Goal: Task Accomplishment & Management: Manage account settings

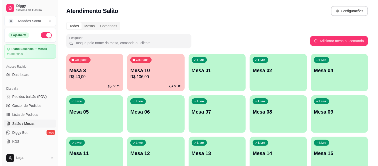
scroll to position [56, 0]
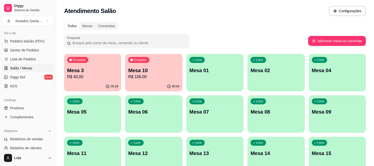
click at [157, 67] on p "Mesa 10" at bounding box center [153, 70] width 51 height 7
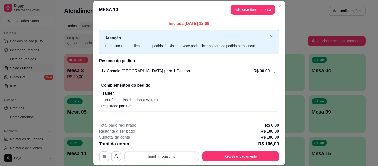
click at [165, 157] on button "Imprimir consumo" at bounding box center [161, 157] width 75 height 10
click at [171, 145] on button "IMPRESSORA caixa" at bounding box center [161, 145] width 36 height 8
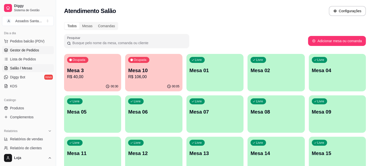
click at [28, 51] on span "Gestor de Pedidos" at bounding box center [24, 50] width 29 height 5
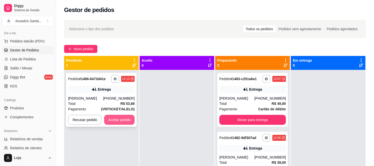
click at [123, 119] on button "Aceitar pedido" at bounding box center [119, 120] width 31 height 10
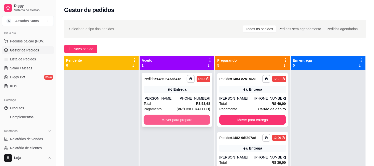
click at [159, 118] on button "Mover para preparo" at bounding box center [177, 120] width 67 height 10
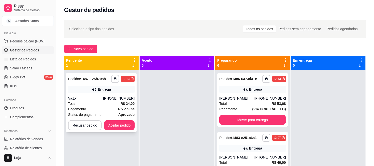
click at [99, 103] on div "Total R$ 24,00" at bounding box center [101, 104] width 67 height 6
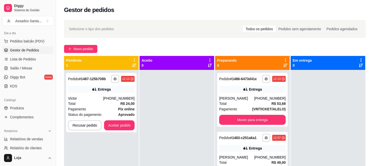
scroll to position [142, 0]
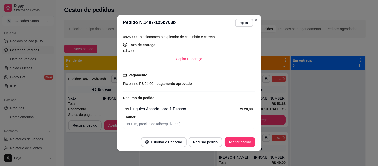
click at [244, 148] on footer "Estornar e Cancelar Recusar pedido Aceitar pedido" at bounding box center [189, 142] width 144 height 18
click at [244, 144] on button "Aceitar pedido" at bounding box center [240, 142] width 31 height 10
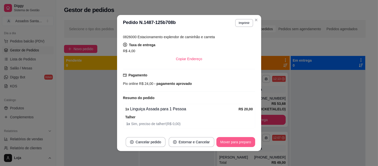
click at [228, 143] on button "Mover para preparo" at bounding box center [235, 142] width 39 height 10
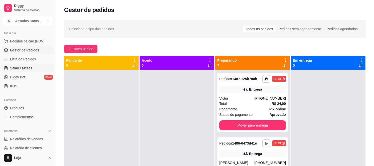
drag, startPoint x: 22, startPoint y: 66, endPoint x: 32, endPoint y: 67, distance: 10.3
click at [21, 67] on span "Salão / Mesas" at bounding box center [21, 68] width 22 height 5
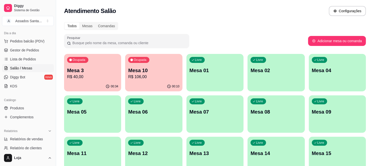
click at [138, 77] on p "R$ 106,00" at bounding box center [153, 77] width 51 height 6
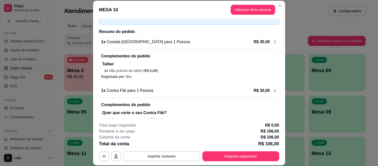
scroll to position [28, 0]
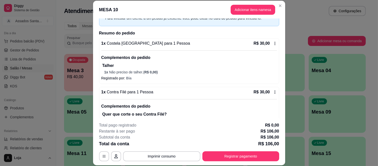
click at [122, 93] on span "Contra Filé para 1 Pessoa" at bounding box center [130, 92] width 48 height 4
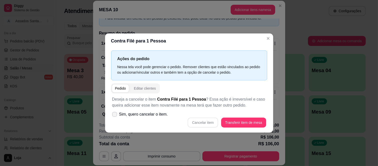
click at [114, 113] on icon at bounding box center [115, 114] width 4 height 3
click at [114, 115] on input "Sim, quero cancelar o item." at bounding box center [113, 116] width 3 height 3
checkbox input "true"
click at [198, 123] on button "Cancelar item" at bounding box center [203, 123] width 31 height 10
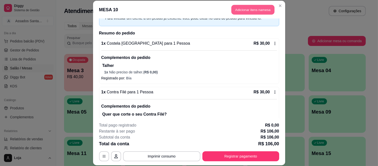
click at [240, 9] on button "Adicionar itens na mesa" at bounding box center [252, 10] width 43 height 10
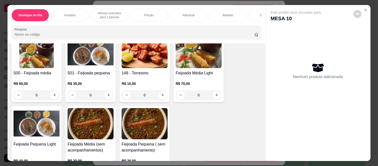
scroll to position [83, 0]
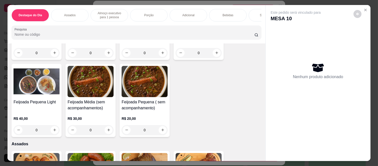
click at [110, 11] on p "Almoço executivo para 1 pessoa" at bounding box center [109, 15] width 29 height 8
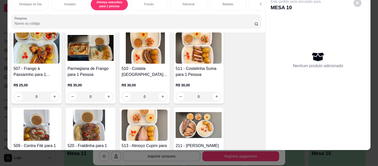
scroll to position [552, 0]
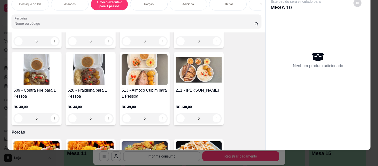
click at [50, 118] on div "0" at bounding box center [37, 119] width 46 height 10
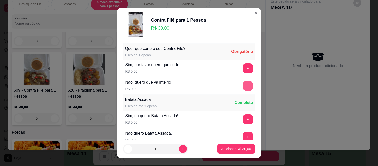
click at [243, 83] on button "+" at bounding box center [248, 86] width 10 height 10
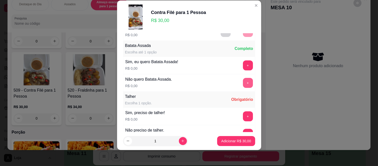
scroll to position [54, 0]
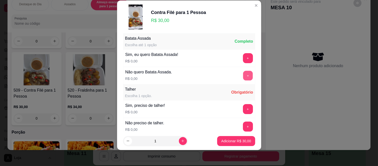
click at [243, 80] on button "+" at bounding box center [248, 76] width 10 height 10
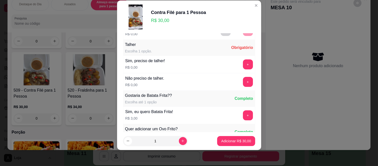
scroll to position [105, 0]
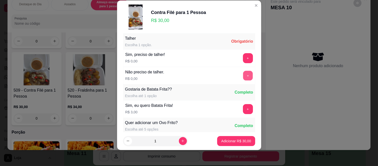
click at [243, 81] on button "+" at bounding box center [248, 76] width 10 height 10
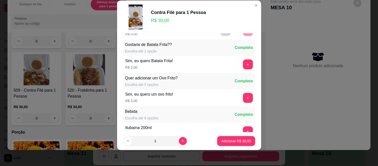
scroll to position [156, 0]
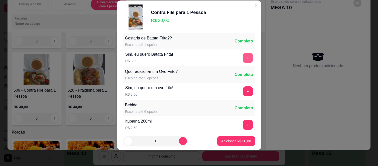
click at [243, 60] on button "+" at bounding box center [248, 58] width 10 height 10
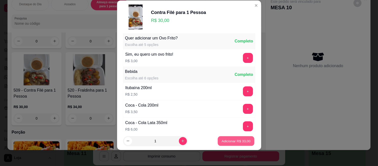
click at [222, 143] on p "Adicionar R$ 33,00" at bounding box center [236, 141] width 29 height 5
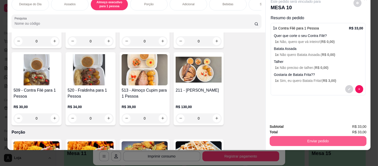
click at [295, 139] on button "Enviar pedido" at bounding box center [318, 141] width 97 height 10
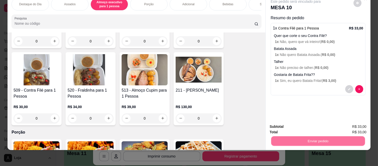
click at [281, 125] on button "Não registrar e enviar pedido" at bounding box center [301, 124] width 51 height 9
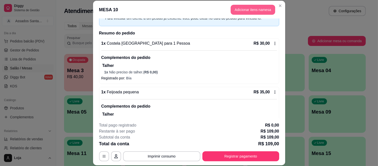
click at [258, 12] on button "Adicionar itens na mesa" at bounding box center [253, 10] width 45 height 10
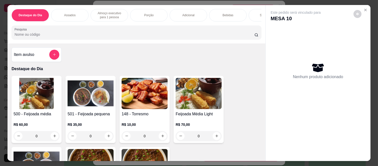
click at [236, 11] on div "Bebidas" at bounding box center [228, 15] width 38 height 13
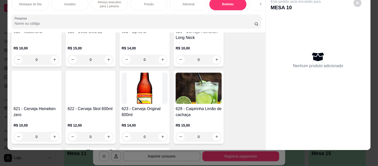
scroll to position [1466, 0]
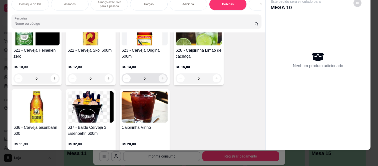
click at [162, 76] on button "increase-product-quantity" at bounding box center [163, 79] width 8 height 8
type input "1"
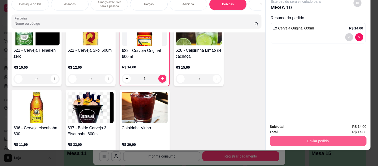
click at [304, 142] on button "Enviar pedido" at bounding box center [318, 141] width 97 height 10
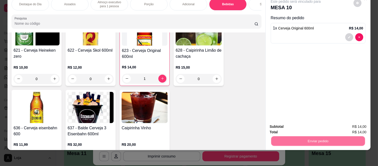
click at [295, 126] on button "Não registrar e enviar pedido" at bounding box center [301, 125] width 52 height 10
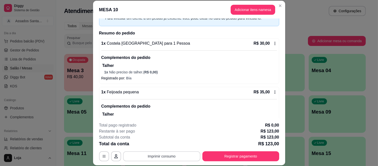
click at [159, 158] on button "Imprimir consumo" at bounding box center [161, 157] width 77 height 10
click at [159, 147] on button "IMPRESSORA caixa" at bounding box center [161, 145] width 36 height 8
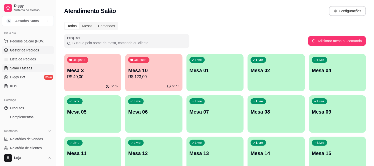
click at [19, 50] on span "Gestor de Pedidos" at bounding box center [24, 50] width 29 height 5
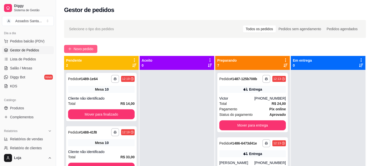
click at [72, 49] on button "Novo pedido" at bounding box center [80, 49] width 33 height 8
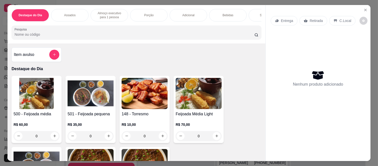
click at [223, 15] on p "Bebidas" at bounding box center [228, 15] width 11 height 4
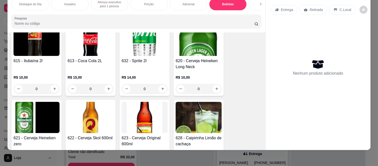
scroll to position [1383, 0]
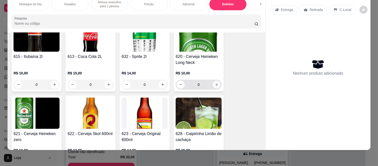
click at [216, 81] on button "increase-product-quantity" at bounding box center [217, 85] width 8 height 8
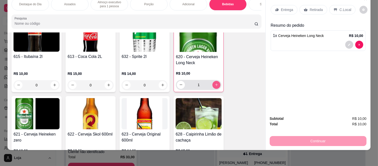
click at [216, 82] on button "increase-product-quantity" at bounding box center [216, 85] width 8 height 8
type input "2"
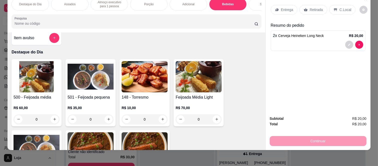
scroll to position [0, 0]
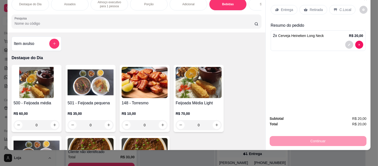
click at [53, 124] on div "0" at bounding box center [37, 125] width 46 height 10
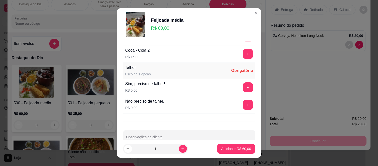
scroll to position [289, 0]
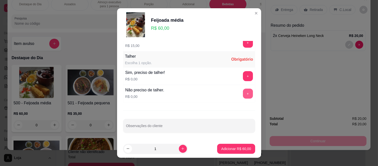
click at [243, 94] on button "+" at bounding box center [248, 94] width 10 height 10
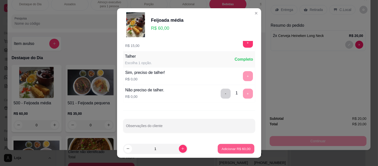
click at [234, 149] on p "Adicionar R$ 60,00" at bounding box center [236, 149] width 29 height 5
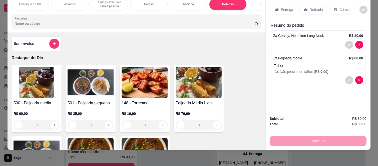
click at [314, 7] on p "Retirada" at bounding box center [316, 9] width 13 height 5
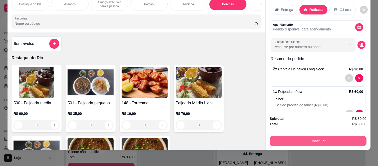
click at [286, 139] on button "Continuar" at bounding box center [318, 141] width 97 height 10
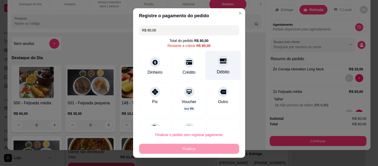
click at [208, 63] on div "Débito" at bounding box center [222, 65] width 35 height 29
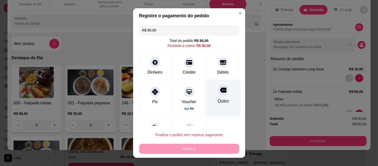
type input "R$ 0,00"
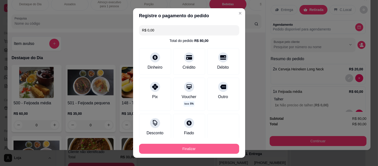
click at [206, 144] on button "Finalizar" at bounding box center [189, 149] width 100 height 10
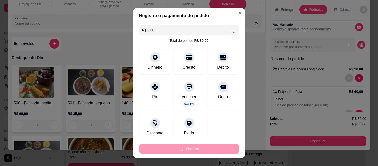
type input "0"
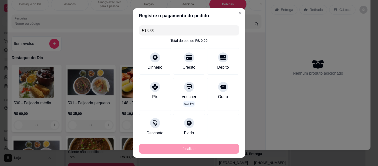
type input "-R$ 80,00"
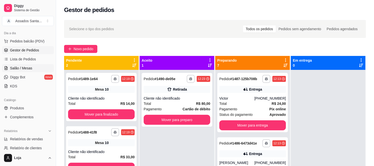
click at [24, 66] on span "Salão / Mesas" at bounding box center [21, 68] width 22 height 5
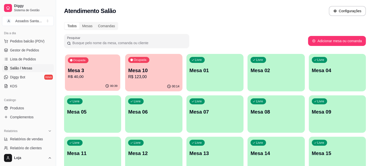
click at [99, 84] on div "00:39" at bounding box center [93, 87] width 56 height 10
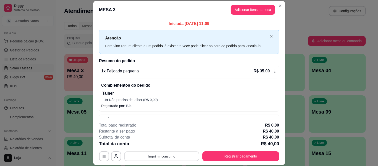
click at [162, 156] on button "Imprimir consumo" at bounding box center [161, 157] width 75 height 10
click at [165, 143] on button "IMPRESSORA caixa" at bounding box center [161, 145] width 36 height 8
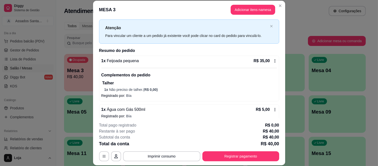
scroll to position [16, 0]
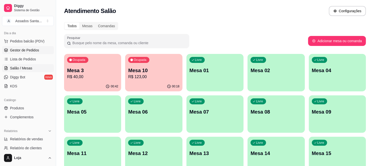
click at [27, 47] on link "Gestor de Pedidos" at bounding box center [28, 50] width 52 height 8
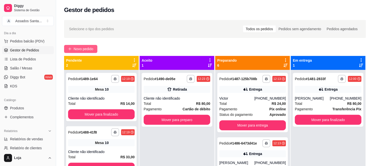
click at [76, 48] on span "Novo pedido" at bounding box center [84, 49] width 20 height 6
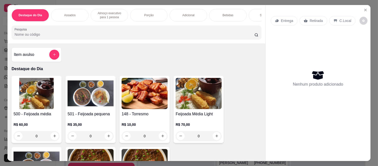
click at [103, 11] on p "Almoço executivo para 1 pessoa" at bounding box center [109, 15] width 29 height 8
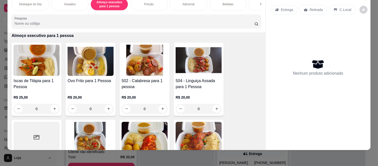
click at [217, 107] on div "0" at bounding box center [199, 109] width 46 height 10
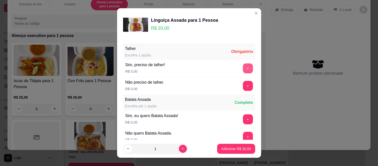
click at [243, 66] on button "+" at bounding box center [248, 69] width 10 height 10
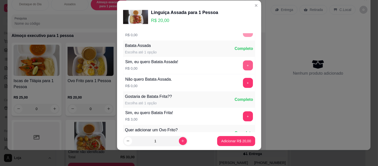
scroll to position [54, 0]
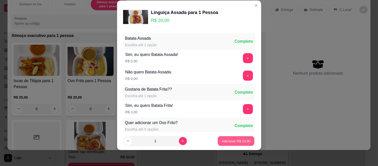
click at [235, 141] on p "Adicionar R$ 20,00" at bounding box center [236, 141] width 29 height 5
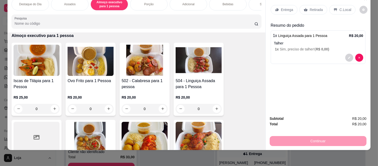
click at [284, 7] on p "Entrega" at bounding box center [287, 9] width 12 height 5
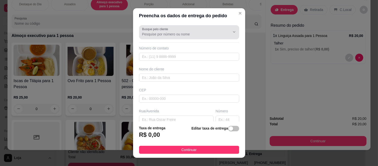
click at [174, 28] on div at bounding box center [189, 32] width 94 height 10
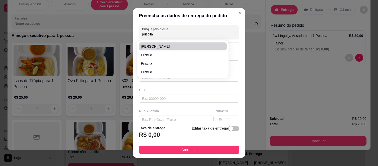
click at [150, 45] on span "[PERSON_NAME]" at bounding box center [180, 46] width 79 height 5
type input "[PERSON_NAME]"
type input "11959801429"
type input "[PERSON_NAME]"
type input "08260140"
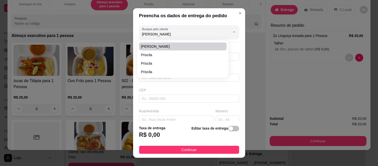
type input "Rua [PERSON_NAME]"
type input "440"
type input "[GEOGRAPHIC_DATA] ([GEOGRAPHIC_DATA])"
type input "[GEOGRAPHIC_DATA]"
type input "1706 torre 1"
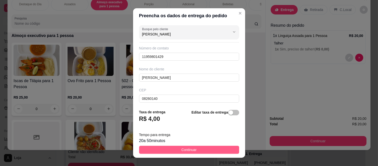
type input "[PERSON_NAME]"
click at [169, 151] on button "Continuar" at bounding box center [189, 150] width 100 height 8
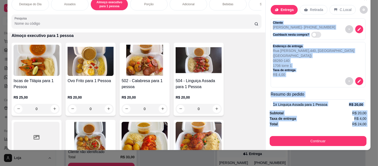
scroll to position [28, 0]
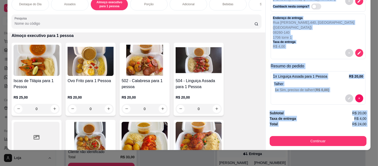
drag, startPoint x: 269, startPoint y: 19, endPoint x: 311, endPoint y: 161, distance: 148.5
click at [311, 161] on div "Destaque do Dia Assados Almoço executivo para 1 pessoa Porção Adicional Bebidas…" at bounding box center [189, 83] width 378 height 166
copy div "Cliente Priscila Morais - (11) 95980-1429 Cashback nesta compra? Endereço de en…"
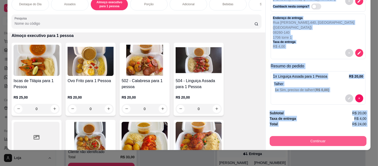
click at [304, 136] on button "Continuar" at bounding box center [318, 141] width 97 height 10
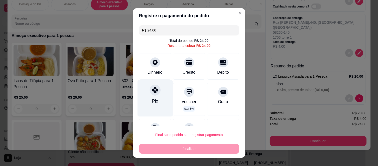
click at [158, 93] on div "Pix" at bounding box center [154, 98] width 35 height 37
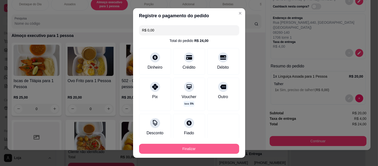
click at [165, 148] on button "Finalizar" at bounding box center [189, 149] width 100 height 10
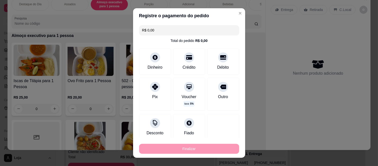
type input "-R$ 24,00"
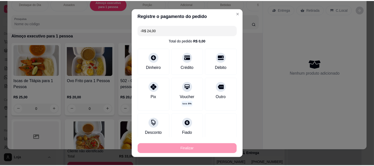
scroll to position [0, 0]
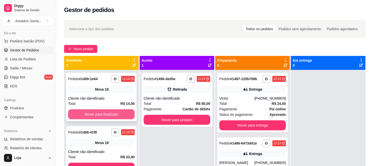
click at [125, 119] on button "Mover para finalizado" at bounding box center [101, 115] width 67 height 10
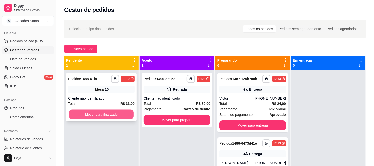
click at [124, 119] on button "Mover para finalizado" at bounding box center [101, 115] width 65 height 10
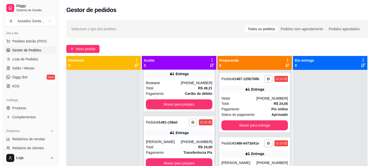
scroll to position [14, 0]
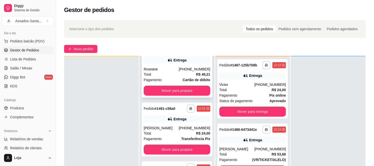
click at [166, 73] on div "Total R$ 49,21" at bounding box center [177, 75] width 67 height 6
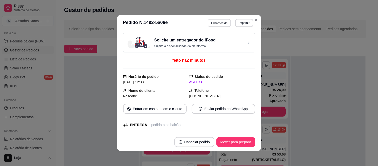
click at [218, 24] on button "Editar pedido" at bounding box center [219, 23] width 23 height 8
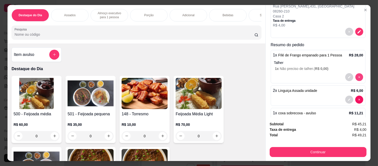
scroll to position [38, 0]
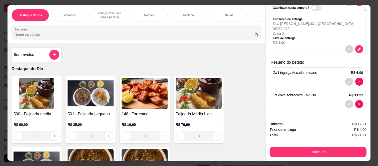
click at [254, 12] on div "Sobremesa" at bounding box center [268, 15] width 38 height 13
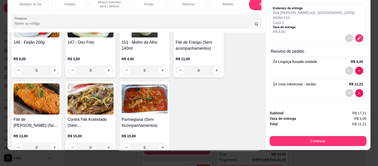
scroll to position [957, 0]
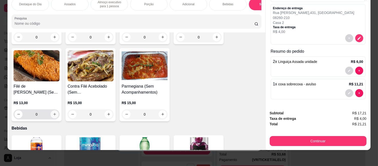
click at [53, 113] on icon "increase-product-quantity" at bounding box center [55, 115] width 4 height 4
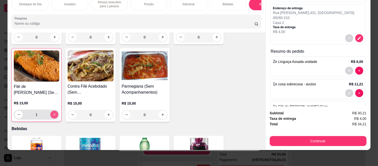
type input "1"
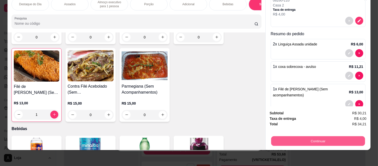
click at [275, 137] on button "Continuar" at bounding box center [318, 142] width 94 height 10
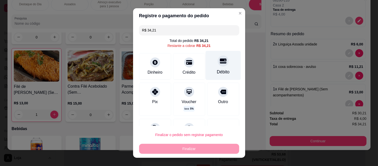
click at [219, 66] on div "Débito" at bounding box center [222, 65] width 35 height 29
type input "R$ 0,00"
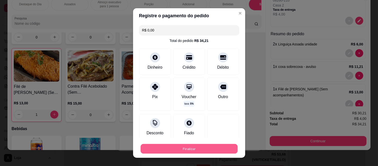
click at [203, 151] on button "Finalizar" at bounding box center [189, 149] width 97 height 10
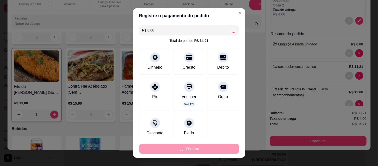
scroll to position [74, 0]
type input "0"
type input "-R$ 34,21"
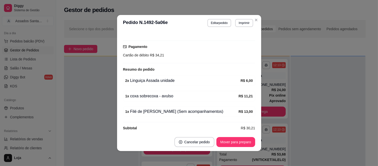
scroll to position [1, 0]
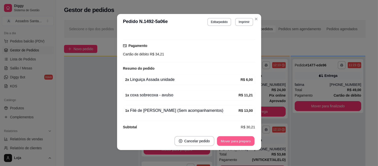
click at [232, 142] on button "Mover para preparo" at bounding box center [236, 142] width 38 height 10
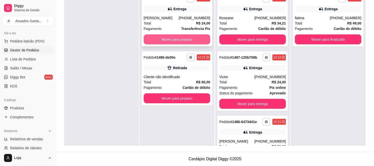
scroll to position [0, 0]
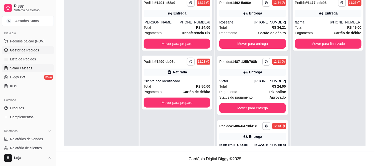
click at [26, 69] on span "Salão / Mesas" at bounding box center [21, 68] width 22 height 5
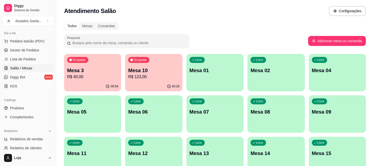
click at [108, 64] on div "Ocupada Mesa 3 R$ 40,00" at bounding box center [92, 68] width 57 height 28
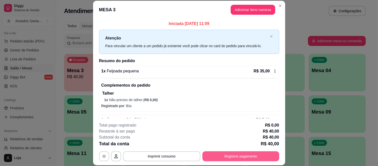
click at [223, 155] on button "Registrar pagamento" at bounding box center [240, 157] width 77 height 10
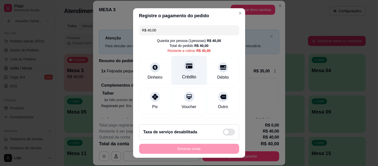
click at [193, 78] on div "Crédito" at bounding box center [188, 70] width 35 height 29
type input "R$ 0,00"
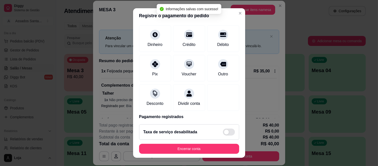
scroll to position [53, 0]
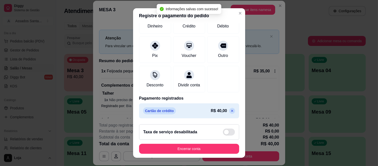
drag, startPoint x: 188, startPoint y: 142, endPoint x: 188, endPoint y: 146, distance: 3.8
click at [188, 143] on footer "Taxa de serviço desabilitada Encerrar conta" at bounding box center [189, 140] width 112 height 38
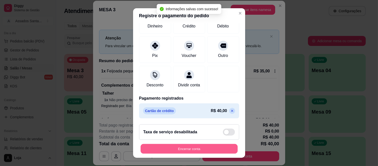
click at [188, 153] on button "Encerrar conta" at bounding box center [189, 149] width 97 height 10
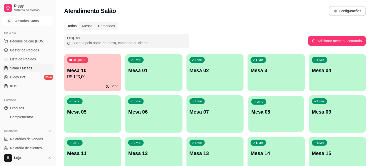
click at [254, 113] on p "Mesa 08" at bounding box center [276, 112] width 50 height 7
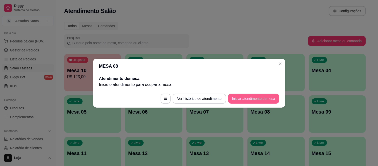
click at [248, 97] on button "Iniciar atendimento de mesa" at bounding box center [253, 99] width 51 height 10
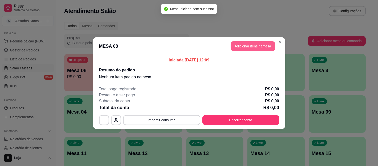
click at [237, 46] on button "Adicionar itens na mesa" at bounding box center [253, 46] width 45 height 10
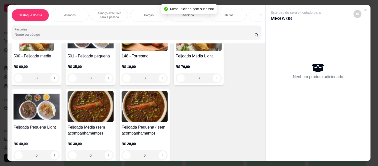
scroll to position [28, 0]
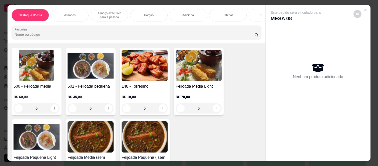
click at [51, 111] on div "0" at bounding box center [37, 109] width 46 height 10
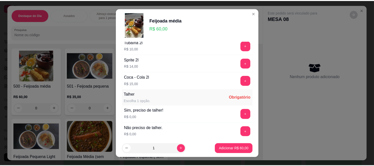
scroll to position [289, 0]
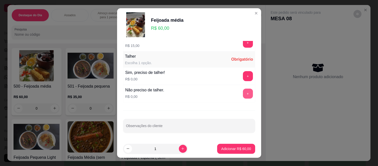
click at [243, 92] on button "+" at bounding box center [248, 94] width 10 height 10
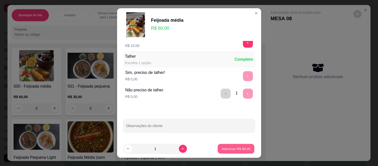
click at [224, 150] on p "Adicionar R$ 60,00" at bounding box center [236, 149] width 29 height 5
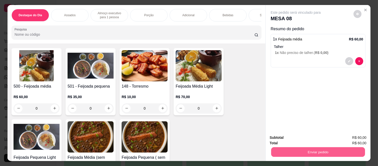
click at [286, 148] on button "Enviar pedido" at bounding box center [318, 153] width 94 height 10
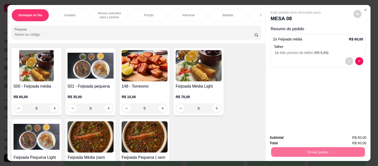
click at [288, 135] on button "Não registrar e enviar pedido" at bounding box center [301, 137] width 51 height 9
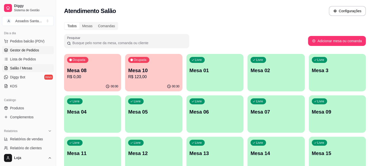
click at [24, 53] on span "Gestor de Pedidos" at bounding box center [24, 50] width 29 height 5
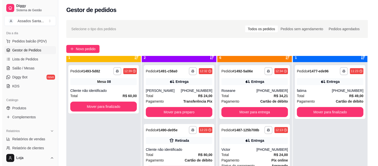
scroll to position [14, 0]
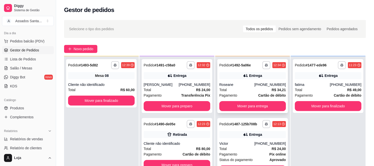
click at [234, 81] on div "**********" at bounding box center [252, 86] width 71 height 54
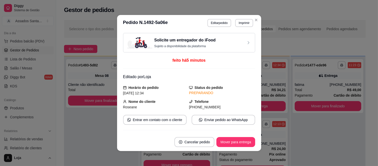
click at [231, 23] on div "**********" at bounding box center [230, 23] width 46 height 8
click at [236, 24] on button "Imprimir" at bounding box center [243, 23] width 17 height 8
click at [233, 41] on button "IMPRESSORA caixa" at bounding box center [233, 41] width 36 height 8
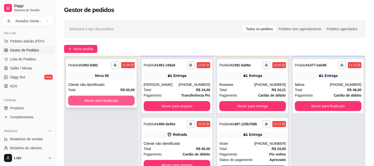
click at [78, 96] on button "Mover para finalizado" at bounding box center [101, 101] width 67 height 10
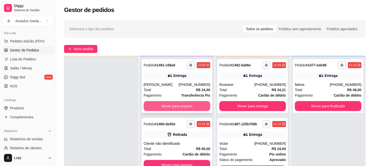
click at [160, 109] on button "Mover para preparo" at bounding box center [177, 106] width 67 height 10
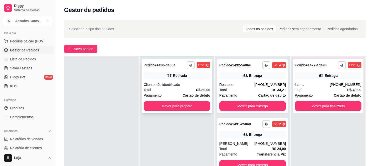
click at [161, 91] on div "Total R$ 80,00" at bounding box center [177, 90] width 67 height 6
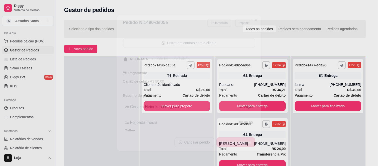
scroll to position [62, 0]
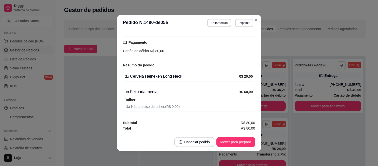
click at [226, 136] on footer "Cancelar pedido Mover para preparo" at bounding box center [189, 142] width 144 height 18
click at [226, 139] on button "Mover para preparo" at bounding box center [235, 142] width 39 height 10
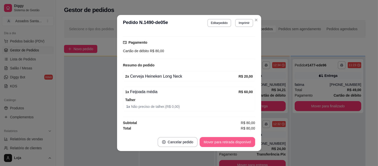
click at [226, 140] on button "Mover para retirada disponível" at bounding box center [227, 142] width 55 height 10
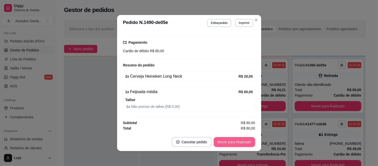
click at [226, 140] on button "Mover para finalizado" at bounding box center [235, 142] width 42 height 10
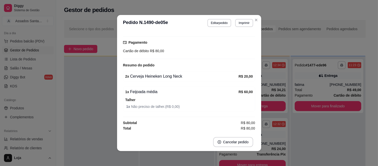
scroll to position [40, 0]
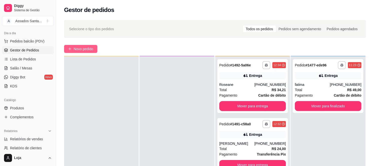
click at [70, 48] on icon "plus" at bounding box center [70, 49] width 4 height 4
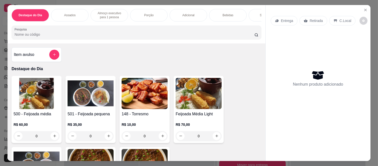
click at [212, 11] on div "Bebidas" at bounding box center [228, 15] width 38 height 13
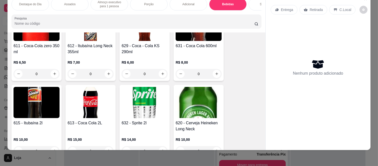
scroll to position [1355, 0]
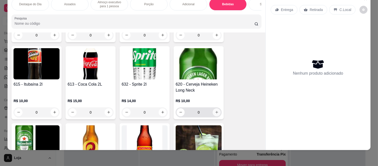
click at [213, 110] on button "increase-product-quantity" at bounding box center [217, 113] width 8 height 8
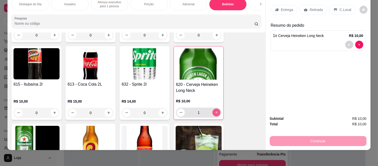
click at [212, 110] on button "increase-product-quantity" at bounding box center [216, 113] width 8 height 8
type input "3"
click at [313, 7] on p "Retirada" at bounding box center [316, 9] width 13 height 5
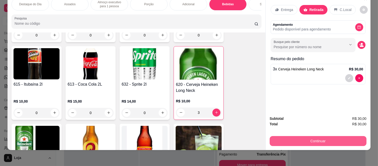
click at [286, 136] on button "Continuar" at bounding box center [318, 141] width 97 height 10
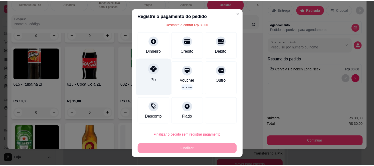
scroll to position [0, 0]
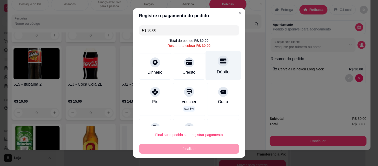
click at [218, 65] on div at bounding box center [223, 61] width 11 height 11
type input "R$ 0,00"
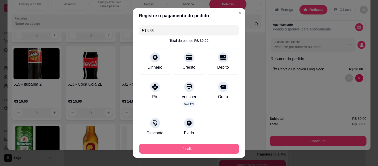
click at [202, 149] on button "Finalizar" at bounding box center [189, 149] width 100 height 10
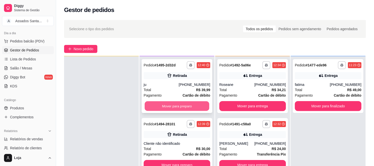
click at [159, 106] on button "Mover para preparo" at bounding box center [177, 107] width 65 height 10
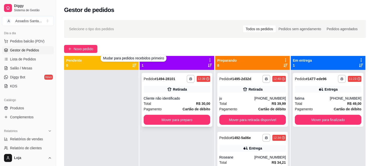
click at [168, 98] on div "Cliente não identificado" at bounding box center [177, 98] width 67 height 5
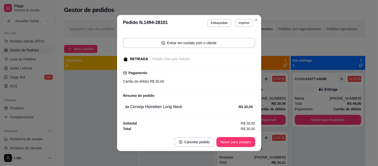
scroll to position [31, 0]
click at [220, 146] on button "Mover para preparo" at bounding box center [235, 142] width 39 height 10
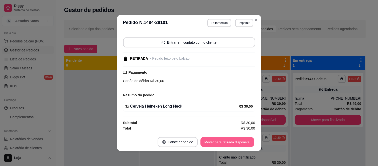
click at [220, 146] on button "Mover para retirada disponível" at bounding box center [228, 143] width 54 height 10
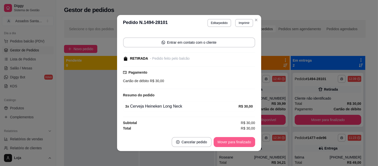
click at [219, 146] on button "Mover para finalizado" at bounding box center [235, 142] width 42 height 10
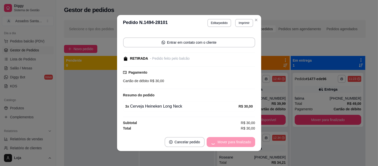
scroll to position [10, 0]
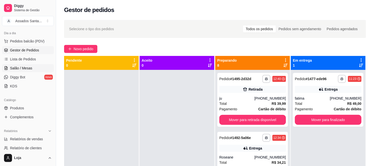
click at [29, 68] on span "Salão / Mesas" at bounding box center [21, 68] width 22 height 5
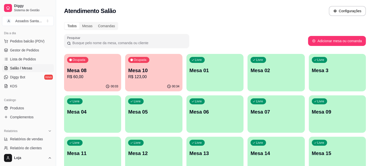
click at [106, 63] on div "Ocupada Mesa 08 R$ 60,00" at bounding box center [92, 68] width 57 height 28
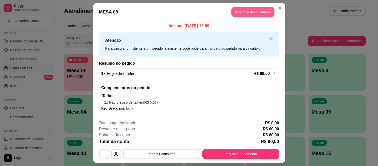
click at [263, 12] on button "Adicionar itens na mesa" at bounding box center [252, 12] width 43 height 10
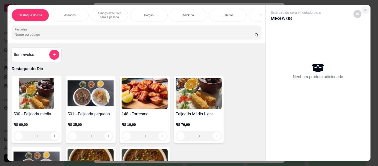
click at [365, 6] on button "Close" at bounding box center [365, 10] width 8 height 8
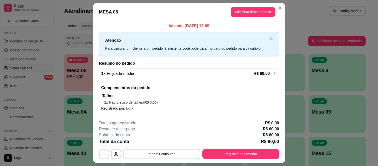
scroll to position [13, 0]
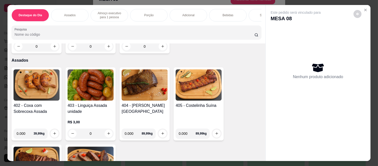
scroll to position [194, 0]
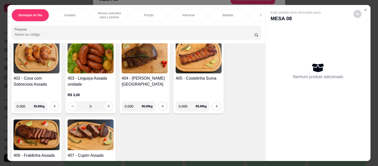
click at [105, 107] on div "0" at bounding box center [91, 107] width 46 height 10
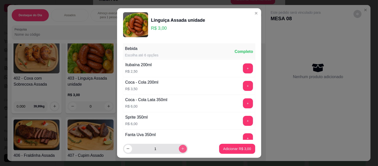
click at [179, 151] on button "increase-product-quantity" at bounding box center [183, 149] width 8 height 8
type input "2"
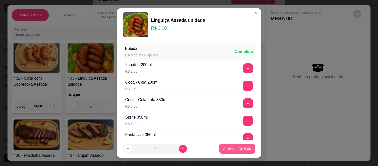
click at [224, 149] on p "Adicionar R$ 6,00" at bounding box center [237, 149] width 28 height 5
type input "2"
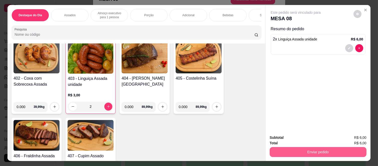
click at [271, 149] on button "Enviar pedido" at bounding box center [318, 152] width 97 height 10
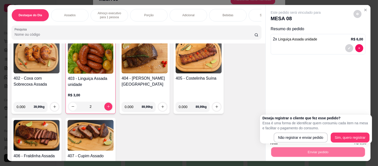
click at [273, 141] on div "Não registrar e enviar pedido Sim, quero registrar" at bounding box center [315, 138] width 107 height 10
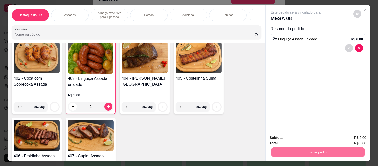
click at [276, 140] on button "Não registrar e enviar pedido" at bounding box center [301, 138] width 52 height 10
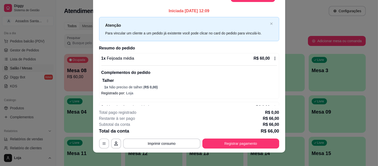
scroll to position [11, 0]
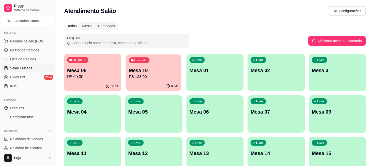
click at [130, 84] on div "00:34" at bounding box center [154, 87] width 56 height 10
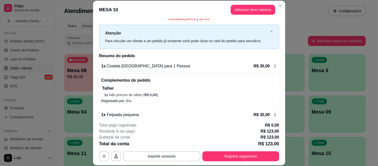
scroll to position [4, 0]
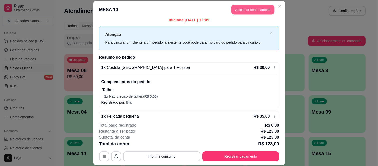
click at [246, 13] on button "Adicionar itens na mesa" at bounding box center [252, 10] width 43 height 10
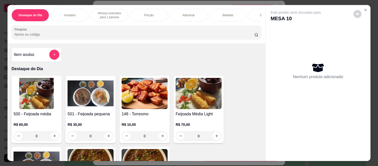
click at [214, 10] on div "Bebidas" at bounding box center [228, 15] width 38 height 13
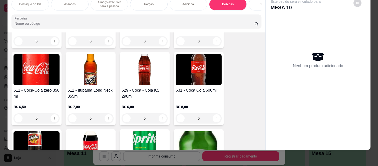
scroll to position [1299, 0]
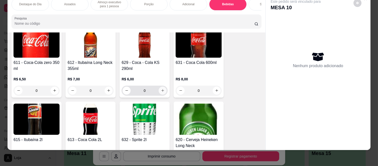
click at [159, 89] on button "increase-product-quantity" at bounding box center [163, 91] width 8 height 8
type input "1"
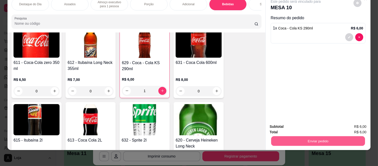
click at [278, 137] on button "Enviar pedido" at bounding box center [318, 142] width 94 height 10
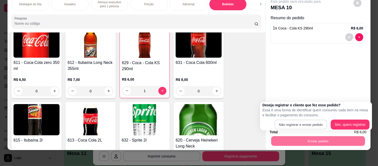
click at [292, 126] on button "Não registrar e enviar pedido" at bounding box center [300, 125] width 53 height 10
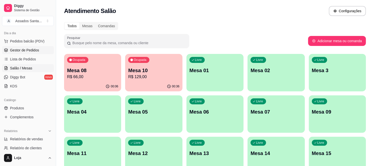
click at [34, 53] on link "Gestor de Pedidos" at bounding box center [28, 50] width 52 height 8
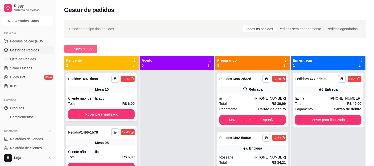
click at [73, 52] on button "Novo pedido" at bounding box center [80, 49] width 33 height 8
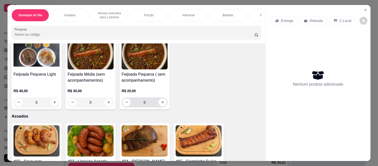
scroll to position [56, 0]
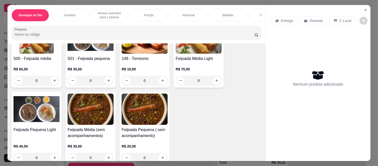
click at [106, 83] on div "0" at bounding box center [91, 81] width 46 height 10
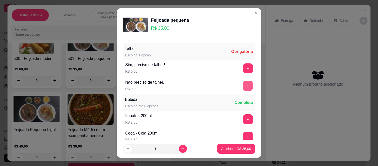
click at [243, 89] on button "+" at bounding box center [248, 86] width 10 height 10
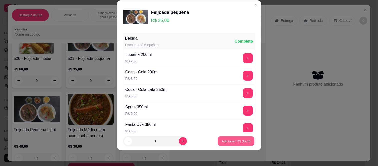
click at [228, 140] on p "Adicionar R$ 35,00" at bounding box center [236, 141] width 29 height 5
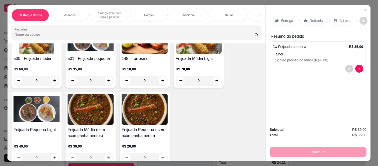
click at [282, 19] on p "Entrega" at bounding box center [287, 20] width 12 height 5
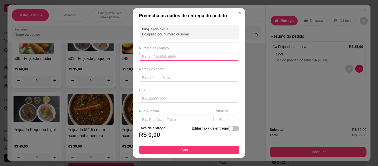
click at [203, 60] on input "text" at bounding box center [189, 57] width 100 height 8
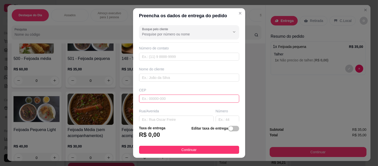
click at [150, 99] on input "text" at bounding box center [189, 99] width 100 height 8
paste input "08260140"
type input "08260140"
type input "Rua [PERSON_NAME]"
type input "[GEOGRAPHIC_DATA] ([GEOGRAPHIC_DATA])"
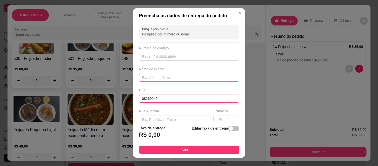
type input "[GEOGRAPHIC_DATA]"
type input "08260140"
click at [159, 79] on input "text" at bounding box center [189, 78] width 100 height 8
click at [220, 121] on input "text" at bounding box center [228, 120] width 24 height 8
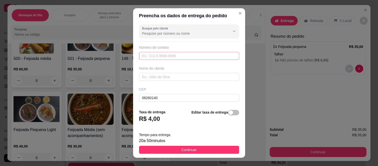
type input "191"
click at [168, 59] on input "text" at bounding box center [189, 56] width 100 height 8
paste input "[PHONE_NUMBER]"
type input "[PHONE_NUMBER]"
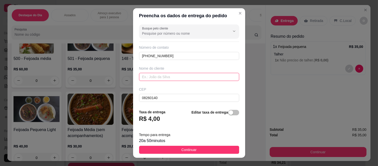
click at [140, 76] on input "text" at bounding box center [189, 77] width 100 height 8
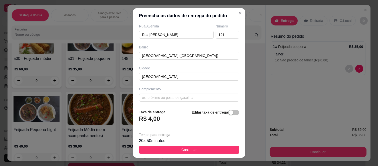
scroll to position [87, 0]
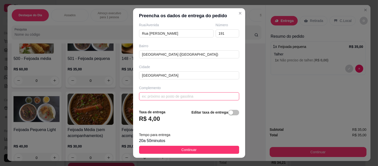
click at [153, 99] on input "text" at bounding box center [189, 97] width 100 height 8
paste input "apt 611 A"
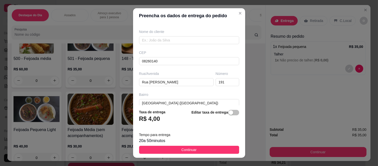
scroll to position [0, 0]
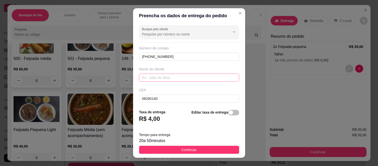
type input "apt 611 A"
click at [144, 80] on input "text" at bounding box center [189, 78] width 100 height 8
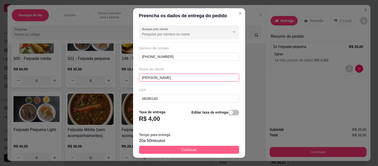
type input "[PERSON_NAME]"
click at [194, 149] on button "Continuar" at bounding box center [189, 150] width 100 height 8
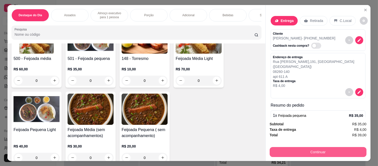
click at [289, 150] on button "Continuar" at bounding box center [318, 152] width 97 height 10
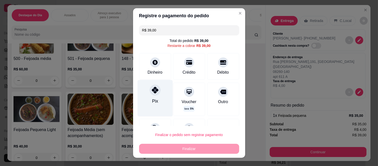
click at [150, 96] on div "Pix" at bounding box center [154, 98] width 35 height 37
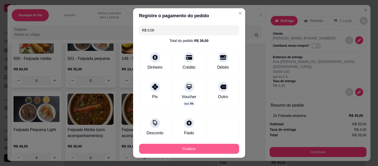
click at [201, 151] on button "Finalizar" at bounding box center [189, 149] width 100 height 10
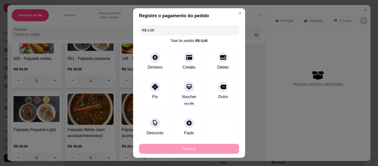
type input "-R$ 39,00"
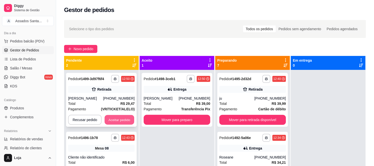
click at [113, 120] on button "Aceitar pedido" at bounding box center [120, 120] width 30 height 10
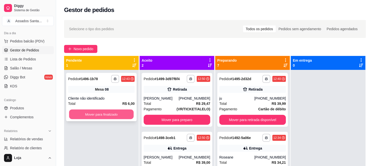
click at [113, 114] on button "Mover para finalizado" at bounding box center [101, 115] width 65 height 10
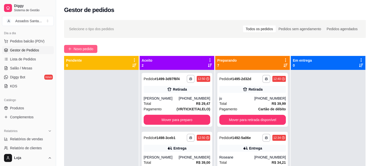
click at [83, 45] on button "Novo pedido" at bounding box center [80, 49] width 33 height 8
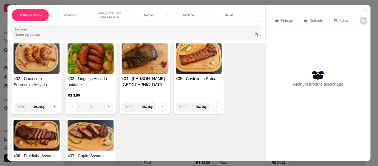
scroll to position [194, 0]
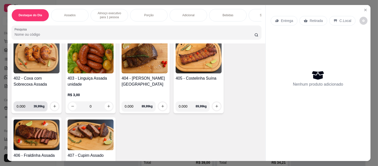
click at [23, 108] on input "0.000" at bounding box center [25, 107] width 17 height 10
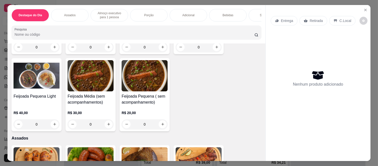
scroll to position [0, 0]
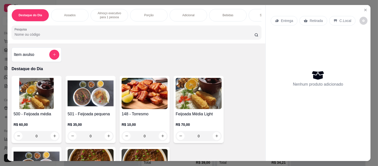
type input "0.001"
click at [56, 60] on div at bounding box center [54, 55] width 10 height 10
click at [46, 57] on div "Item avulso" at bounding box center [37, 55] width 46 height 10
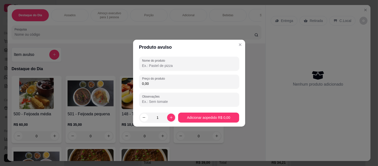
click at [171, 84] on input "0,00" at bounding box center [189, 83] width 94 height 5
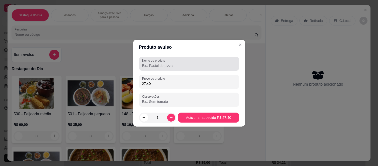
type input "27,40"
click at [142, 59] on label "Nome do produto" at bounding box center [154, 61] width 25 height 4
click at [142, 63] on input "Nome do produto" at bounding box center [189, 65] width 94 height 5
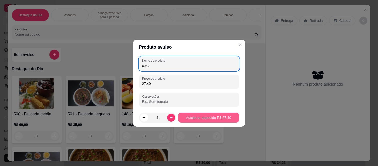
type input "coxa"
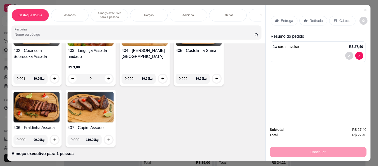
scroll to position [194, 0]
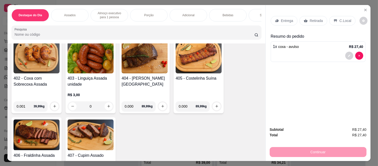
click at [107, 108] on div "0" at bounding box center [91, 107] width 46 height 10
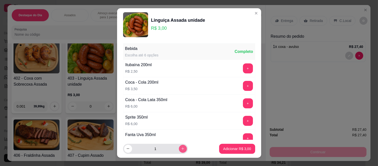
click at [179, 148] on button "increase-product-quantity" at bounding box center [183, 149] width 8 height 8
click at [181, 148] on icon "increase-product-quantity" at bounding box center [183, 149] width 4 height 4
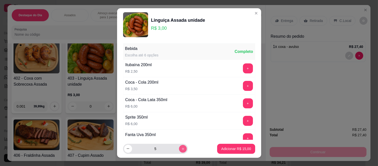
type input "6"
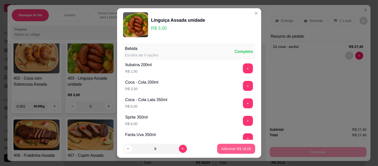
click at [221, 148] on p "Adicionar R$ 18,00" at bounding box center [236, 149] width 30 height 5
type input "6"
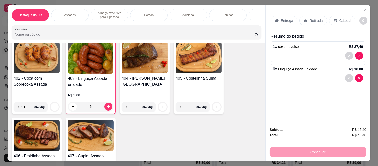
click at [310, 18] on p "Retirada" at bounding box center [316, 20] width 13 height 5
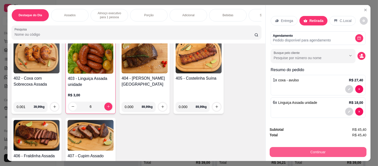
click at [282, 153] on button "Continuar" at bounding box center [318, 152] width 97 height 10
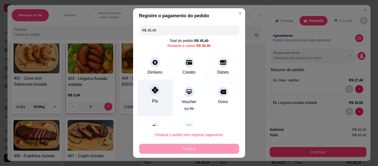
drag, startPoint x: 154, startPoint y: 94, endPoint x: 179, endPoint y: 124, distance: 38.9
click at [153, 95] on div at bounding box center [155, 90] width 11 height 11
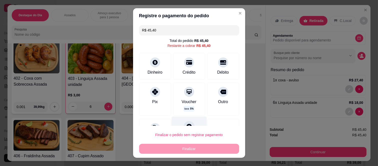
type input "R$ 0,00"
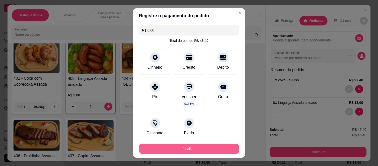
click at [188, 144] on button "Finalizar" at bounding box center [189, 149] width 100 height 10
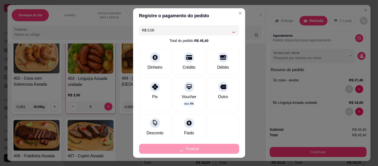
type input "0"
type input "-R$ 45,40"
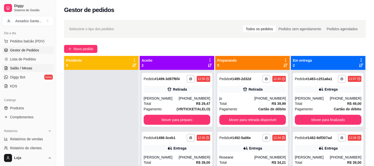
click at [25, 69] on span "Salão / Mesas" at bounding box center [21, 68] width 22 height 5
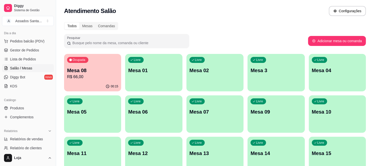
click at [268, 73] on p "Mesa 3" at bounding box center [275, 70] width 51 height 7
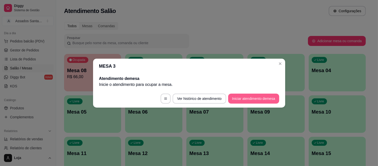
click at [241, 102] on button "Iniciar atendimento de mesa" at bounding box center [253, 99] width 51 height 10
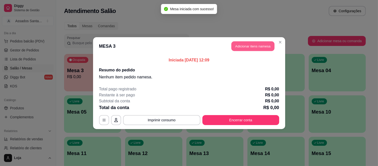
click at [248, 44] on button "Adicionar itens na mesa" at bounding box center [252, 46] width 43 height 10
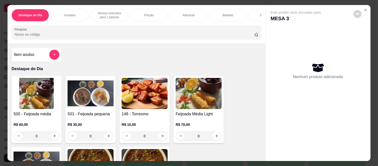
click at [109, 13] on p "Almoço executivo para 1 pessoa" at bounding box center [109, 15] width 29 height 8
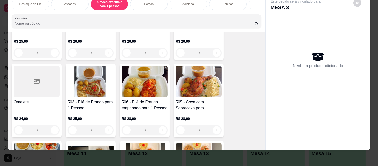
scroll to position [413, 0]
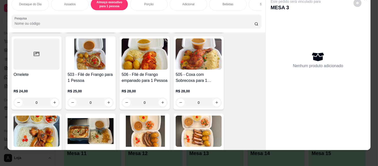
click at [216, 103] on div "0" at bounding box center [199, 103] width 46 height 10
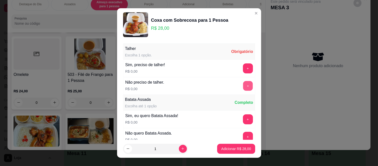
click at [243, 89] on button "+" at bounding box center [248, 86] width 10 height 10
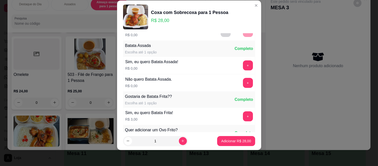
scroll to position [54, 0]
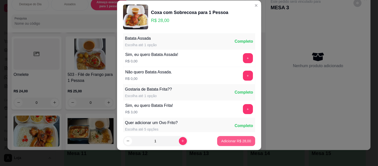
click at [235, 140] on p "Adicionar R$ 28,00" at bounding box center [236, 141] width 30 height 5
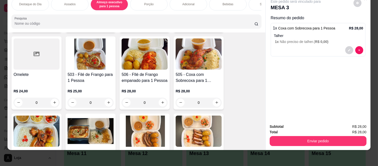
click at [227, 2] on p "Bebidas" at bounding box center [228, 4] width 11 height 4
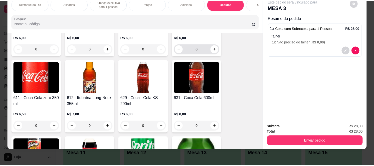
scroll to position [1271, 0]
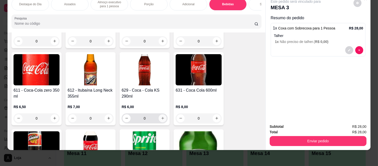
click at [161, 119] on icon "increase-product-quantity" at bounding box center [163, 119] width 4 height 4
type input "1"
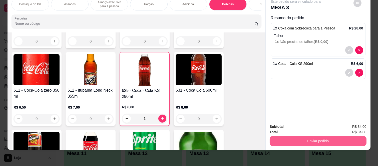
click at [295, 136] on button "Enviar pedido" at bounding box center [318, 141] width 97 height 10
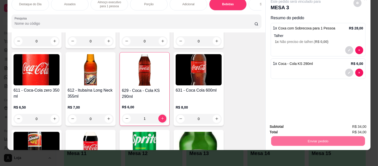
click at [294, 127] on button "Não registrar e enviar pedido" at bounding box center [301, 125] width 52 height 10
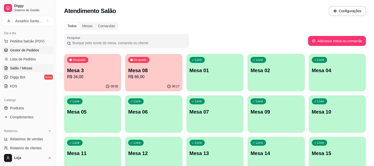
click at [30, 52] on span "Gestor de Pedidos" at bounding box center [24, 50] width 29 height 5
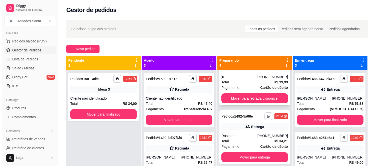
scroll to position [28, 0]
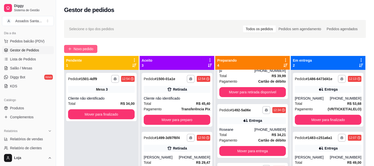
click at [69, 48] on icon "plus" at bounding box center [70, 49] width 4 height 4
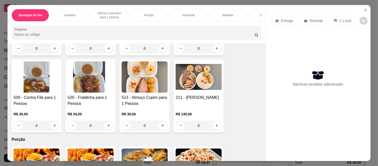
scroll to position [556, 0]
click at [106, 126] on div "0" at bounding box center [91, 126] width 46 height 10
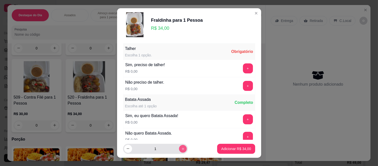
click at [179, 150] on button "increase-product-quantity" at bounding box center [183, 149] width 8 height 8
type input "2"
click at [243, 71] on button "+" at bounding box center [248, 69] width 10 height 10
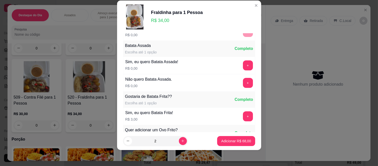
scroll to position [54, 0]
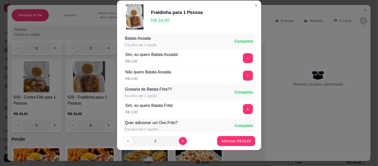
click at [235, 148] on footer "2 Adicionar R$ 68,00" at bounding box center [189, 141] width 144 height 18
click at [233, 144] on button "Adicionar R$ 68,00" at bounding box center [236, 141] width 38 height 10
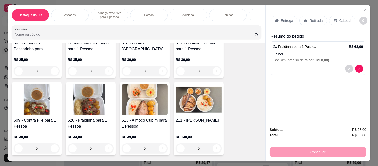
scroll to position [500, 0]
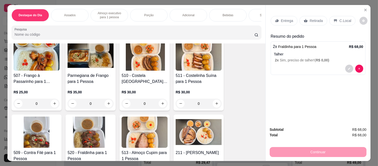
click at [159, 106] on div "0" at bounding box center [145, 104] width 46 height 10
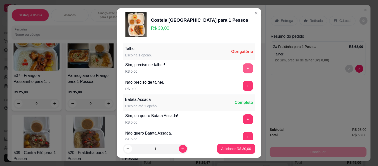
click at [243, 69] on button "+" at bounding box center [248, 69] width 10 height 10
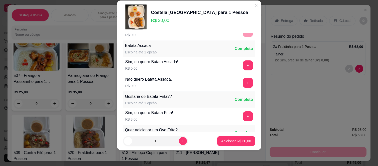
scroll to position [54, 0]
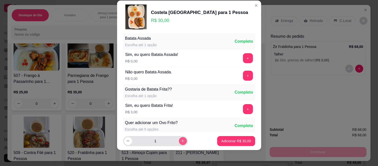
click at [181, 141] on icon "increase-product-quantity" at bounding box center [183, 141] width 4 height 4
type input "2"
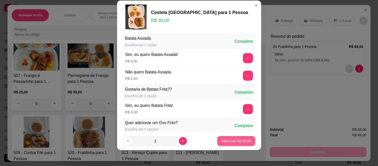
click at [228, 142] on p "Adicionar R$ 60,00" at bounding box center [236, 141] width 30 height 5
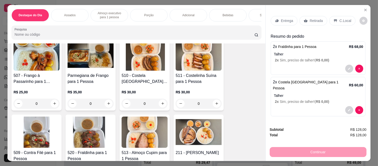
click at [217, 108] on div "0" at bounding box center [199, 104] width 46 height 10
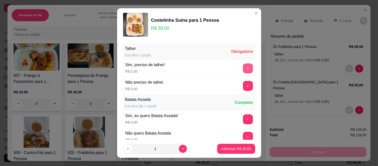
click at [243, 67] on button "+" at bounding box center [248, 69] width 10 height 10
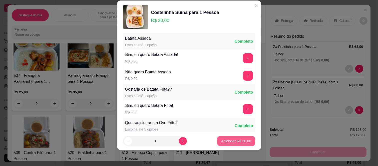
click at [228, 141] on p "Adicionar R$ 30,00" at bounding box center [236, 141] width 30 height 5
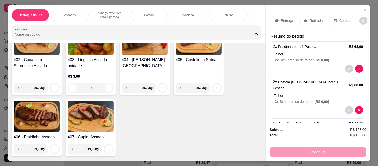
scroll to position [222, 0]
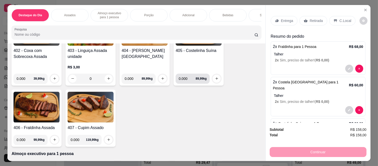
click at [185, 81] on input "0.000" at bounding box center [187, 79] width 17 height 10
type input "0.200"
click at [216, 81] on button "increase-product-quantity" at bounding box center [217, 79] width 8 height 8
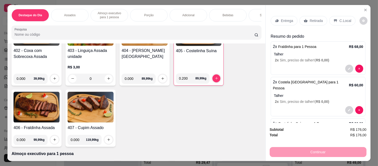
click at [134, 78] on input "0.000" at bounding box center [133, 79] width 17 height 10
type input "0.200"
click at [161, 81] on icon "increase-product-quantity" at bounding box center [163, 79] width 4 height 4
click at [22, 143] on input "0.000" at bounding box center [25, 140] width 17 height 10
type input "0.200"
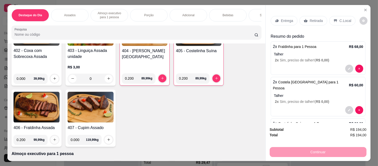
click at [54, 142] on icon "increase-product-quantity" at bounding box center [55, 140] width 4 height 4
click at [305, 20] on icon at bounding box center [306, 21] width 4 height 4
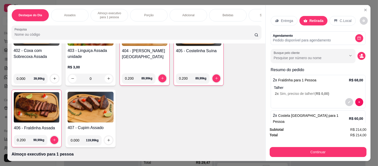
click at [76, 146] on input "0.000" at bounding box center [78, 141] width 15 height 10
type input "1.000"
click at [111, 144] on div at bounding box center [109, 141] width 10 height 10
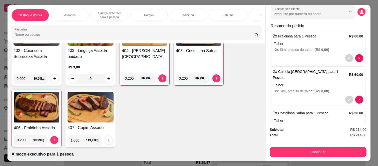
scroll to position [131, 0]
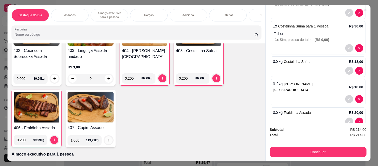
click at [107, 142] on icon "increase-product-quantity" at bounding box center [109, 141] width 4 height 4
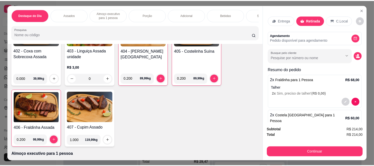
scroll to position [0, 0]
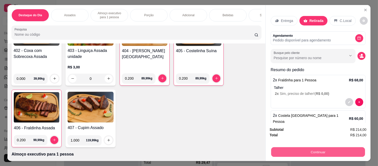
click at [296, 150] on button "Continuar" at bounding box center [318, 153] width 94 height 10
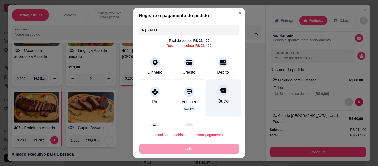
click at [212, 96] on div "Outro" at bounding box center [222, 98] width 35 height 37
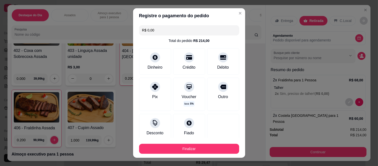
click at [212, 144] on div "Finalizar" at bounding box center [189, 148] width 100 height 12
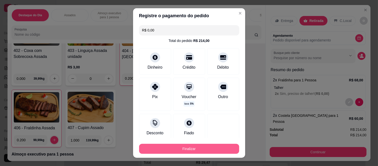
click at [211, 148] on button "Finalizar" at bounding box center [189, 149] width 100 height 10
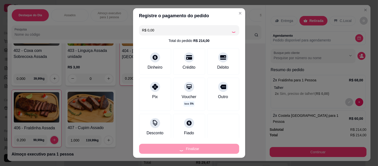
type input "-R$ 214,00"
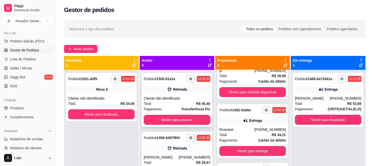
click at [163, 105] on div "Total R$ 45,40" at bounding box center [177, 104] width 67 height 6
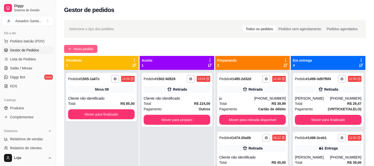
click at [74, 50] on span "Novo pedido" at bounding box center [84, 49] width 20 height 6
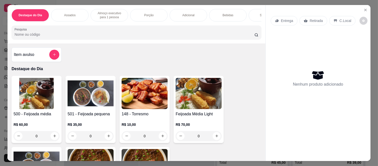
click at [132, 13] on div "Porção" at bounding box center [149, 15] width 38 height 13
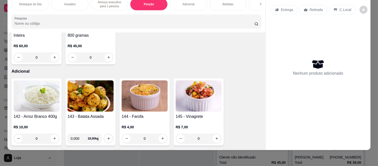
scroll to position [704, 0]
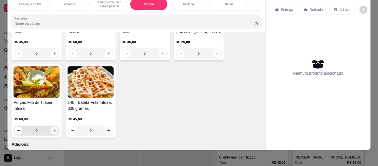
click at [54, 130] on icon "increase-product-quantity" at bounding box center [55, 131] width 4 height 4
type input "1"
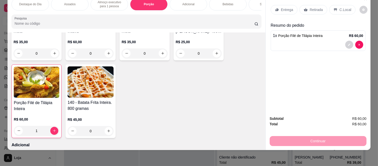
click at [283, 8] on p "Entrega" at bounding box center [287, 9] width 12 height 5
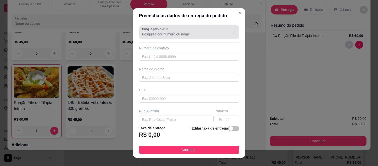
click at [158, 30] on label "Busque pelo cliente" at bounding box center [156, 29] width 28 height 4
click at [158, 32] on input "Busque pelo cliente" at bounding box center [182, 34] width 80 height 5
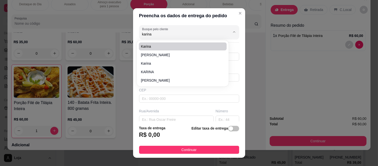
click at [162, 49] on li "Karina" at bounding box center [183, 47] width 88 height 8
type input "Karina"
type input "11983695143"
type input "Karina"
type input "08260140"
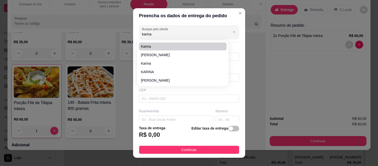
type input "Rua [PERSON_NAME]"
type input "440"
type input "[GEOGRAPHIC_DATA] ([GEOGRAPHIC_DATA])"
type input "[GEOGRAPHIC_DATA]"
type input "Torre 2 ap802"
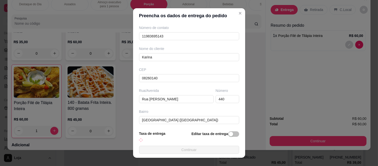
scroll to position [65, 0]
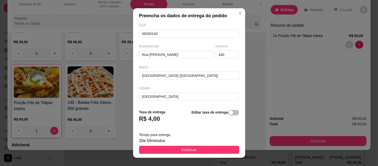
type input "Karina"
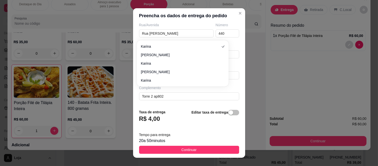
scroll to position [0, 0]
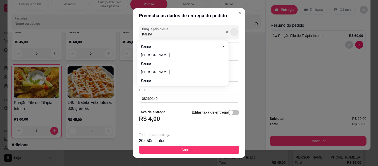
click at [232, 33] on icon "Show suggestions" at bounding box center [234, 32] width 4 height 4
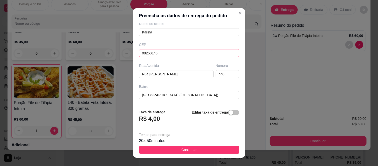
scroll to position [87, 0]
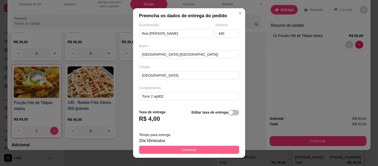
click at [175, 149] on button "Continuar" at bounding box center [189, 150] width 100 height 8
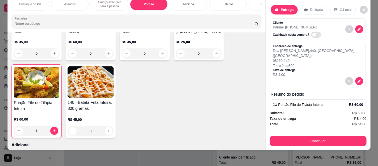
click at [359, 26] on div "Entrega Retirada C.Local Cliente Karina - (11) 98369-5143 Cashback nesta compra…" at bounding box center [318, 50] width 105 height 113
click at [357, 27] on icon "decrease-product-quantity" at bounding box center [359, 29] width 5 height 5
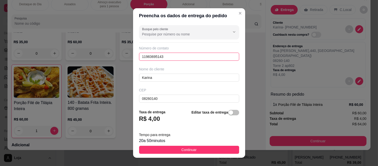
click at [170, 57] on input "11983695143" at bounding box center [189, 57] width 100 height 8
type input "1"
paste input "[PHONE_NUMBER]"
type input "[PHONE_NUMBER]"
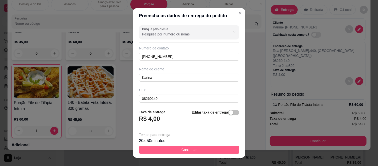
click at [188, 152] on span "Continuar" at bounding box center [188, 150] width 15 height 6
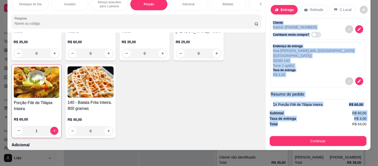
scroll to position [15, 0]
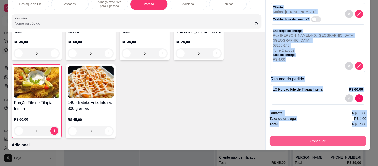
drag, startPoint x: 269, startPoint y: 17, endPoint x: 295, endPoint y: 139, distance: 124.4
click at [295, 139] on div "Entrega Retirada C.Local Cliente Karina - (11) 96616-6830 Cashback nesta compra…" at bounding box center [317, 72] width 105 height 156
copy div "Cliente Karina - (11) 96616-6830 Cashback nesta compra? Endereço de entrega Rua…"
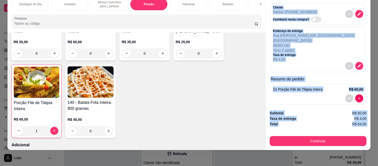
click at [286, 145] on div "Subtotal R$ 60,00 Taxa de entrega R$ 4,00 Total R$ 64,00 Continuar" at bounding box center [318, 129] width 105 height 44
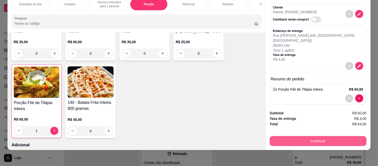
click at [283, 139] on button "Continuar" at bounding box center [318, 141] width 97 height 10
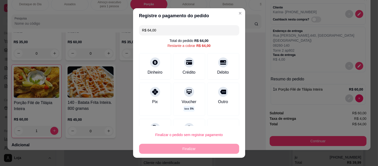
click at [181, 31] on input "R$ 64,00" at bounding box center [189, 30] width 94 height 10
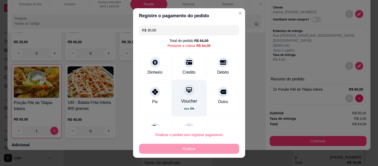
click at [186, 90] on icon at bounding box center [189, 91] width 6 height 6
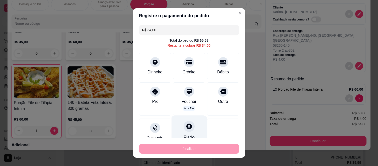
scroll to position [0, 0]
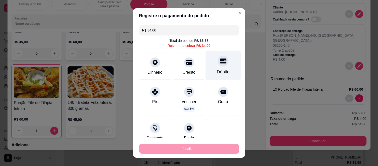
click at [220, 64] on icon at bounding box center [223, 61] width 7 height 7
type input "R$ 0,00"
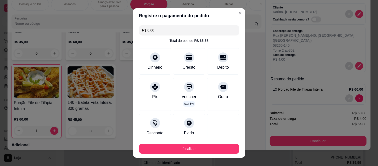
scroll to position [50, 0]
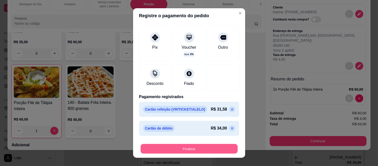
click at [150, 151] on button "Finalizar" at bounding box center [189, 149] width 97 height 10
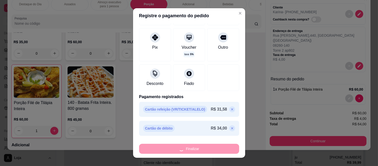
type input "0"
type input "-R$ 64,00"
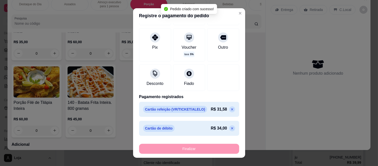
scroll to position [0, 0]
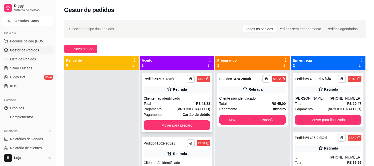
click at [182, 108] on strong "(VR/TICKET/ALELO)" at bounding box center [193, 109] width 34 height 4
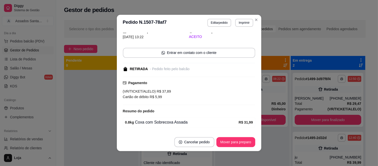
scroll to position [53, 0]
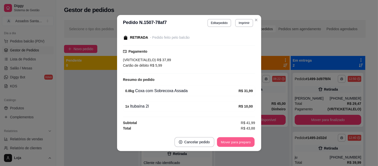
click at [226, 140] on button "Mover para preparo" at bounding box center [236, 143] width 38 height 10
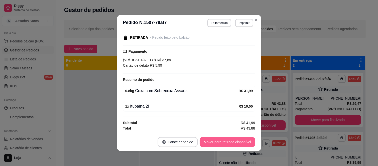
click at [226, 140] on button "Mover para retirada disponível" at bounding box center [227, 142] width 55 height 10
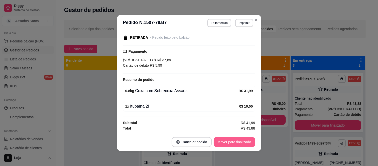
click at [239, 142] on button "Mover para finalizado" at bounding box center [235, 142] width 42 height 10
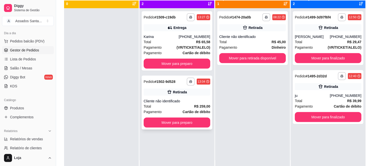
scroll to position [0, 0]
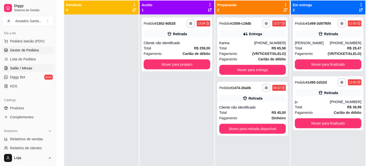
click at [21, 68] on span "Salão / Mesas" at bounding box center [21, 68] width 22 height 5
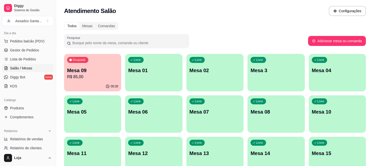
click at [253, 71] on p "Mesa 3" at bounding box center [275, 70] width 51 height 7
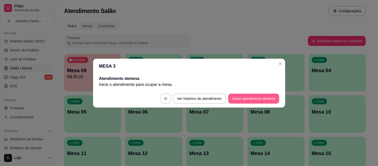
click at [236, 96] on button "Iniciar atendimento de mesa" at bounding box center [253, 99] width 51 height 10
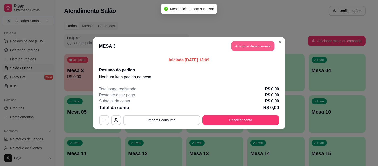
click at [243, 45] on button "Adicionar itens na mesa" at bounding box center [252, 46] width 43 height 10
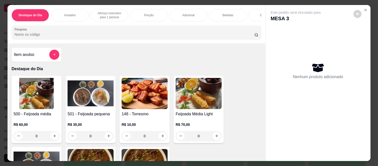
click at [52, 138] on div "0" at bounding box center [37, 136] width 46 height 10
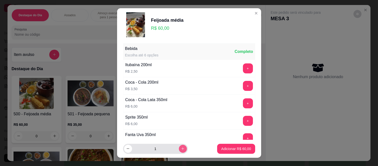
click at [181, 149] on icon "increase-product-quantity" at bounding box center [183, 149] width 4 height 4
type input "2"
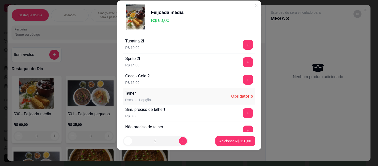
scroll to position [289, 0]
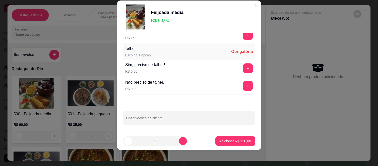
click at [241, 90] on div "+" at bounding box center [248, 86] width 14 height 10
click at [243, 88] on button "+" at bounding box center [248, 86] width 10 height 10
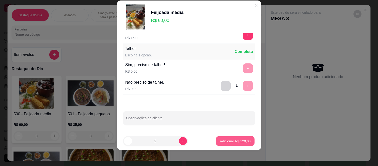
click at [216, 138] on button "Adicionar R$ 120,00" at bounding box center [235, 141] width 39 height 10
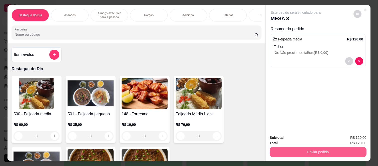
click at [287, 151] on button "Enviar pedido" at bounding box center [318, 152] width 97 height 10
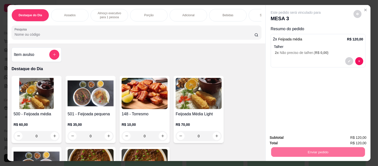
click at [276, 137] on button "Não registrar e enviar pedido" at bounding box center [301, 138] width 52 height 10
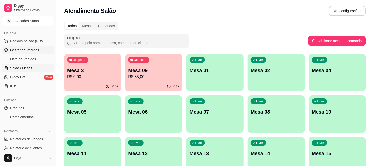
click at [25, 49] on span "Gestor de Pedidos" at bounding box center [24, 50] width 29 height 5
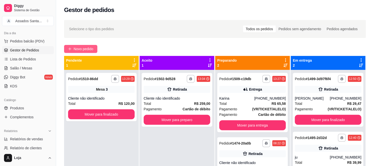
click at [81, 49] on span "Novo pedido" at bounding box center [84, 49] width 20 height 6
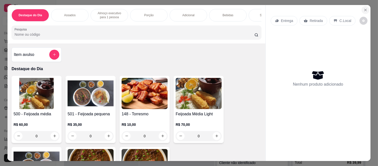
click at [364, 9] on icon "Close" at bounding box center [365, 10] width 2 height 2
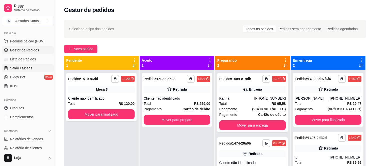
click at [22, 67] on span "Salão / Mesas" at bounding box center [21, 68] width 22 height 5
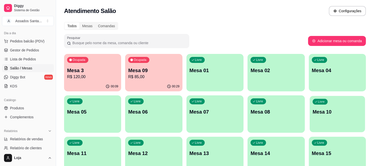
click at [331, 114] on p "Mesa 10" at bounding box center [337, 112] width 50 height 7
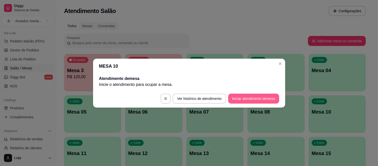
click at [239, 100] on button "Iniciar atendimento de mesa" at bounding box center [253, 99] width 51 height 10
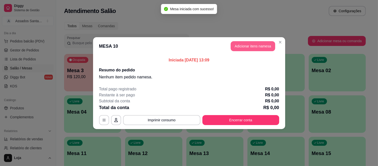
click at [244, 45] on button "Adicionar itens na mesa" at bounding box center [253, 46] width 45 height 10
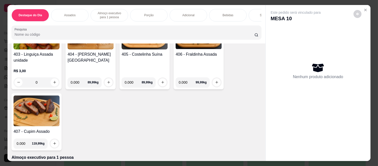
scroll to position [222, 0]
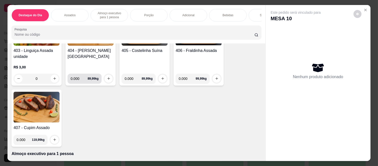
click at [78, 79] on input "0.000" at bounding box center [79, 79] width 17 height 10
type input "0.100"
click at [107, 81] on icon "increase-product-quantity" at bounding box center [109, 79] width 4 height 4
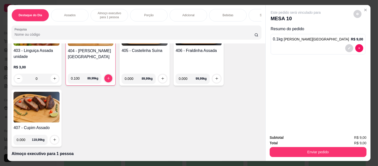
click at [131, 77] on input "0.000" at bounding box center [133, 79] width 17 height 10
type input "0.100"
click at [161, 83] on button "increase-product-quantity" at bounding box center [163, 79] width 8 height 8
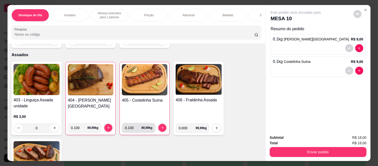
scroll to position [167, 0]
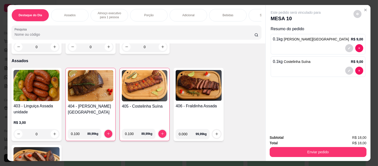
click at [53, 135] on div "0" at bounding box center [37, 134] width 46 height 10
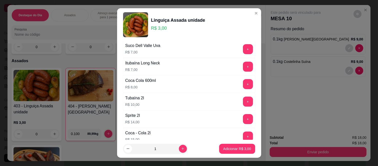
scroll to position [271, 0]
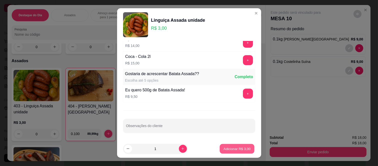
click at [226, 153] on button "Adicionar R$ 3,00" at bounding box center [237, 149] width 35 height 10
type input "1"
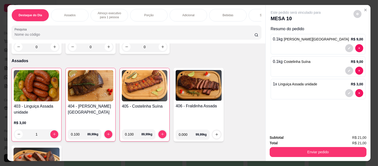
click at [148, 13] on p "Porção" at bounding box center [149, 15] width 10 height 4
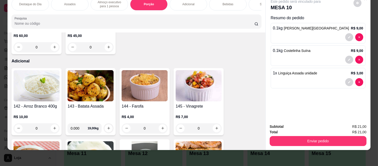
scroll to position [816, 0]
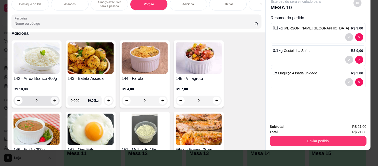
click at [53, 102] on icon "increase-product-quantity" at bounding box center [55, 101] width 4 height 4
type input "1"
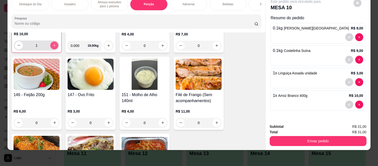
scroll to position [899, 0]
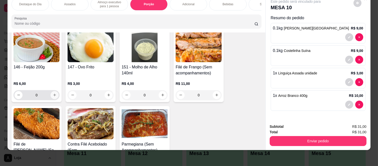
click at [54, 97] on button "increase-product-quantity" at bounding box center [55, 95] width 8 height 8
type input "1"
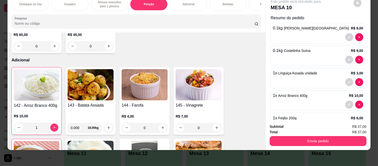
scroll to position [788, 0]
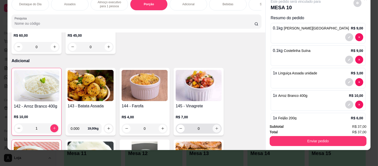
click at [215, 128] on icon "increase-product-quantity" at bounding box center [217, 129] width 4 height 4
type input "1"
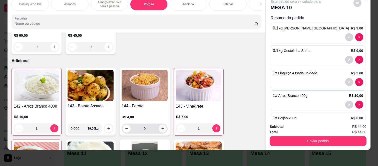
click at [161, 129] on icon "increase-product-quantity" at bounding box center [163, 129] width 4 height 4
type input "1"
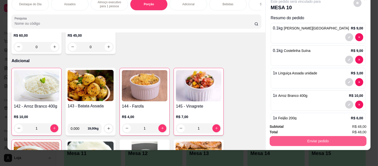
click at [280, 136] on button "Enviar pedido" at bounding box center [318, 141] width 97 height 10
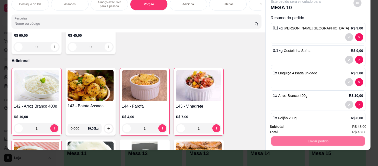
click at [278, 124] on button "Não registrar e enviar pedido" at bounding box center [301, 124] width 51 height 9
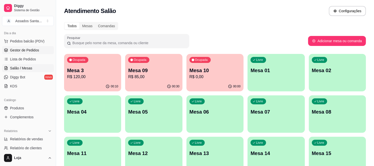
click at [19, 53] on link "Gestor de Pedidos" at bounding box center [28, 50] width 52 height 8
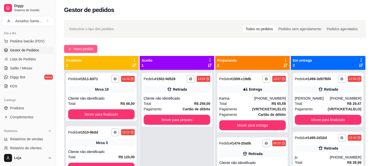
click at [78, 48] on span "Novo pedido" at bounding box center [84, 49] width 20 height 6
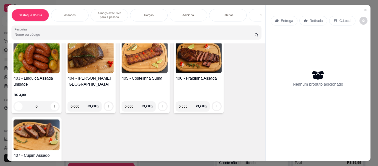
scroll to position [222, 0]
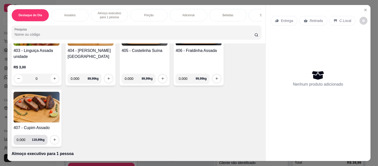
click at [25, 142] on input "0.000" at bounding box center [24, 140] width 15 height 10
type input "1.000"
click at [50, 142] on div at bounding box center [55, 140] width 10 height 10
click at [53, 140] on icon "increase-product-quantity" at bounding box center [55, 140] width 4 height 4
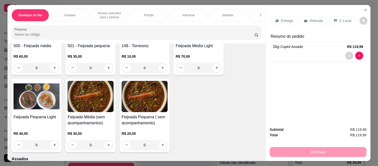
scroll to position [0, 0]
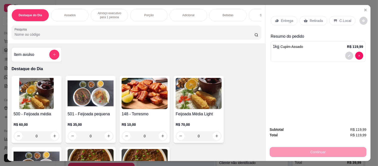
click at [275, 20] on icon at bounding box center [276, 20] width 2 height 1
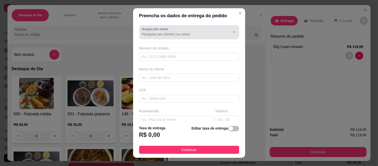
click at [172, 36] on input "Busque pelo cliente" at bounding box center [182, 34] width 80 height 5
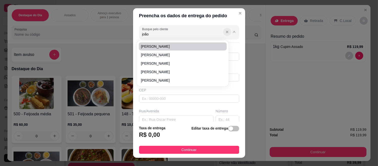
type input "joão"
click at [226, 32] on icon "Show suggestions" at bounding box center [227, 32] width 2 height 2
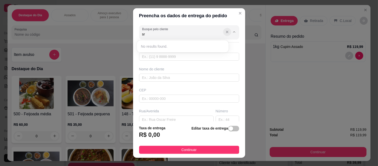
type input "s"
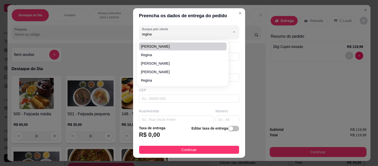
click at [176, 44] on li "[PERSON_NAME]" at bounding box center [183, 47] width 88 height 8
type input "[PERSON_NAME]"
type input "5511985798060"
type input "[PERSON_NAME]"
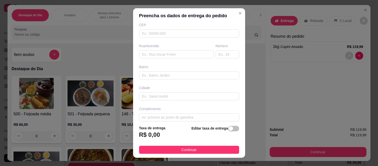
scroll to position [71, 0]
type input "[PERSON_NAME]"
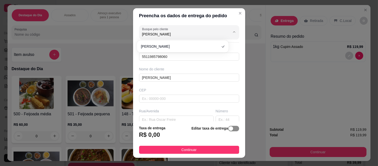
click at [230, 131] on span "button" at bounding box center [233, 129] width 11 height 6
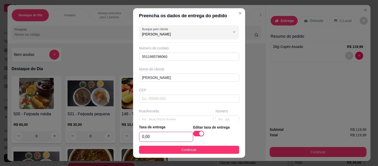
click at [149, 137] on input "0,00" at bounding box center [166, 137] width 54 height 10
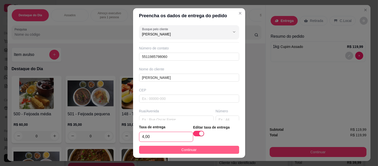
type input "4,00"
click at [148, 153] on button "Continuar" at bounding box center [189, 150] width 100 height 8
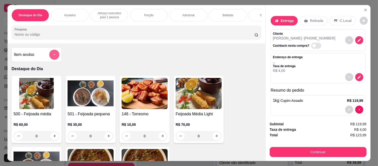
click at [50, 59] on button "add-separate-item" at bounding box center [54, 55] width 10 height 10
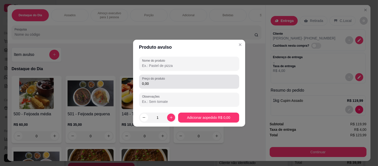
click at [199, 82] on input "0,00" at bounding box center [189, 83] width 94 height 5
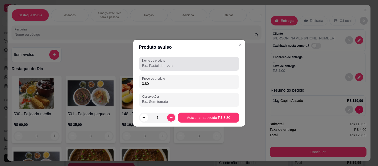
type input "3,80"
click at [192, 63] on input "Nome do produto" at bounding box center [189, 65] width 94 height 5
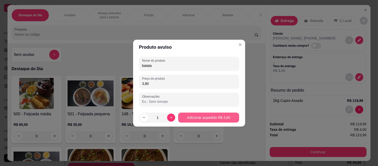
type input "batata"
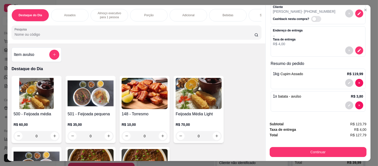
scroll to position [28, 0]
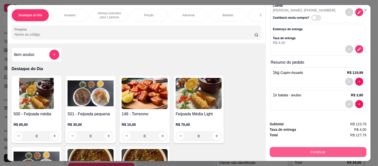
click at [286, 150] on button "Continuar" at bounding box center [318, 152] width 97 height 10
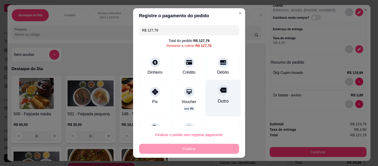
click at [217, 99] on div "Outro" at bounding box center [222, 101] width 11 height 7
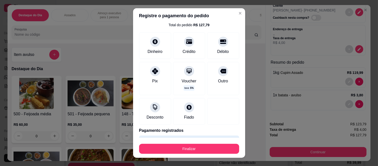
scroll to position [31, 0]
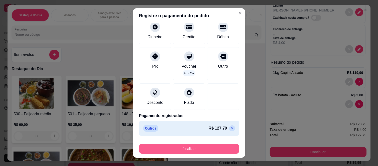
click at [202, 146] on button "Finalizar" at bounding box center [189, 149] width 100 height 10
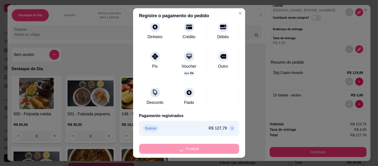
type input "-R$ 127,79"
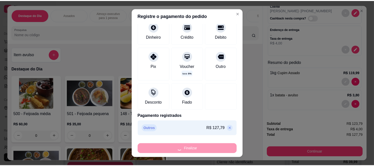
scroll to position [0, 0]
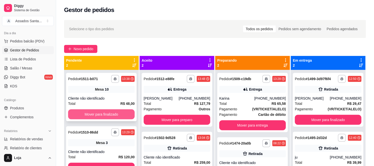
click at [91, 111] on button "Mover para finalizado" at bounding box center [101, 115] width 67 height 10
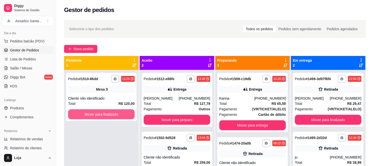
click at [91, 114] on button "Mover para finalizado" at bounding box center [101, 115] width 67 height 10
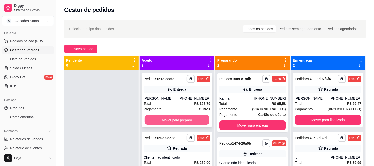
click at [157, 123] on button "Mover para preparo" at bounding box center [177, 120] width 65 height 10
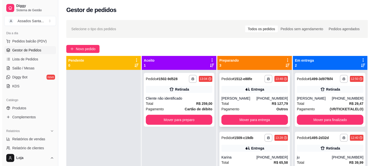
scroll to position [21, 0]
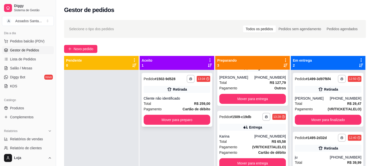
click at [156, 99] on div "Cliente não identificado" at bounding box center [177, 98] width 67 height 5
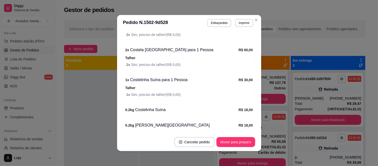
scroll to position [210, 0]
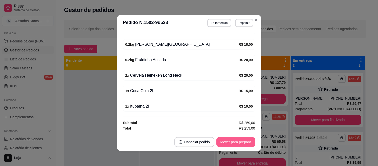
click at [226, 141] on button "Mover para preparo" at bounding box center [235, 142] width 39 height 10
click at [226, 143] on button "Mover para retirada disponível" at bounding box center [228, 143] width 54 height 10
click at [226, 143] on button "Mover para finalizado" at bounding box center [235, 142] width 42 height 10
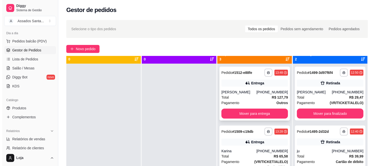
scroll to position [0, 0]
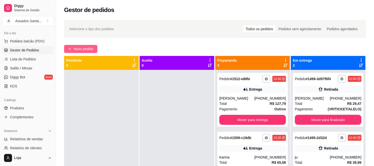
click at [83, 51] on span "Novo pedido" at bounding box center [84, 49] width 20 height 6
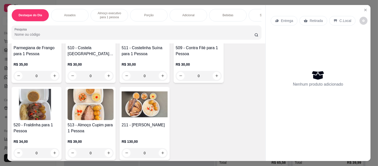
scroll to position [556, 0]
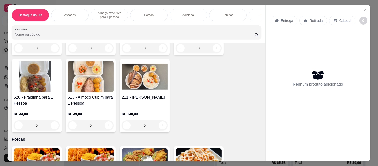
click at [53, 126] on div "0" at bounding box center [37, 126] width 46 height 10
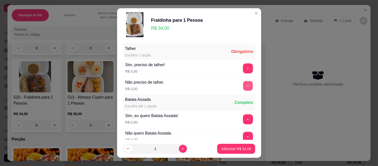
click at [243, 84] on button "+" at bounding box center [248, 86] width 10 height 10
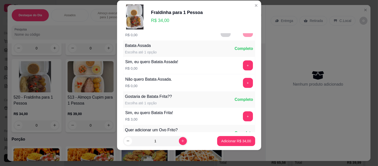
scroll to position [54, 0]
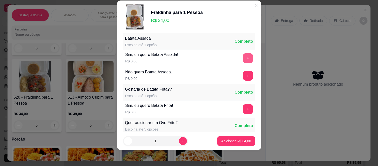
click at [243, 63] on button "+" at bounding box center [248, 58] width 10 height 10
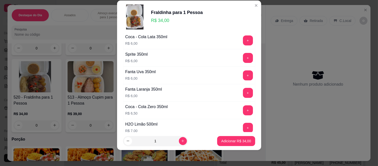
scroll to position [299, 0]
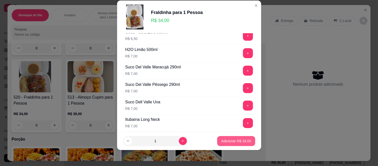
click at [241, 146] on button "Adicionar R$ 34,00" at bounding box center [236, 141] width 38 height 10
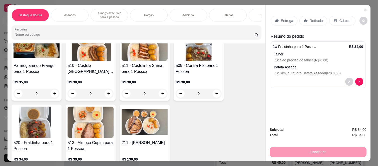
scroll to position [500, 0]
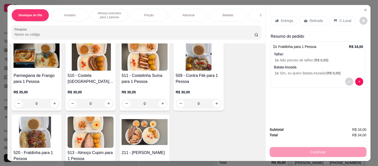
click at [213, 103] on div "0" at bounding box center [199, 104] width 46 height 10
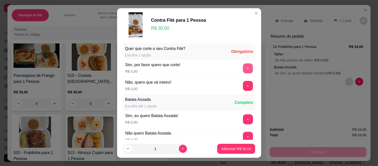
click at [243, 70] on button "+" at bounding box center [248, 69] width 10 height 10
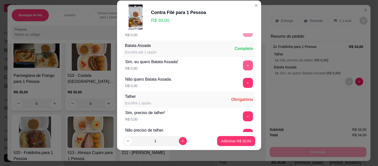
scroll to position [54, 0]
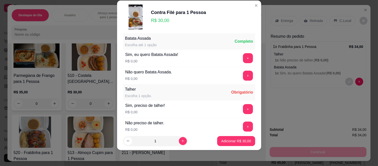
click at [241, 122] on div "+" at bounding box center [248, 127] width 14 height 10
click at [243, 126] on button "+" at bounding box center [248, 127] width 10 height 10
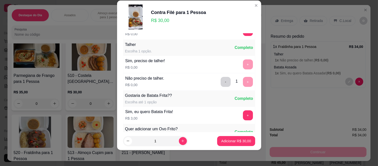
scroll to position [137, 0]
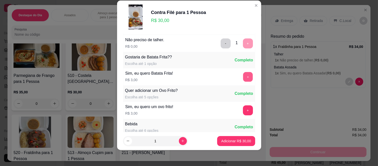
click at [243, 76] on button "+" at bounding box center [248, 77] width 10 height 10
click at [237, 145] on button "Adicionar R$ 33,00" at bounding box center [236, 141] width 38 height 10
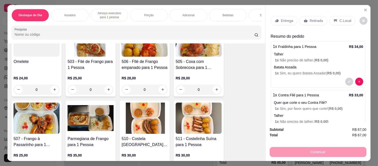
scroll to position [444, 0]
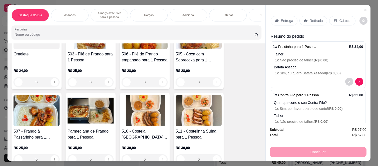
click at [214, 84] on div "0" at bounding box center [199, 82] width 46 height 10
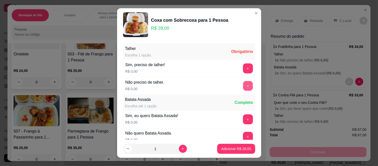
click at [243, 84] on button "+" at bounding box center [248, 86] width 10 height 10
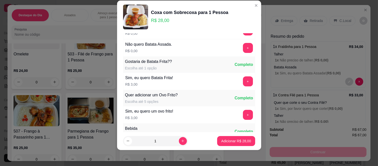
scroll to position [109, 0]
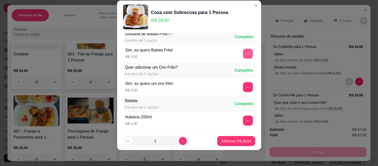
click at [243, 56] on button "+" at bounding box center [248, 54] width 10 height 10
click at [229, 137] on button "Adicionar R$ 31,00" at bounding box center [236, 141] width 37 height 10
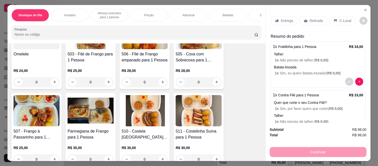
click at [275, 20] on icon at bounding box center [276, 21] width 3 height 3
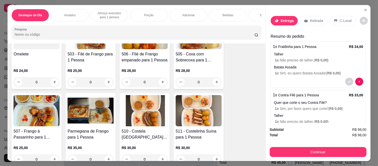
click at [207, 33] on input "Busque pelo cliente" at bounding box center [182, 34] width 80 height 5
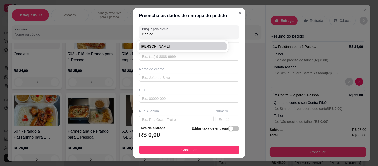
click at [171, 46] on span "cida aquino" at bounding box center [180, 46] width 79 height 5
type input "cida aquino"
type input "13996331506"
type input "cida aquino"
type input "08260140"
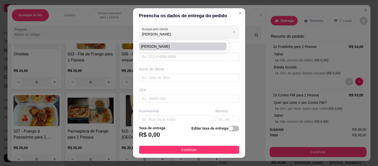
type input "Rua [PERSON_NAME]"
type input "400"
type input "[GEOGRAPHIC_DATA] ([GEOGRAPHIC_DATA])"
type input "[GEOGRAPHIC_DATA]"
type input "bloco 2, apto 1002"
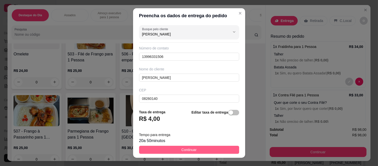
type input "cida aquino"
click at [194, 150] on button "Continuar" at bounding box center [189, 150] width 100 height 8
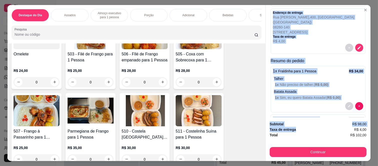
scroll to position [151, 0]
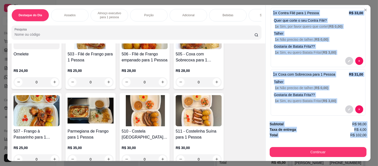
drag, startPoint x: 266, startPoint y: 32, endPoint x: 295, endPoint y: 140, distance: 111.8
click at [295, 140] on div "Entrega Retirada C.Local Cliente cida aquino - (13) 99633-1506 Cashback nesta c…" at bounding box center [317, 83] width 105 height 156
copy div "Cliente cida aquino - (13) 99633-1506 Cashback nesta compra? Endereço de entreg…"
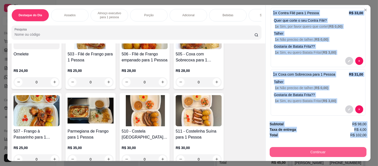
click at [312, 152] on button "Continuar" at bounding box center [318, 152] width 97 height 10
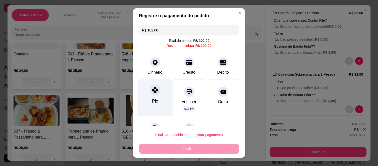
click at [151, 95] on div at bounding box center [155, 90] width 11 height 11
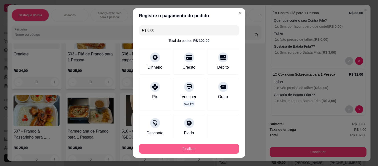
click at [156, 149] on button "Finalizar" at bounding box center [189, 149] width 100 height 10
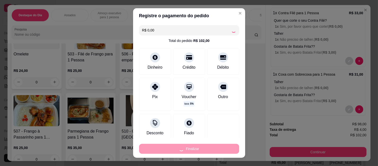
type input "-R$ 102,00"
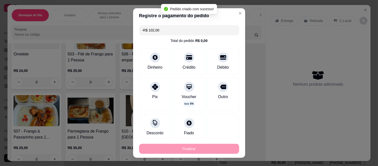
scroll to position [0, 0]
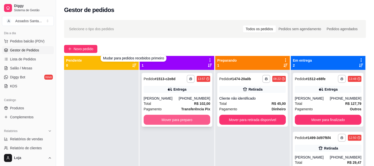
click at [158, 116] on button "Mover para preparo" at bounding box center [177, 120] width 67 height 10
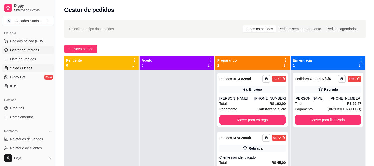
click at [23, 69] on span "Salão / Mesas" at bounding box center [21, 68] width 22 height 5
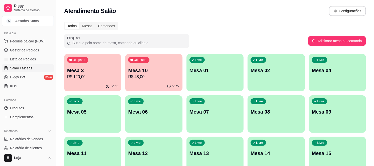
click at [136, 68] on p "Mesa 10" at bounding box center [153, 70] width 51 height 7
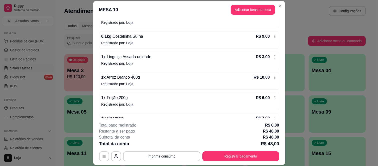
scroll to position [7, 0]
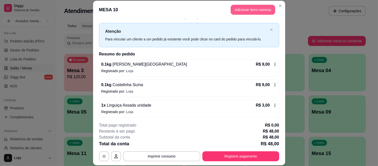
click at [232, 9] on button "Adicionar itens na mesa" at bounding box center [253, 10] width 45 height 10
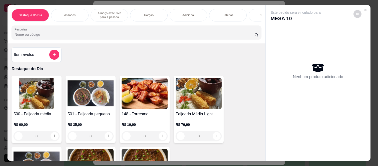
drag, startPoint x: 220, startPoint y: 14, endPoint x: 223, endPoint y: 37, distance: 22.9
click at [220, 14] on div "Bebidas" at bounding box center [228, 15] width 38 height 13
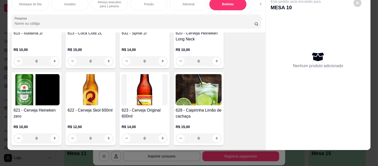
scroll to position [1410, 0]
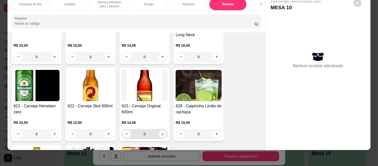
click at [162, 134] on icon "increase-product-quantity" at bounding box center [163, 135] width 4 height 4
type input "1"
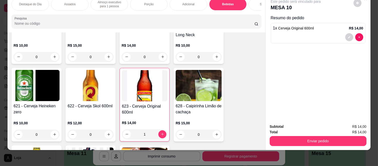
click at [281, 139] on button "Enviar pedido" at bounding box center [318, 141] width 97 height 10
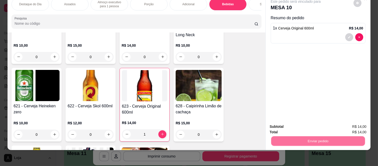
click at [281, 124] on button "Não registrar e enviar pedido" at bounding box center [301, 124] width 51 height 9
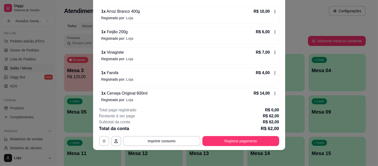
scroll to position [111, 0]
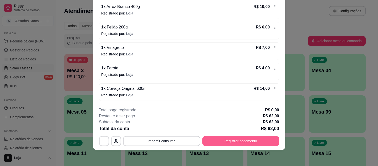
click at [231, 145] on button "Registrar pagamento" at bounding box center [240, 141] width 77 height 10
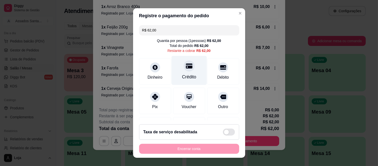
click at [182, 78] on div "Crédito" at bounding box center [189, 77] width 14 height 7
type input "R$ 0,00"
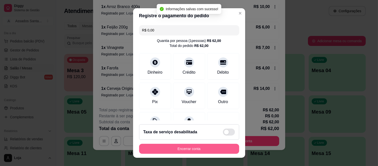
click at [181, 154] on button "Encerrar conta" at bounding box center [189, 149] width 100 height 10
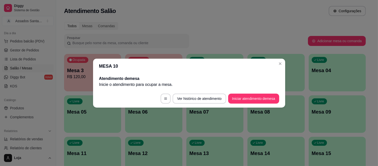
scroll to position [0, 0]
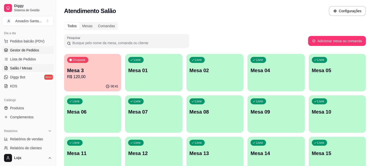
click at [20, 51] on span "Gestor de Pedidos" at bounding box center [24, 50] width 29 height 5
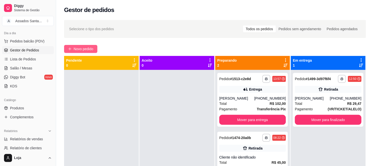
drag, startPoint x: 51, startPoint y: 49, endPoint x: 71, endPoint y: 46, distance: 19.8
click at [71, 46] on button "Novo pedido" at bounding box center [80, 49] width 33 height 8
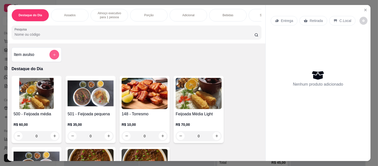
click at [53, 57] on icon "add-separate-item" at bounding box center [55, 55] width 4 height 4
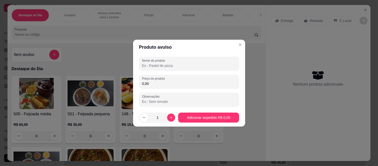
click at [151, 84] on input "0,00" at bounding box center [189, 83] width 94 height 5
type input "11,25"
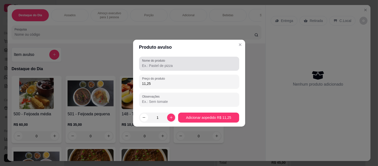
click at [169, 70] on div "Nome do produto" at bounding box center [189, 64] width 100 height 14
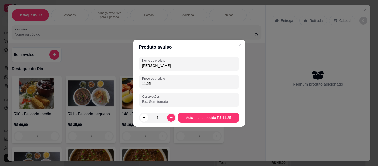
type input "costela suina"
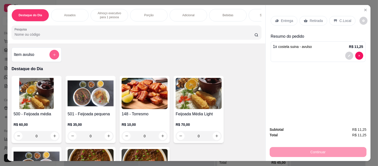
click at [53, 55] on icon "add-separate-item" at bounding box center [55, 55] width 4 height 4
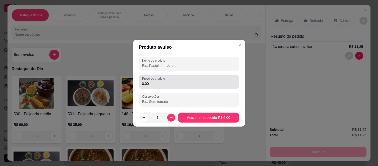
click at [161, 86] on input "0,00" at bounding box center [189, 83] width 94 height 5
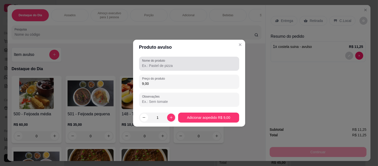
type input "9,00"
click at [161, 62] on label "Nome do produto" at bounding box center [154, 61] width 25 height 4
click at [161, 63] on input "Nome do produto" at bounding box center [189, 65] width 94 height 5
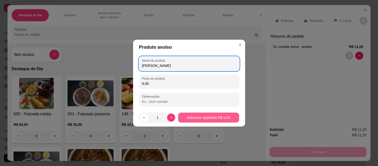
type input "costela bovina"
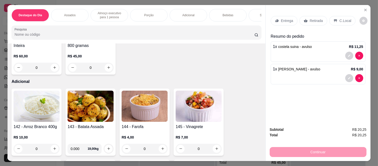
scroll to position [806, 0]
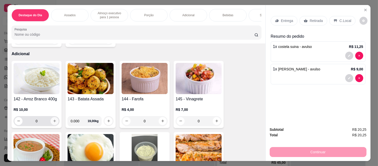
click at [54, 125] on button "increase-product-quantity" at bounding box center [55, 121] width 8 height 8
type input "1"
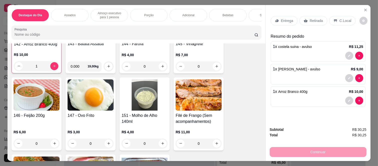
scroll to position [861, 0]
click at [53, 141] on div "0" at bounding box center [37, 144] width 44 height 10
click at [53, 145] on icon "increase-product-quantity" at bounding box center [55, 144] width 4 height 4
type input "1"
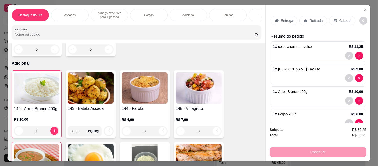
scroll to position [806, 0]
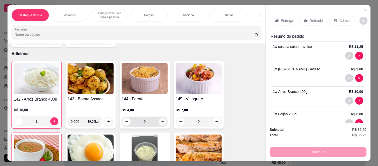
click at [161, 123] on icon "increase-product-quantity" at bounding box center [163, 122] width 4 height 4
type input "1"
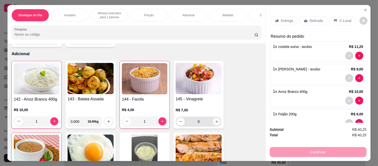
click at [215, 124] on icon "increase-product-quantity" at bounding box center [217, 122] width 4 height 4
type input "1"
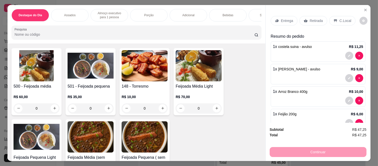
scroll to position [0, 0]
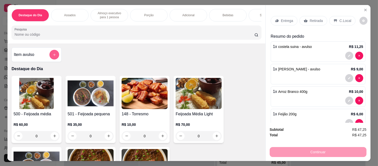
click at [55, 58] on button "add-separate-item" at bounding box center [55, 55] width 10 height 10
click at [300, 16] on div "Retirada" at bounding box center [313, 21] width 28 height 10
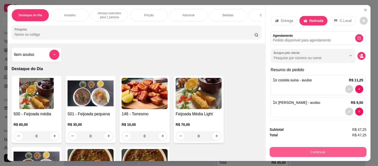
click at [288, 149] on button "Continuar" at bounding box center [318, 152] width 97 height 10
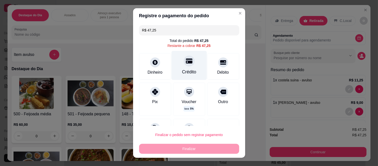
click at [175, 67] on div "Crédito" at bounding box center [188, 65] width 35 height 29
type input "R$ 0,00"
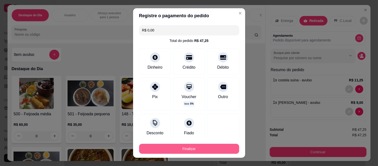
click at [169, 148] on button "Finalizar" at bounding box center [189, 149] width 100 height 10
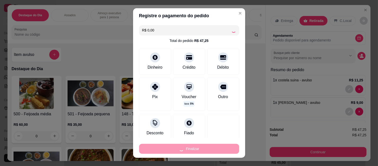
type input "0"
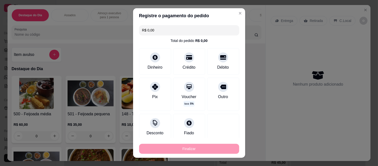
type input "-R$ 47,25"
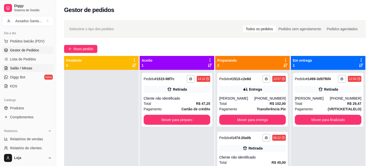
click at [26, 66] on span "Salão / Mesas" at bounding box center [21, 68] width 22 height 5
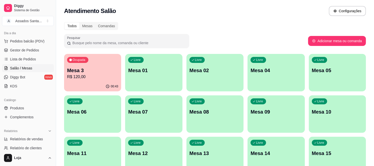
click at [103, 86] on div "00:43" at bounding box center [92, 87] width 57 height 10
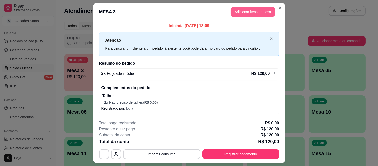
click at [245, 11] on button "Adicionar itens na mesa" at bounding box center [253, 12] width 45 height 10
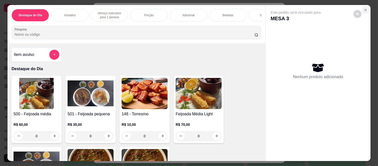
click at [362, 10] on button "Close" at bounding box center [365, 10] width 8 height 8
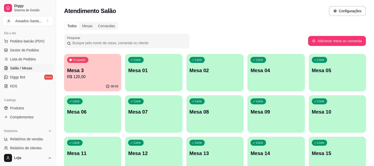
click at [114, 81] on div "Ocupada Mesa 3 R$ 120,00" at bounding box center [92, 68] width 57 height 28
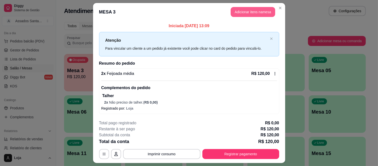
click at [239, 16] on button "Adicionar itens na mesa" at bounding box center [253, 12] width 45 height 10
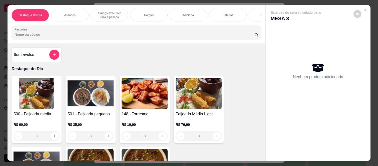
click at [229, 13] on p "Bebidas" at bounding box center [228, 15] width 11 height 4
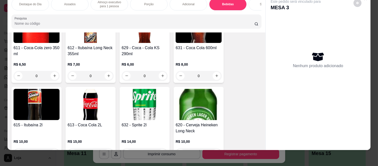
scroll to position [1355, 0]
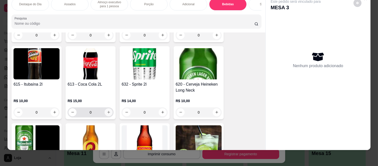
click at [107, 113] on icon "increase-product-quantity" at bounding box center [108, 112] width 3 height 3
type input "1"
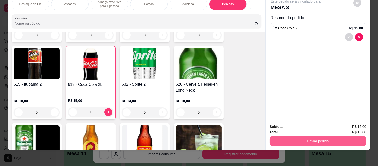
click at [283, 136] on button "Enviar pedido" at bounding box center [318, 141] width 97 height 10
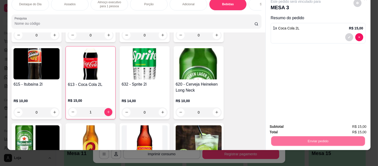
click at [287, 122] on button "Não registrar e enviar pedido" at bounding box center [301, 125] width 52 height 10
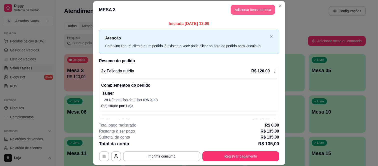
click at [235, 11] on button "Adicionar itens na mesa" at bounding box center [253, 10] width 45 height 10
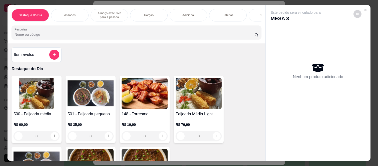
click at [218, 15] on div "Bebidas" at bounding box center [228, 15] width 38 height 13
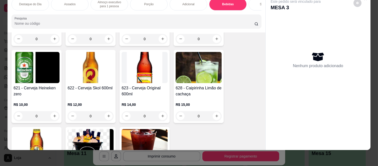
scroll to position [1438, 0]
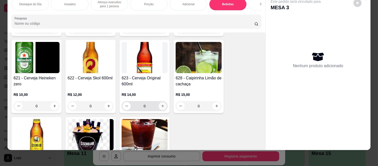
click at [161, 105] on icon "increase-product-quantity" at bounding box center [163, 106] width 4 height 4
type input "1"
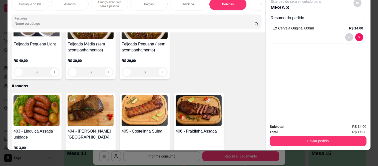
scroll to position [0, 0]
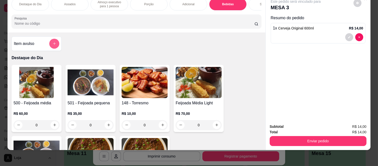
click at [52, 46] on button "add-separate-item" at bounding box center [54, 44] width 10 height 10
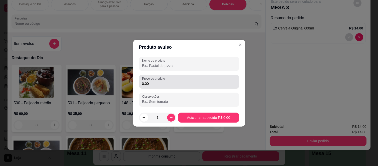
click at [158, 83] on input "0,00" at bounding box center [189, 83] width 94 height 5
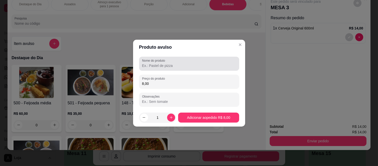
type input "8,00"
click at [159, 66] on input "Nome do produto" at bounding box center [189, 65] width 94 height 5
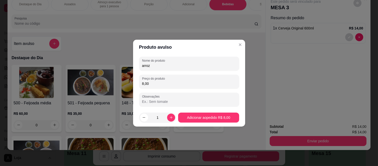
type input "arroz"
click at [213, 111] on footer "1 Adicionar ao pedido R$ 8,00" at bounding box center [189, 118] width 112 height 18
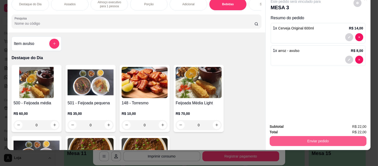
click at [289, 136] on button "Enviar pedido" at bounding box center [318, 141] width 97 height 10
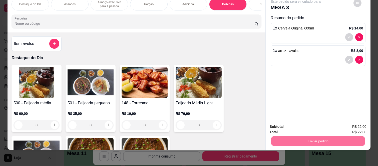
click at [292, 126] on button "Não registrar e enviar pedido" at bounding box center [301, 125] width 52 height 10
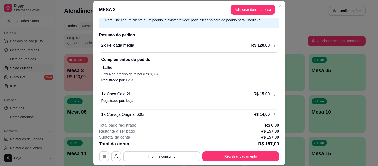
scroll to position [57, 0]
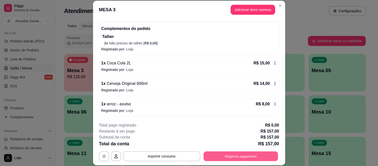
click at [221, 160] on button "Registrar pagamento" at bounding box center [240, 157] width 75 height 10
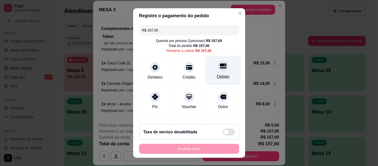
click at [217, 74] on div "Débito" at bounding box center [222, 70] width 35 height 29
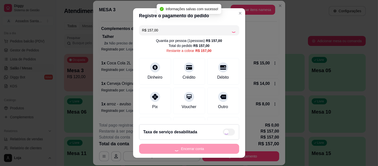
type input "R$ 0,00"
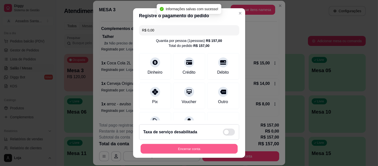
click at [212, 146] on button "Encerrar conta" at bounding box center [189, 149] width 97 height 10
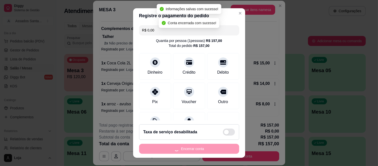
scroll to position [0, 0]
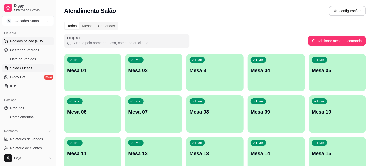
click at [37, 45] on button "Pedidos balcão (PDV)" at bounding box center [28, 41] width 52 height 8
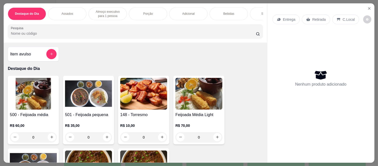
click at [34, 53] on div "Item avulso" at bounding box center [33, 54] width 47 height 10
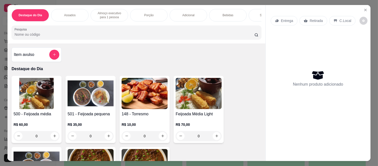
click at [362, 5] on div "Entrega Retirada C.Local Nenhum produto adicionado" at bounding box center [318, 79] width 105 height 148
click at [364, 11] on button "Close" at bounding box center [365, 10] width 8 height 8
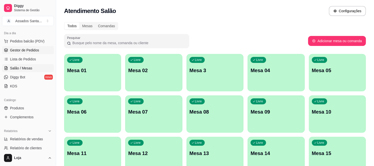
click at [6, 48] on link "Gestor de Pedidos" at bounding box center [28, 50] width 52 height 8
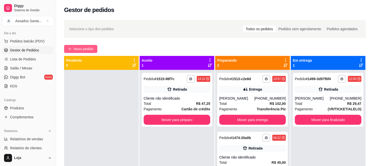
click at [70, 46] on button "Novo pedido" at bounding box center [80, 49] width 33 height 8
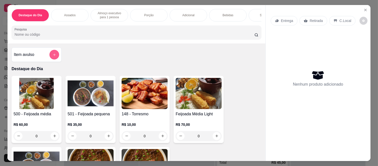
click at [53, 54] on button "add-separate-item" at bounding box center [55, 55] width 10 height 10
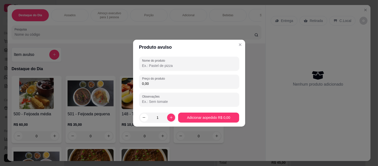
click at [154, 82] on input "0,00" at bounding box center [189, 83] width 94 height 5
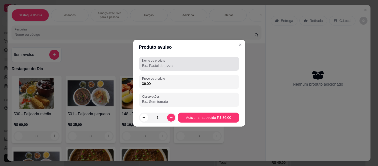
type input "36,00"
click at [156, 62] on label "Nome do produto" at bounding box center [154, 61] width 25 height 4
click at [156, 63] on input "Nome do produto" at bounding box center [189, 65] width 94 height 5
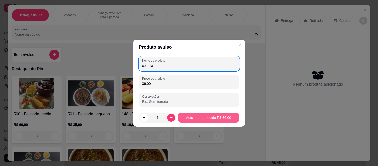
type input "costela"
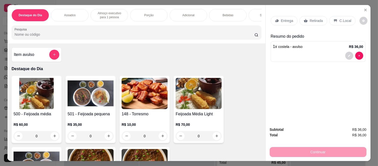
click at [310, 18] on p "Retirada" at bounding box center [316, 20] width 13 height 5
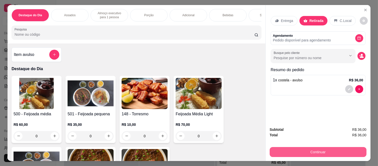
click at [283, 152] on button "Continuar" at bounding box center [318, 152] width 97 height 10
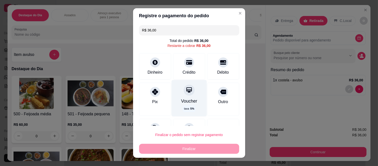
click at [186, 91] on icon at bounding box center [189, 91] width 6 height 6
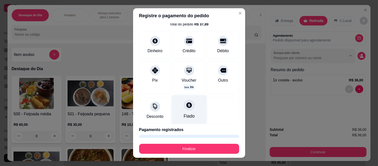
scroll to position [31, 0]
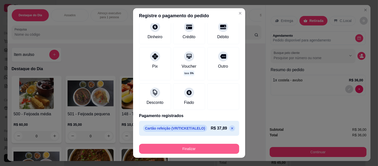
click at [185, 148] on button "Finalizar" at bounding box center [189, 149] width 100 height 10
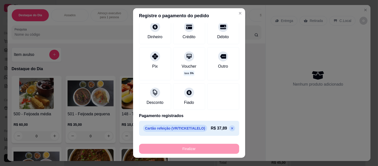
type input "-R$ 36,00"
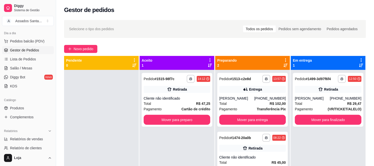
click at [180, 98] on div "Cliente não identificado" at bounding box center [177, 98] width 67 height 5
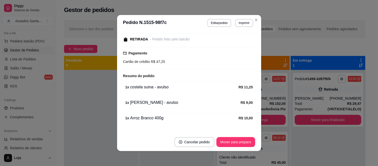
scroll to position [109, 0]
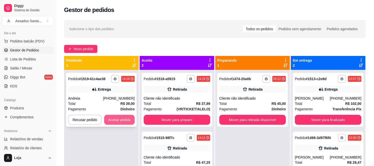
click at [106, 116] on button "Aceitar pedido" at bounding box center [119, 120] width 31 height 10
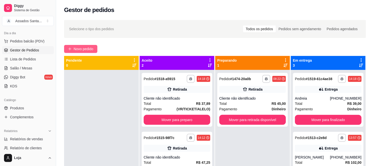
click at [80, 52] on button "Novo pedido" at bounding box center [80, 49] width 33 height 8
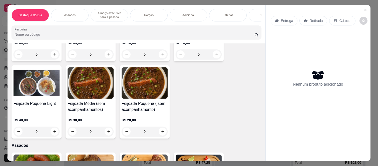
scroll to position [28, 0]
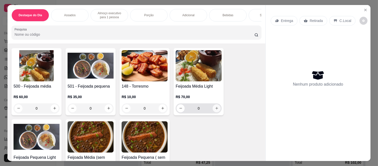
click at [213, 111] on button "increase-product-quantity" at bounding box center [217, 109] width 8 height 8
type input "1"
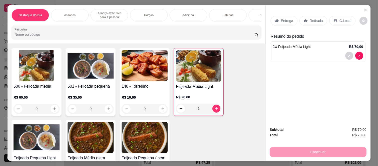
click at [282, 18] on p "Entrega" at bounding box center [287, 20] width 12 height 5
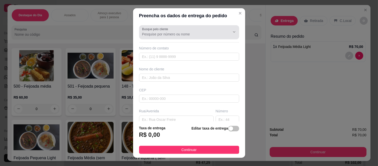
click at [206, 29] on div at bounding box center [189, 32] width 94 height 10
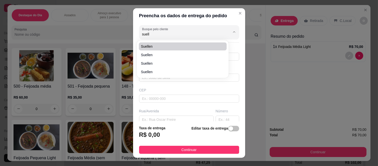
click at [193, 49] on li "Suellen" at bounding box center [183, 47] width 88 height 8
type input "Suellen"
type input "11930266626"
type input "Suellen"
type input "08260391"
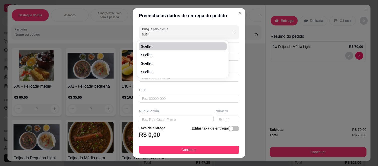
type input "Travessa Nossa Senhora Aparecida"
type input "32"
type input "[GEOGRAPHIC_DATA] ([GEOGRAPHIC_DATA])"
type input "[GEOGRAPHIC_DATA]"
type input "Rua sem saída"
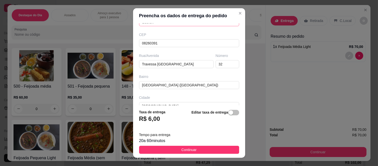
scroll to position [0, 0]
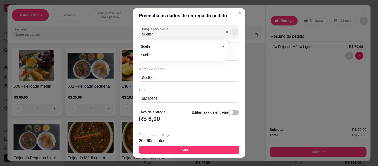
click at [232, 31] on icon "Show suggestions" at bounding box center [234, 32] width 4 height 4
click at [157, 52] on li "suellen" at bounding box center [183, 55] width 88 height 8
type input "suellen"
type input "11981774124"
type input "suellen"
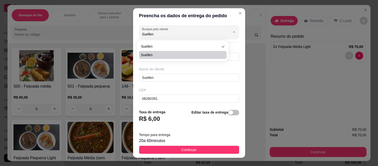
type input "08260030"
type input "Rua Agrimensor Sugaya"
type input "1437"
type input "102sol"
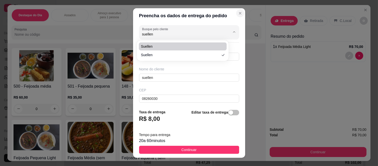
click at [236, 11] on button "Close" at bounding box center [240, 13] width 8 height 8
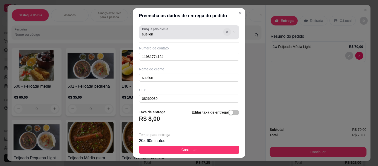
click at [226, 32] on icon "Show suggestions" at bounding box center [227, 32] width 2 height 2
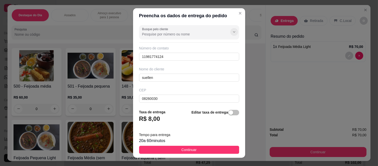
click at [232, 32] on icon "Show suggestions" at bounding box center [234, 32] width 4 height 4
click at [185, 98] on input "08260030" at bounding box center [189, 99] width 100 height 8
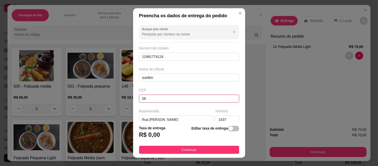
type input "0"
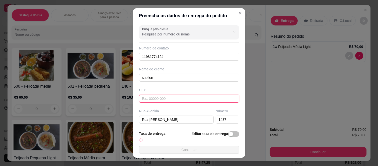
paste input "08260122"
type input "08260122"
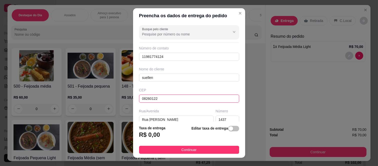
type input "Estrada U"
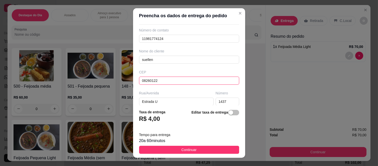
scroll to position [28, 0]
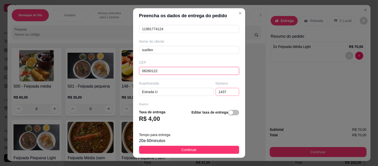
type input "08260122"
click at [218, 94] on input "1437" at bounding box center [228, 92] width 24 height 8
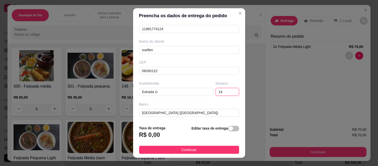
type input "1"
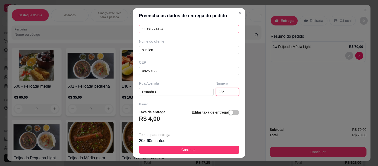
type input "285"
click at [202, 33] on input "11981774124" at bounding box center [189, 29] width 100 height 8
type input "1"
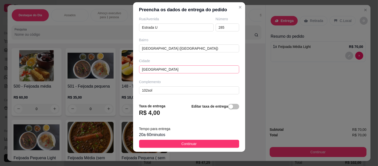
scroll to position [8, 0]
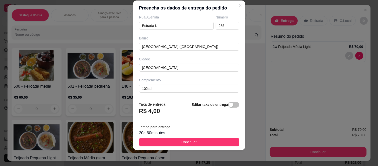
click at [160, 99] on footer "Taxa de entrega R$ 4,00 Editar taxa de entrega Tempo para entrega 20 a 60 minut…" at bounding box center [189, 124] width 112 height 53
click at [160, 87] on input "102sol" at bounding box center [189, 89] width 100 height 8
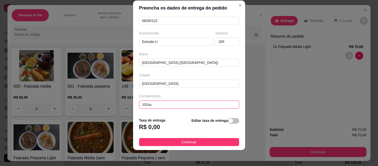
scroll to position [71, 0]
type input "1"
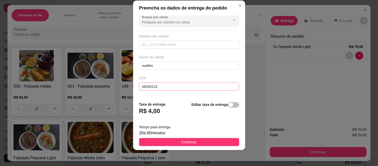
scroll to position [0, 0]
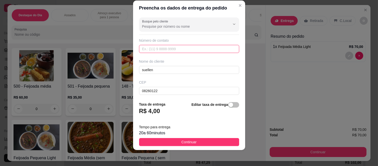
click at [185, 52] on input "text" at bounding box center [189, 49] width 100 height 8
paste input "(11) 95225-0422"
type input "(11) 95225-0422"
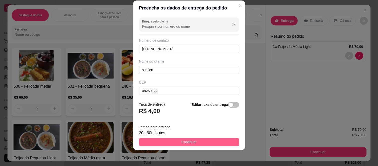
click at [189, 141] on span "Continuar" at bounding box center [188, 143] width 15 height 6
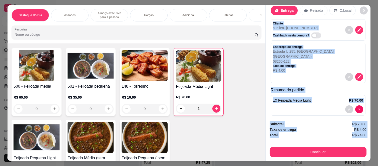
scroll to position [13, 0]
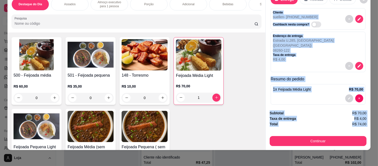
drag, startPoint x: 270, startPoint y: 31, endPoint x: 298, endPoint y: 160, distance: 131.7
click at [298, 160] on div "Destaque do Dia Assados Almoço executivo para 1 pessoa Porção Adicional Bebidas…" at bounding box center [189, 83] width 378 height 166
copy div "Cliente suellen - (11) 95225-0422 Cashback nesta compra? Endereço de entrega Es…"
click at [273, 143] on div "Subtotal R$ 70,00 Taxa de entrega R$ 4,00 Total R$ 74,00 Continuar" at bounding box center [318, 129] width 105 height 44
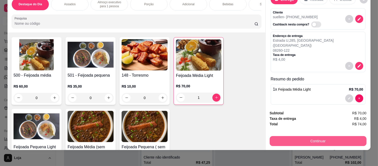
click at [274, 136] on button "Continuar" at bounding box center [318, 141] width 97 height 10
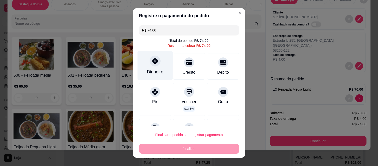
click at [148, 69] on div "Dinheiro" at bounding box center [155, 72] width 17 height 7
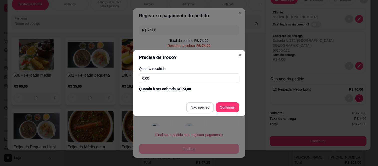
type input "R$ 0,00"
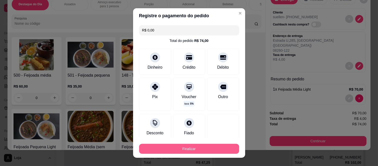
click at [201, 154] on footer "Finalizar" at bounding box center [189, 148] width 112 height 20
click at [200, 149] on button "Finalizar" at bounding box center [189, 149] width 100 height 10
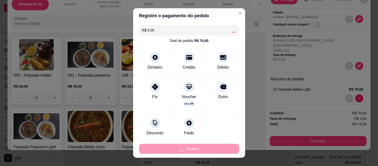
type input "0"
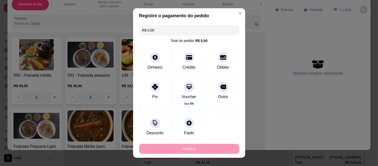
type input "-R$ 74,00"
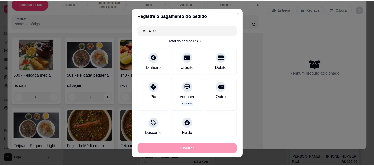
scroll to position [0, 0]
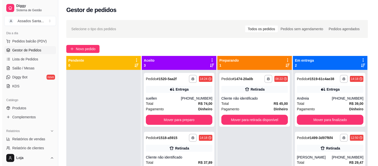
scroll to position [14, 0]
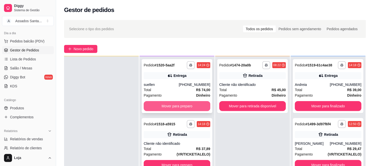
click at [158, 105] on button "Mover para preparo" at bounding box center [177, 106] width 67 height 10
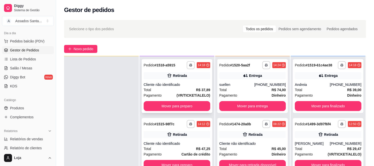
click at [176, 86] on div "Cliente não identificado" at bounding box center [177, 84] width 67 height 5
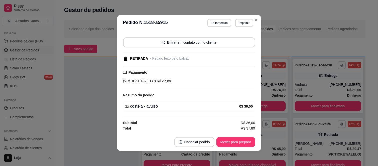
scroll to position [1, 0]
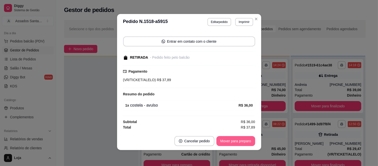
click at [242, 141] on button "Mover para preparo" at bounding box center [235, 141] width 39 height 10
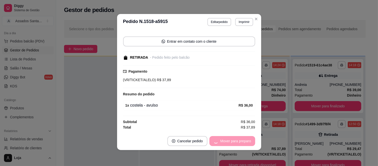
click at [231, 142] on div "Mover para preparo" at bounding box center [232, 141] width 46 height 10
click at [230, 142] on button "Mover para retirada disponível" at bounding box center [228, 142] width 54 height 10
click at [231, 142] on button "Mover para finalizado" at bounding box center [235, 141] width 42 height 10
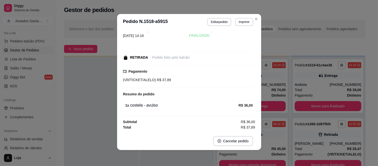
scroll to position [10, 0]
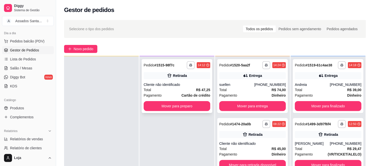
click at [175, 91] on div "Total R$ 47,25" at bounding box center [177, 90] width 67 height 6
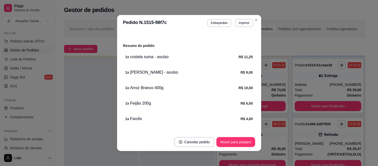
scroll to position [83, 0]
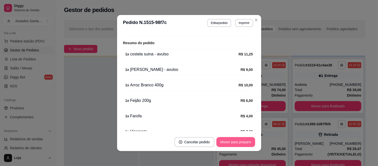
click at [227, 141] on button "Mover para preparo" at bounding box center [235, 142] width 39 height 10
click at [226, 142] on button "Mover para retirada disponível" at bounding box center [227, 142] width 55 height 10
click at [226, 142] on button "Mover para finalizado" at bounding box center [234, 143] width 40 height 10
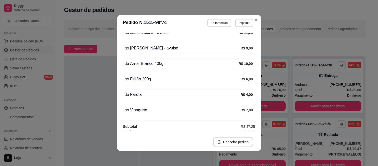
scroll to position [62, 0]
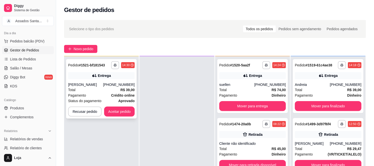
click at [90, 88] on div "Total R$ 39,00" at bounding box center [101, 90] width 67 height 6
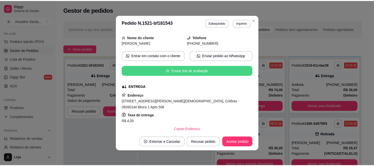
scroll to position [121, 0]
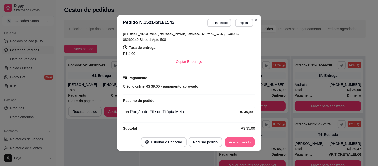
click at [235, 143] on button "Aceitar pedido" at bounding box center [240, 143] width 30 height 10
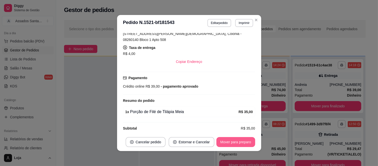
click at [234, 143] on button "Mover para preparo" at bounding box center [235, 142] width 39 height 10
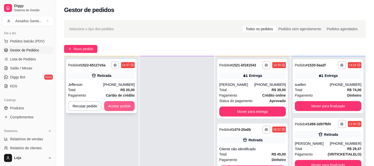
click at [115, 106] on button "Aceitar pedido" at bounding box center [119, 106] width 31 height 10
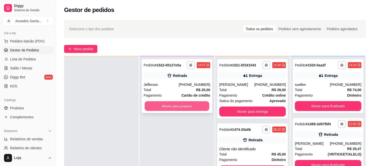
click at [148, 108] on button "Mover para preparo" at bounding box center [177, 107] width 65 height 10
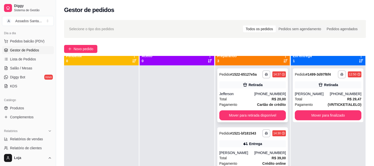
scroll to position [0, 0]
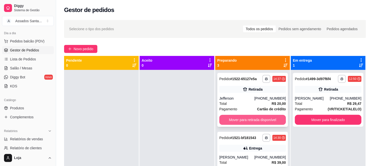
click at [225, 119] on button "Mover para retirada disponível" at bounding box center [252, 120] width 67 height 10
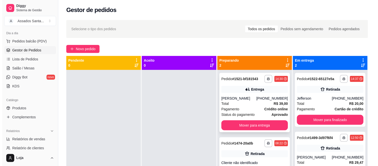
scroll to position [14, 0]
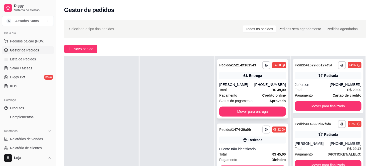
click at [224, 90] on div "Total R$ 39,00" at bounding box center [252, 90] width 67 height 6
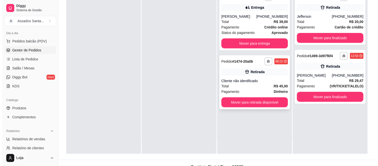
scroll to position [76, 0]
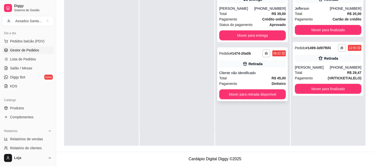
click at [243, 79] on div "Total R$ 45,00" at bounding box center [252, 79] width 67 height 6
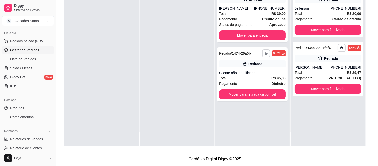
scroll to position [57, 0]
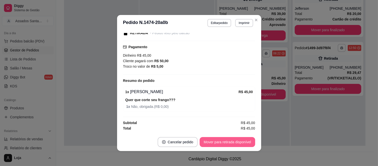
click at [213, 139] on button "Mover para retirada disponível" at bounding box center [227, 142] width 55 height 10
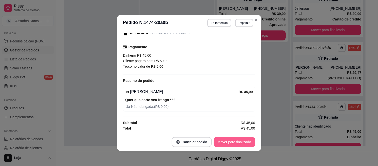
click at [214, 140] on button "Mover para finalizado" at bounding box center [235, 142] width 42 height 10
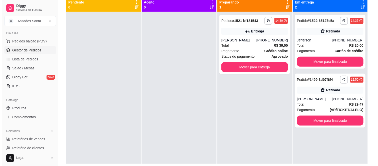
scroll to position [49, 0]
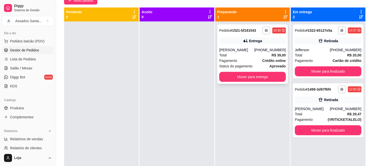
click at [245, 54] on div "Total R$ 39,00" at bounding box center [252, 56] width 67 height 6
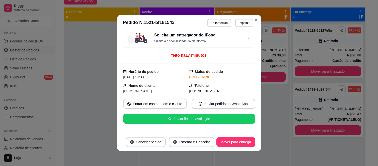
scroll to position [0, 0]
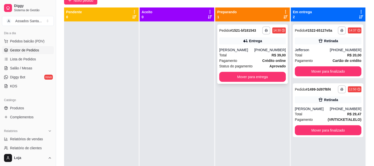
click at [238, 49] on div "Andrea Mendes" at bounding box center [236, 50] width 35 height 5
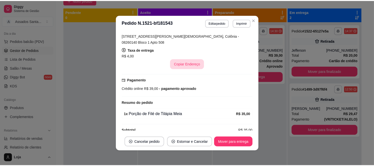
scroll to position [121, 0]
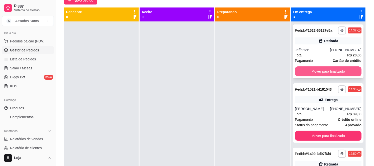
click at [333, 69] on button "Mover para finalizado" at bounding box center [328, 72] width 67 height 10
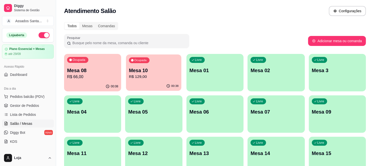
click at [156, 74] on p "R$ 129,00" at bounding box center [154, 77] width 50 height 6
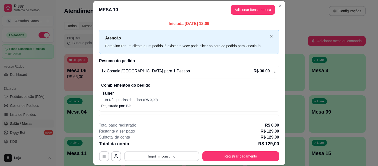
click at [168, 157] on button "Imprimir consumo" at bounding box center [161, 157] width 75 height 10
click at [165, 143] on button "IMPRESSORA caixa" at bounding box center [161, 145] width 36 height 8
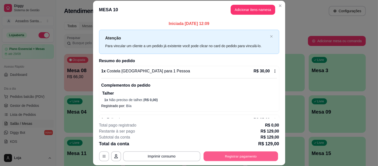
click at [225, 156] on button "Registrar pagamento" at bounding box center [240, 157] width 75 height 10
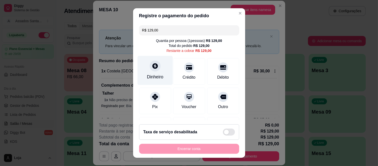
click at [157, 71] on div "Dinheiro" at bounding box center [154, 70] width 35 height 29
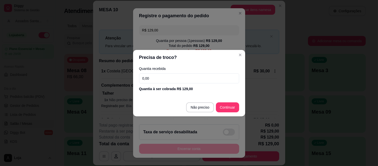
click at [169, 79] on input "0,00" at bounding box center [189, 79] width 100 height 10
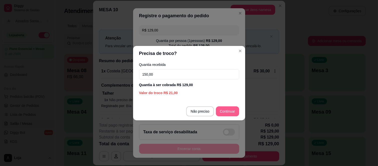
type input "150,00"
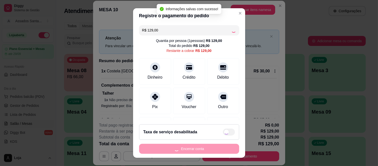
type input "R$ 0,00"
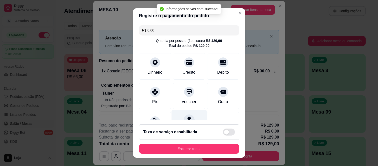
scroll to position [53, 0]
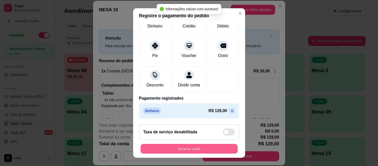
click at [199, 148] on button "Encerrar conta" at bounding box center [189, 149] width 97 height 10
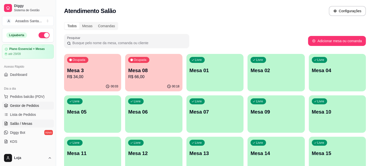
click at [27, 106] on span "Gestor de Pedidos" at bounding box center [24, 105] width 29 height 5
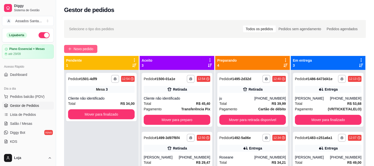
click at [76, 48] on span "Novo pedido" at bounding box center [84, 49] width 20 height 6
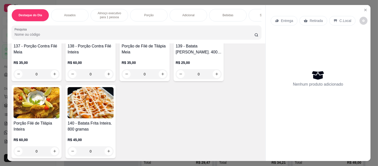
scroll to position [695, 0]
click at [53, 152] on icon "increase-product-quantity" at bounding box center [55, 152] width 4 height 4
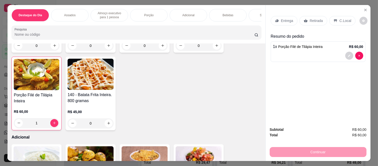
scroll to position [722, 0]
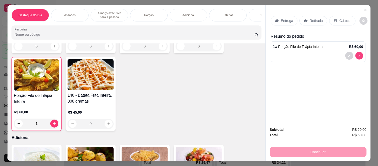
type input "0"
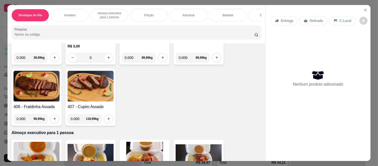
scroll to position [250, 0]
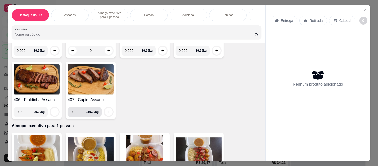
click at [77, 111] on input "0.000" at bounding box center [78, 112] width 15 height 10
type input "0.500"
click at [107, 114] on icon "increase-product-quantity" at bounding box center [109, 112] width 4 height 4
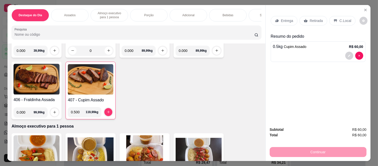
click at [310, 19] on p "Retirada" at bounding box center [316, 20] width 13 height 5
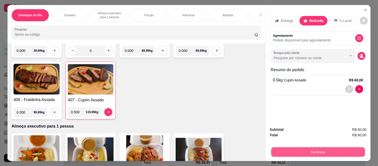
click at [291, 150] on button "Continuar" at bounding box center [318, 153] width 94 height 10
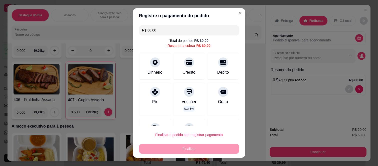
click at [174, 32] on input "R$ 60,00" at bounding box center [189, 30] width 94 height 10
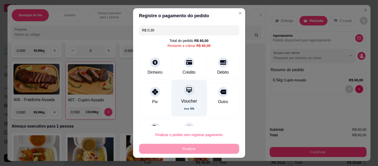
click at [184, 94] on div at bounding box center [189, 90] width 11 height 11
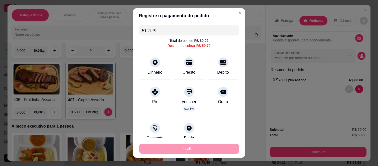
click at [160, 32] on input "R$ 59,70" at bounding box center [189, 30] width 94 height 10
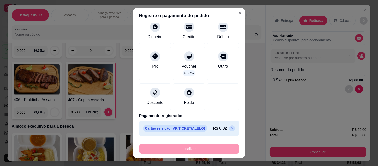
click at [230, 127] on icon at bounding box center [232, 129] width 4 height 4
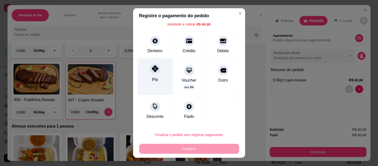
scroll to position [0, 0]
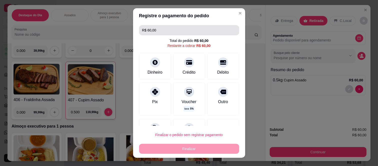
click at [157, 31] on input "R$ 60,00" at bounding box center [189, 30] width 94 height 10
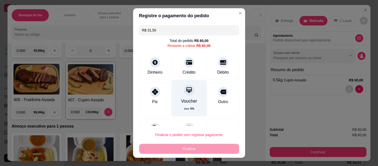
click at [182, 96] on div "Voucher taxa 5 %" at bounding box center [188, 98] width 35 height 37
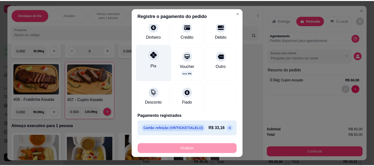
scroll to position [8, 0]
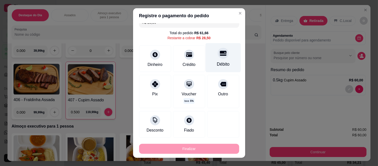
click at [212, 60] on div "Débito" at bounding box center [222, 57] width 35 height 29
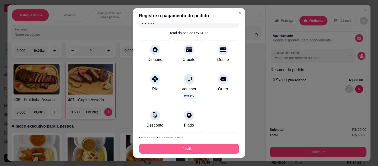
click at [168, 151] on button "Finalizar" at bounding box center [189, 149] width 100 height 10
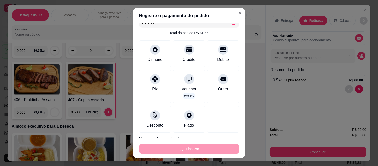
type input "-R$ 60,00"
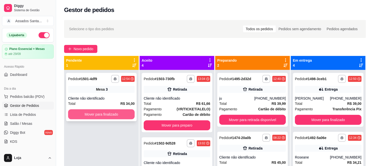
click at [112, 113] on button "Mover para finalizado" at bounding box center [101, 115] width 67 height 10
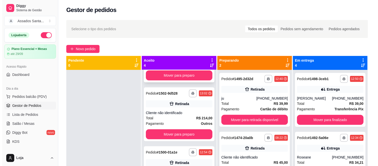
scroll to position [56, 0]
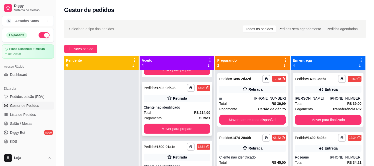
click at [179, 107] on div "Cliente não identificado" at bounding box center [177, 107] width 67 height 5
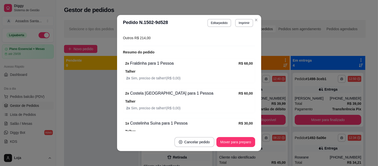
scroll to position [69, 0]
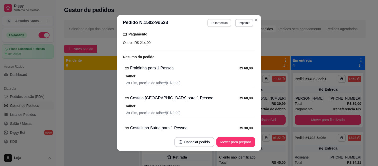
click at [219, 23] on button "Editar pedido" at bounding box center [219, 23] width 24 height 8
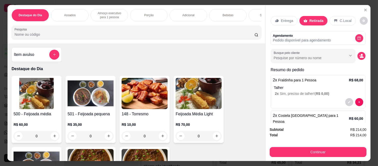
click at [224, 9] on div "Bebidas" at bounding box center [228, 15] width 38 height 13
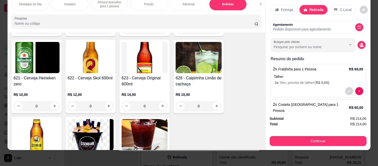
scroll to position [1411, 0]
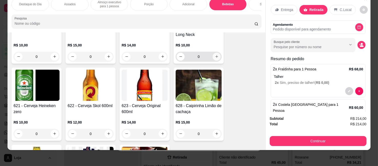
click at [215, 57] on icon "increase-product-quantity" at bounding box center [217, 57] width 4 height 4
type input "1"
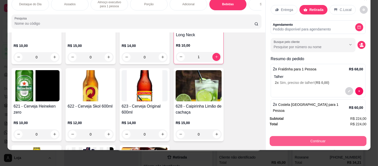
click at [294, 136] on button "Continuar" at bounding box center [318, 141] width 97 height 10
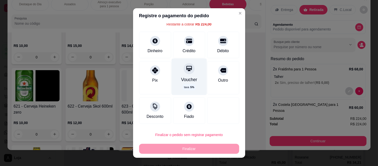
scroll to position [0, 0]
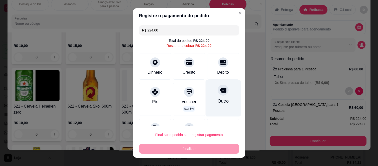
click at [217, 101] on div "Outro" at bounding box center [222, 101] width 11 height 7
type input "R$ 0,00"
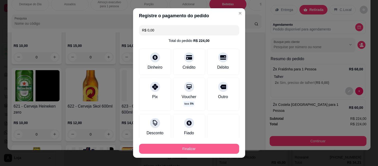
click at [205, 146] on button "Finalizar" at bounding box center [189, 149] width 100 height 10
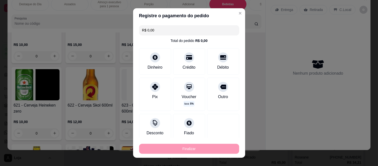
type input "0"
type input "-R$ 224,00"
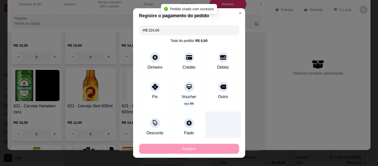
scroll to position [80, 0]
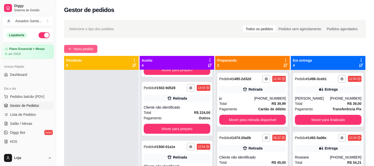
click at [75, 46] on span "Novo pedido" at bounding box center [84, 49] width 20 height 6
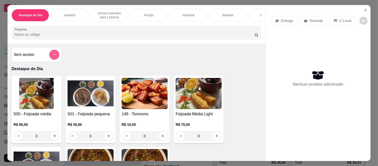
click at [53, 56] on icon "add-separate-item" at bounding box center [55, 55] width 4 height 4
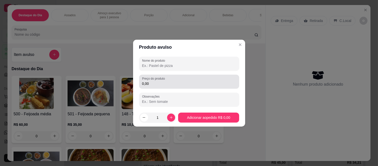
click at [153, 85] on input "0,00" at bounding box center [189, 83] width 94 height 5
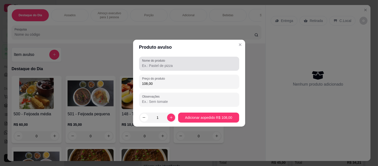
type input "108,00"
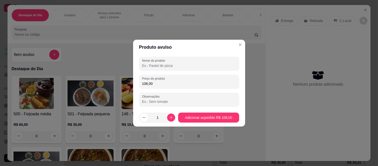
click at [143, 66] on input "Nome do produto" at bounding box center [189, 65] width 94 height 5
type input "costela"
click at [186, 111] on footer "1 Adicionar ao pedido R$ 108,00" at bounding box center [189, 118] width 112 height 18
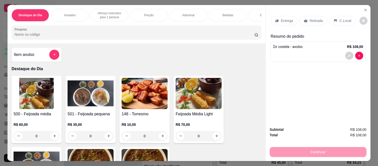
click at [310, 20] on p "Retirada" at bounding box center [316, 20] width 13 height 5
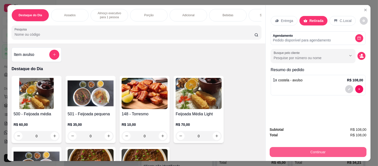
click at [287, 152] on button "Continuar" at bounding box center [318, 152] width 97 height 10
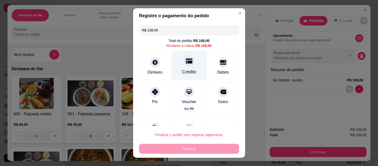
click at [186, 64] on icon at bounding box center [189, 61] width 7 height 5
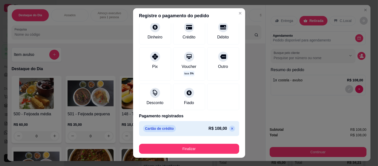
scroll to position [31, 0]
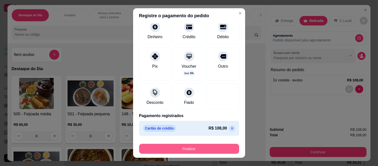
click at [190, 152] on button "Finalizar" at bounding box center [189, 149] width 100 height 10
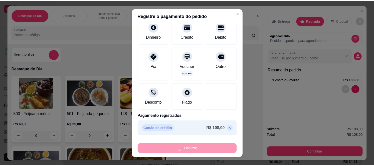
scroll to position [114, 0]
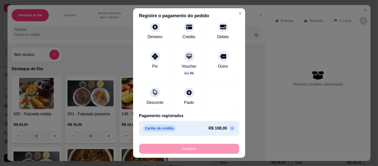
type input "-R$ 108,00"
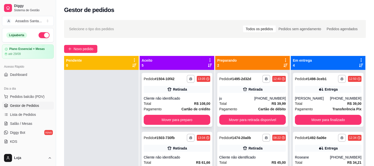
click at [173, 91] on div "Retirada" at bounding box center [180, 89] width 14 height 5
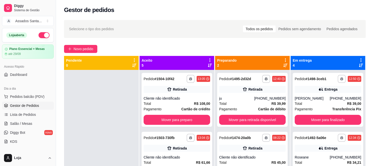
click at [218, 139] on button "Mover para preparo" at bounding box center [235, 142] width 39 height 10
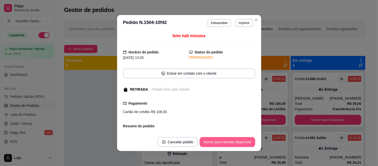
click at [221, 141] on button "Mover para retirada disponível" at bounding box center [227, 142] width 55 height 10
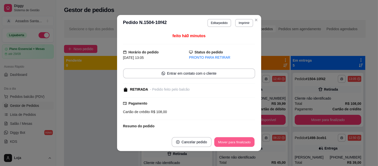
click at [221, 141] on button "Mover para finalizado" at bounding box center [234, 143] width 40 height 10
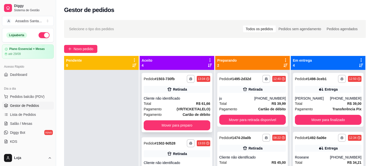
click at [176, 107] on strong "(VR/TICKET/ALELO)" at bounding box center [193, 109] width 34 height 4
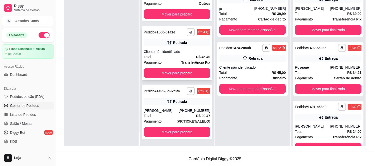
scroll to position [85, 0]
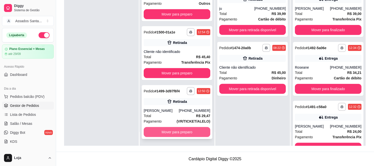
click at [168, 133] on button "Mover para preparo" at bounding box center [177, 132] width 67 height 10
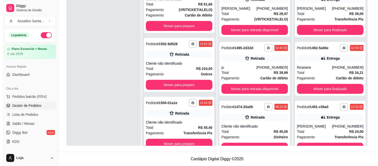
scroll to position [0, 0]
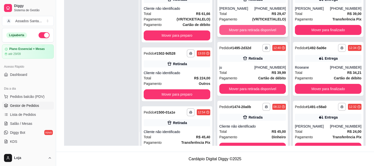
click at [233, 35] on button "Mover para retirada disponível" at bounding box center [252, 30] width 67 height 10
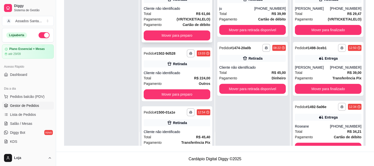
click at [173, 25] on div "Pagamento Cartão de débito" at bounding box center [177, 25] width 67 height 6
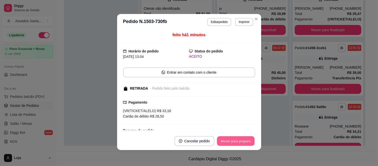
click at [223, 145] on button "Mover para preparo" at bounding box center [236, 142] width 38 height 10
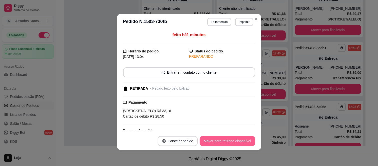
click at [224, 143] on button "Mover para retirada disponível" at bounding box center [227, 141] width 55 height 10
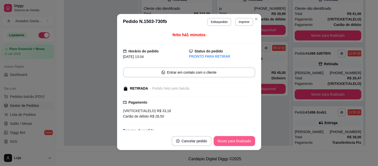
click at [224, 142] on button "Mover para finalizado" at bounding box center [235, 141] width 42 height 10
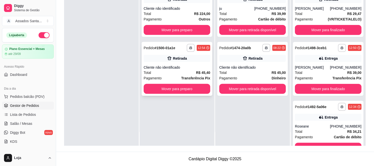
click at [153, 68] on div "Cliente não identificado" at bounding box center [177, 67] width 67 height 5
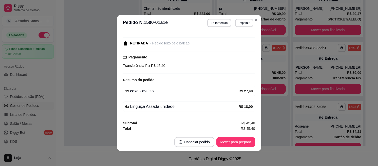
scroll to position [47, 0]
click at [230, 143] on button "Mover para preparo" at bounding box center [235, 142] width 39 height 10
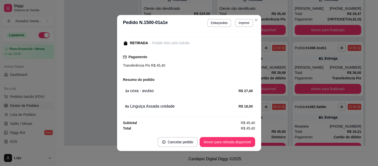
click at [230, 143] on button "Mover para retirada disponível" at bounding box center [227, 142] width 55 height 10
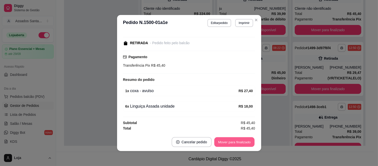
click at [230, 143] on button "Mover para finalizado" at bounding box center [234, 143] width 40 height 10
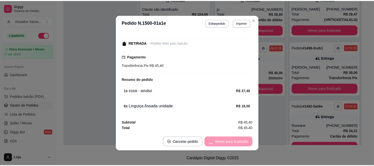
scroll to position [26, 0]
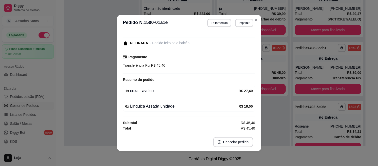
click at [117, 101] on div "Horário do pedido [DATE] 12:54 Status do pedido FINALIZADO RETIRADA - Pedido fe…" at bounding box center [189, 82] width 144 height 102
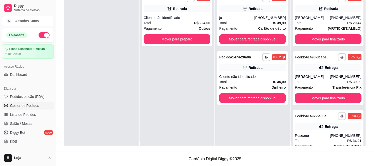
scroll to position [0, 0]
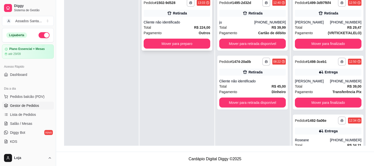
click at [191, 22] on div "Cliente não identificado" at bounding box center [177, 22] width 67 height 5
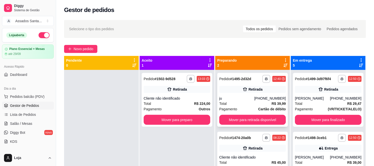
click at [241, 99] on div "ju" at bounding box center [236, 98] width 35 height 5
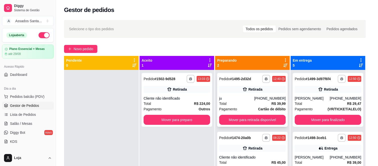
scroll to position [43, 0]
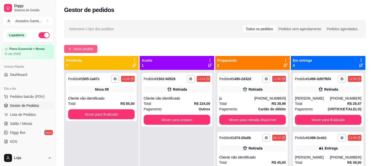
click at [80, 46] on button "Novo pedido" at bounding box center [80, 49] width 33 height 8
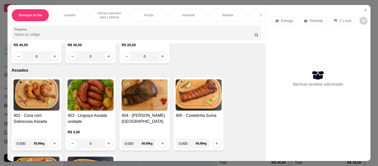
scroll to position [167, 0]
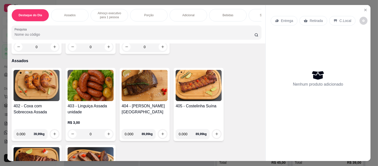
click at [25, 134] on input "0.000" at bounding box center [25, 134] width 17 height 10
type input "1.046"
click at [53, 136] on icon "increase-product-quantity" at bounding box center [55, 134] width 4 height 4
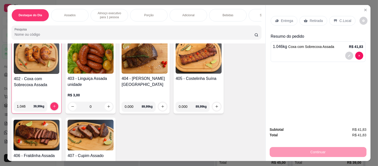
scroll to position [194, 0]
click at [223, 14] on p "Bebidas" at bounding box center [228, 15] width 11 height 4
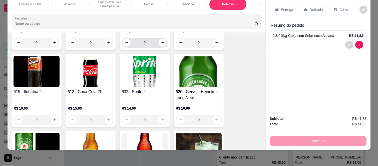
scroll to position [1383, 0]
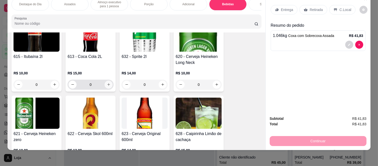
click at [107, 83] on icon "increase-product-quantity" at bounding box center [109, 85] width 4 height 4
type input "1"
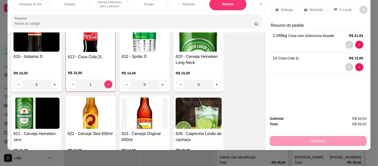
click at [301, 5] on div "Retirada" at bounding box center [313, 10] width 28 height 10
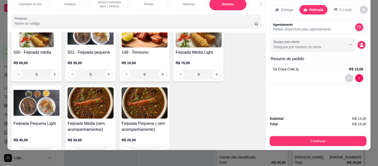
scroll to position [0, 0]
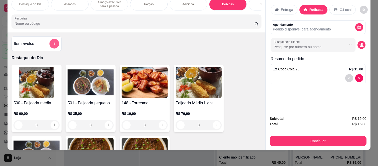
click at [50, 45] on button "add-separate-item" at bounding box center [55, 44] width 10 height 10
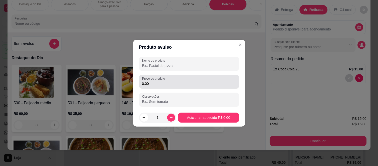
click at [163, 86] on input "0,00" at bounding box center [189, 83] width 94 height 5
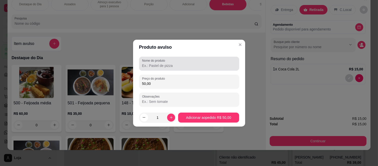
type input "50,00"
click at [174, 70] on div "Nome do produto" at bounding box center [189, 64] width 100 height 14
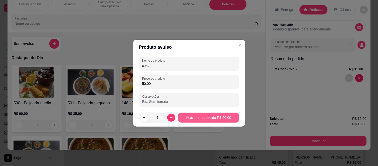
type input "coxa"
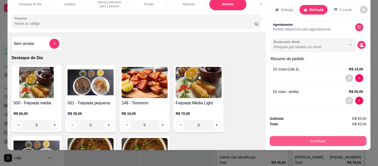
click at [279, 140] on button "Continuar" at bounding box center [318, 141] width 97 height 10
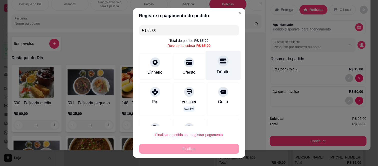
click at [221, 68] on div "Débito" at bounding box center [222, 65] width 35 height 29
type input "R$ 0,00"
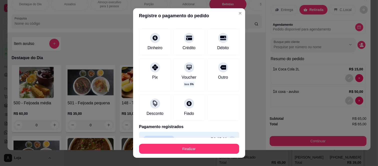
scroll to position [31, 0]
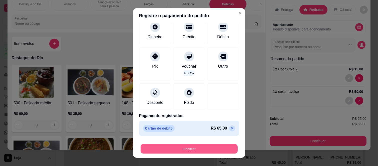
click at [185, 148] on button "Finalizar" at bounding box center [189, 149] width 97 height 10
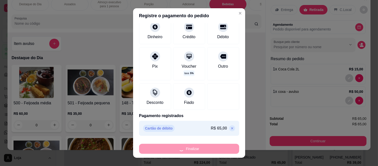
type input "0"
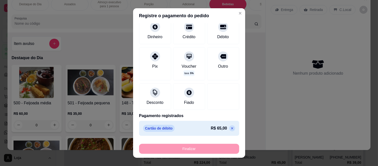
type input "-R$ 65,00"
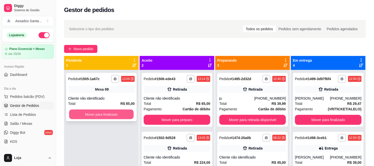
click at [108, 113] on button "Mover para finalizado" at bounding box center [101, 115] width 65 height 10
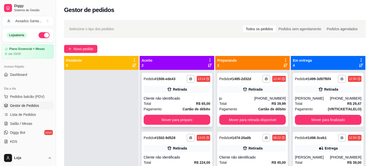
click at [191, 96] on div "Cliente não identificado" at bounding box center [177, 98] width 67 height 5
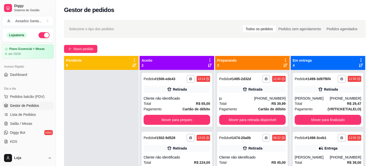
scroll to position [28, 0]
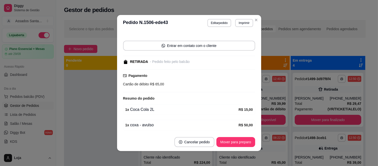
click at [227, 148] on footer "Cancelar pedido Mover para preparo" at bounding box center [189, 142] width 144 height 18
click at [227, 147] on button "Mover para preparo" at bounding box center [235, 142] width 39 height 10
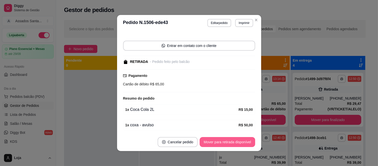
click at [227, 147] on button "Mover para retirada disponível" at bounding box center [227, 142] width 55 height 10
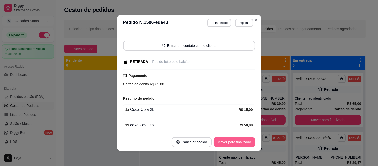
click at [227, 147] on button "Mover para finalizado" at bounding box center [235, 142] width 42 height 10
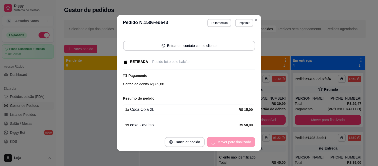
scroll to position [16, 0]
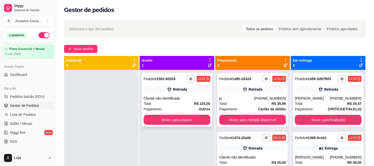
click at [170, 86] on div "Retirada" at bounding box center [177, 89] width 67 height 7
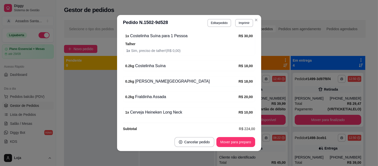
scroll to position [179, 0]
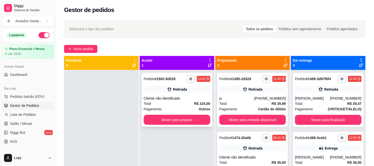
click at [167, 93] on div "Retirada" at bounding box center [177, 89] width 67 height 7
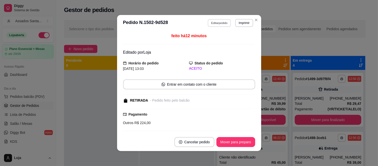
click at [224, 21] on button "Editar pedido" at bounding box center [219, 23] width 23 height 8
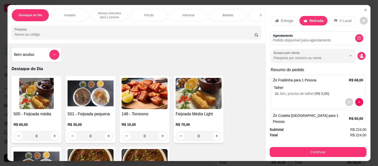
click at [219, 11] on div "Bebidas" at bounding box center [228, 15] width 38 height 13
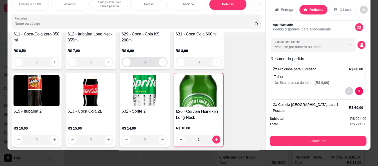
scroll to position [1383, 0]
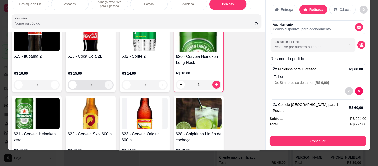
click at [107, 83] on icon "increase-product-quantity" at bounding box center [109, 85] width 4 height 4
type input "1"
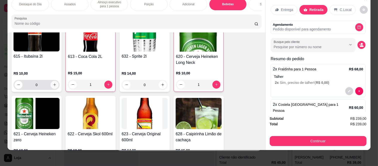
click at [54, 84] on icon "increase-product-quantity" at bounding box center [55, 85] width 4 height 4
type input "1"
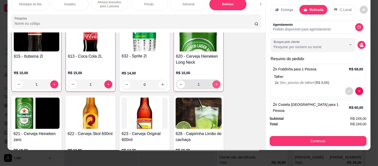
click at [215, 85] on icon "increase-product-quantity" at bounding box center [217, 85] width 4 height 4
type input "2"
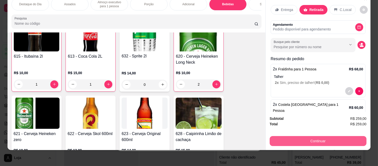
click at [277, 136] on button "Continuar" at bounding box center [318, 141] width 97 height 10
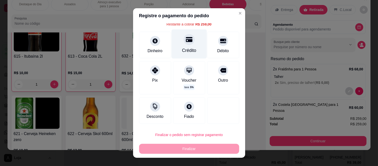
scroll to position [0, 0]
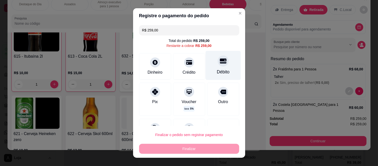
click at [221, 63] on div "Débito" at bounding box center [222, 65] width 35 height 29
type input "R$ 0,00"
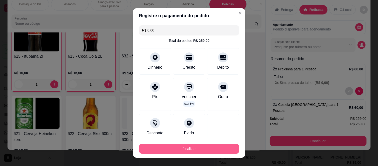
click at [162, 151] on button "Finalizar" at bounding box center [189, 149] width 100 height 10
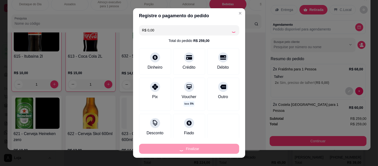
type input "0"
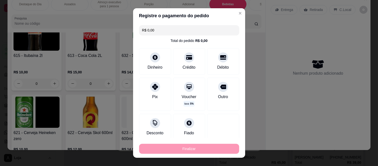
type input "-R$ 259,00"
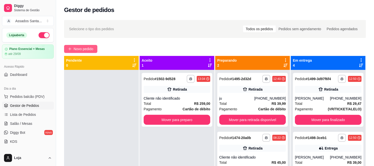
click at [88, 51] on span "Novo pedido" at bounding box center [84, 49] width 20 height 6
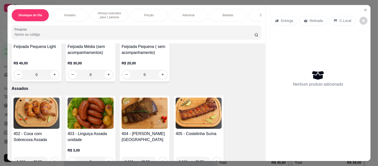
scroll to position [167, 0]
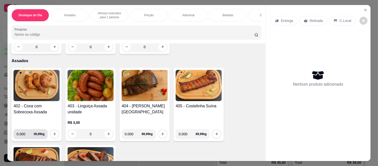
click at [24, 137] on input "0.000" at bounding box center [25, 134] width 17 height 10
type input "0.800"
click at [54, 136] on icon "increase-product-quantity" at bounding box center [55, 134] width 4 height 4
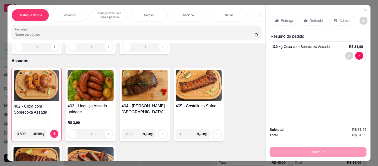
click at [217, 11] on div "Bebidas" at bounding box center [228, 15] width 38 height 13
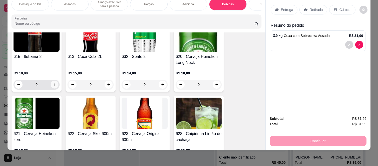
click at [55, 83] on button "increase-product-quantity" at bounding box center [55, 85] width 8 height 8
type input "1"
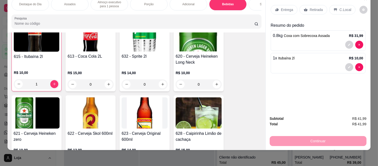
click at [305, 8] on icon at bounding box center [306, 10] width 4 height 4
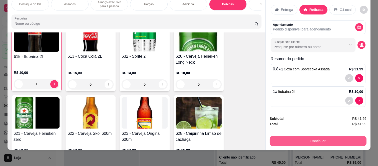
click at [290, 137] on button "Continuar" at bounding box center [318, 141] width 97 height 10
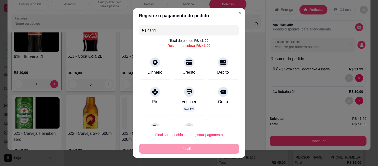
click at [153, 34] on input "R$ 41,99" at bounding box center [189, 30] width 94 height 10
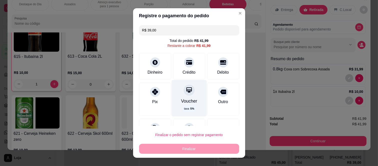
click at [183, 96] on div "Voucher taxa 5 %" at bounding box center [188, 98] width 35 height 37
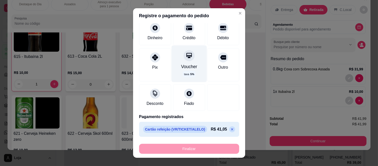
scroll to position [36, 0]
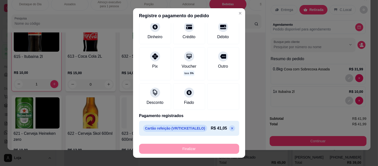
click at [229, 131] on p at bounding box center [232, 129] width 6 height 6
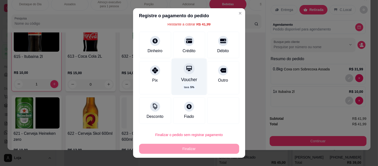
scroll to position [0, 0]
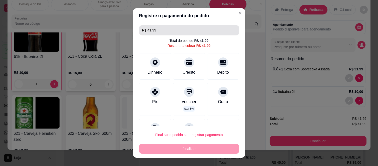
click at [166, 33] on input "R$ 41,99" at bounding box center [189, 30] width 94 height 10
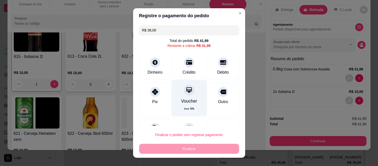
click at [181, 102] on div "Voucher" at bounding box center [189, 101] width 16 height 7
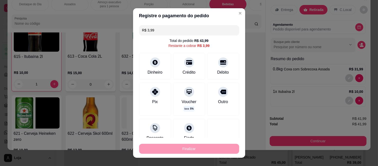
click at [169, 33] on input "R$ 3,99" at bounding box center [189, 30] width 94 height 10
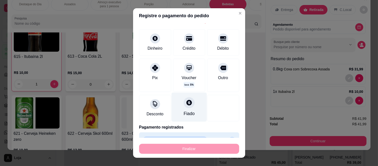
scroll to position [41, 0]
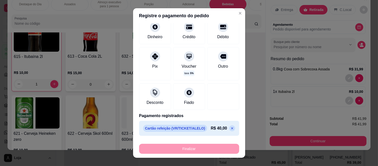
click at [231, 128] on icon at bounding box center [232, 129] width 2 height 2
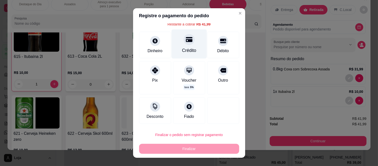
scroll to position [0, 0]
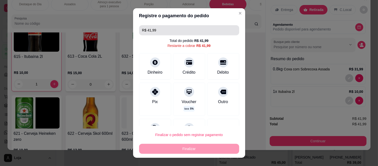
click at [162, 33] on input "R$ 41,99" at bounding box center [189, 30] width 94 height 10
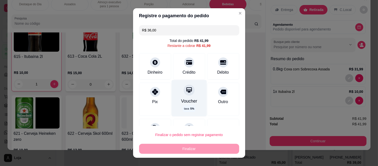
click at [186, 92] on icon at bounding box center [189, 90] width 7 height 7
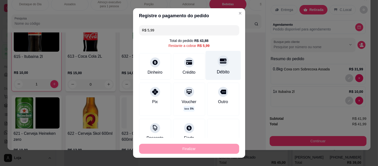
click at [213, 67] on div "Débito" at bounding box center [222, 65] width 35 height 29
type input "R$ 0,00"
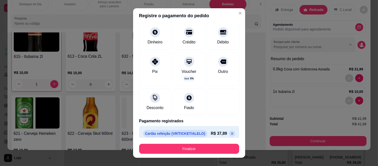
scroll to position [50, 0]
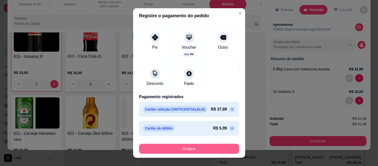
click at [191, 153] on button "Finalizar" at bounding box center [189, 149] width 100 height 10
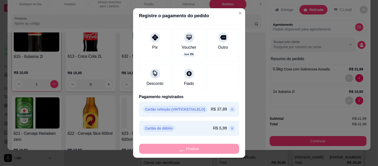
type input "0"
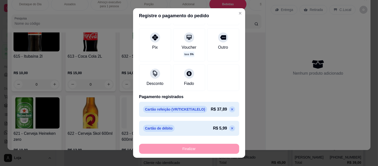
type input "-R$ 41,99"
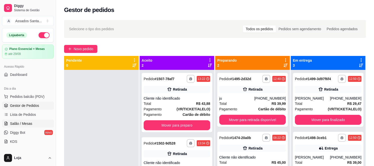
click at [33, 126] on link "Salão / Mesas" at bounding box center [28, 124] width 52 height 8
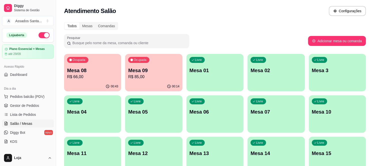
click at [93, 79] on p "R$ 66,00" at bounding box center [92, 77] width 51 height 6
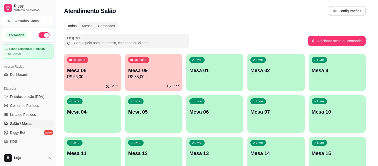
scroll to position [16, 0]
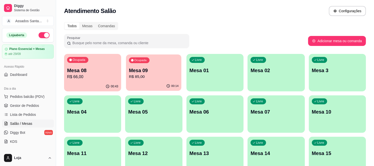
click at [138, 83] on div "00:14" at bounding box center [154, 87] width 56 height 10
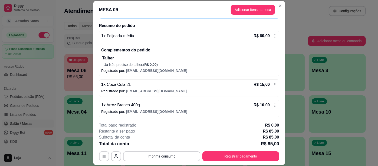
scroll to position [36, 0]
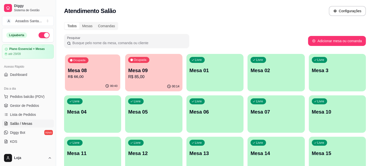
click at [80, 76] on p "R$ 66,00" at bounding box center [93, 77] width 50 height 6
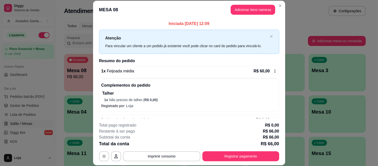
scroll to position [16, 0]
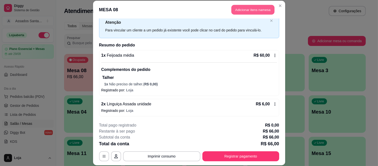
click at [263, 6] on button "Adicionar itens na mesa" at bounding box center [252, 10] width 43 height 10
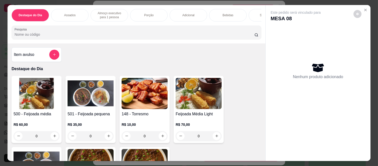
click at [215, 11] on div "Bebidas" at bounding box center [228, 15] width 38 height 13
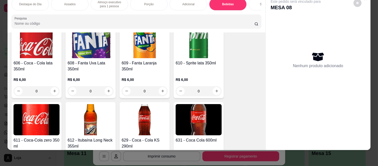
scroll to position [1271, 0]
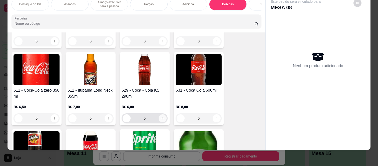
click at [161, 118] on icon "increase-product-quantity" at bounding box center [163, 119] width 4 height 4
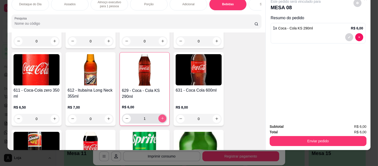
click at [161, 118] on icon "increase-product-quantity" at bounding box center [163, 119] width 4 height 4
type input "3"
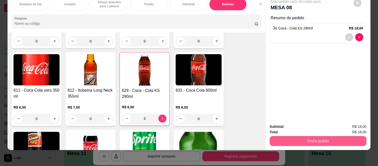
click at [303, 140] on button "Enviar pedido" at bounding box center [318, 141] width 97 height 10
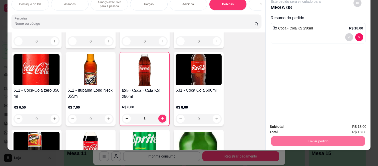
click at [305, 128] on button "Não registrar e enviar pedido" at bounding box center [301, 125] width 52 height 10
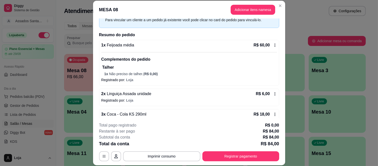
scroll to position [36, 0]
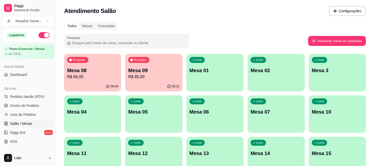
click at [102, 73] on p "Mesa 08" at bounding box center [92, 70] width 51 height 7
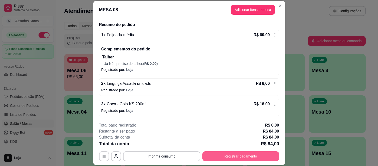
click at [208, 156] on button "Registrar pagamento" at bounding box center [240, 157] width 77 height 10
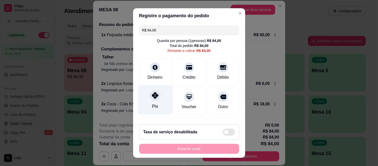
click at [152, 98] on icon at bounding box center [155, 95] width 7 height 7
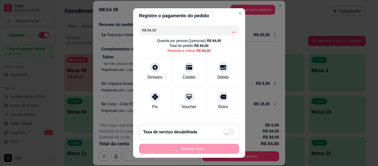
type input "R$ 0,00"
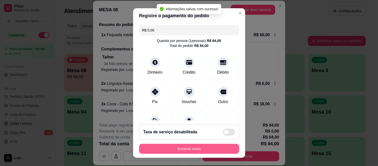
click at [163, 149] on button "Encerrar conta" at bounding box center [189, 149] width 100 height 10
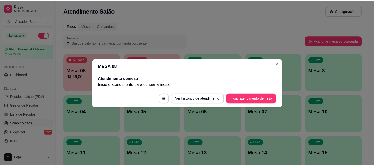
scroll to position [0, 0]
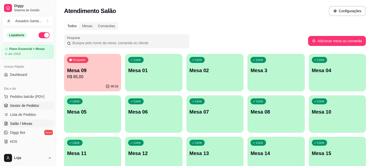
click at [20, 104] on span "Gestor de Pedidos" at bounding box center [24, 105] width 29 height 5
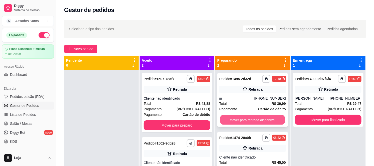
click at [238, 118] on button "Mover para retirada disponível" at bounding box center [252, 120] width 65 height 10
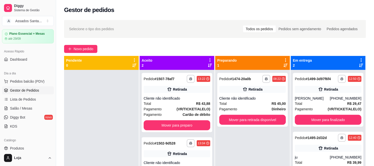
scroll to position [28, 0]
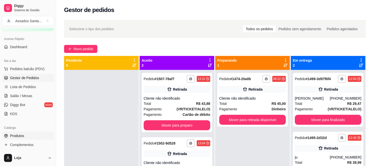
click at [18, 139] on link "Produtos" at bounding box center [28, 136] width 52 height 8
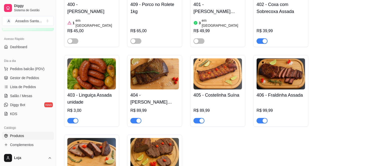
scroll to position [278, 0]
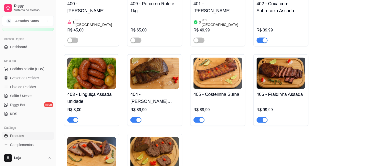
click at [261, 38] on span "button" at bounding box center [261, 41] width 11 height 6
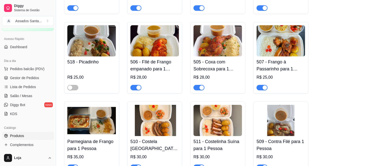
scroll to position [750, 0]
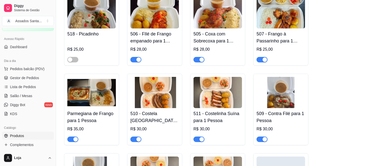
click at [201, 58] on div "button" at bounding box center [201, 60] width 5 height 5
click at [35, 77] on span "Gestor de Pedidos" at bounding box center [24, 78] width 29 height 5
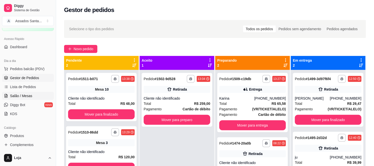
click at [21, 95] on span "Salão / Mesas" at bounding box center [21, 96] width 22 height 5
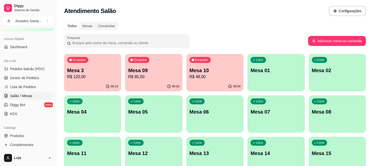
click at [166, 76] on p "R$ 85,00" at bounding box center [153, 77] width 51 height 6
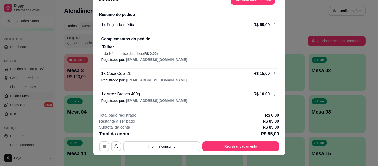
scroll to position [15, 0]
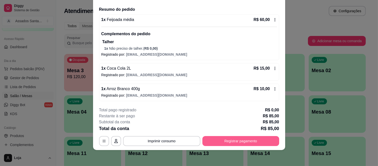
click at [212, 142] on button "Registrar pagamento" at bounding box center [240, 141] width 77 height 10
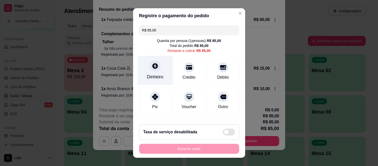
click at [152, 68] on icon at bounding box center [155, 67] width 6 height 6
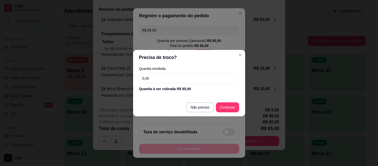
click at [161, 79] on input "0,00" at bounding box center [189, 79] width 100 height 10
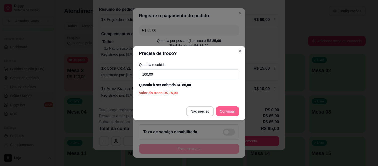
type input "100,00"
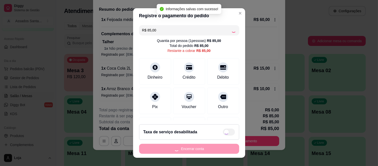
type input "R$ 0,00"
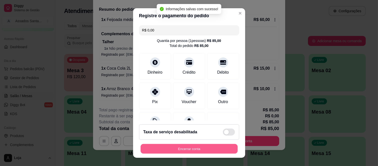
click at [203, 150] on button "Encerrar conta" at bounding box center [189, 149] width 97 height 10
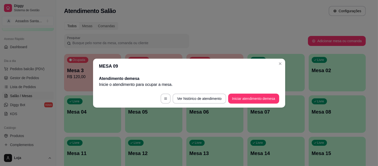
scroll to position [0, 0]
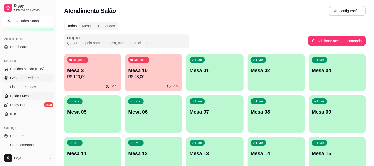
click at [25, 80] on span "Gestor de Pedidos" at bounding box center [24, 78] width 29 height 5
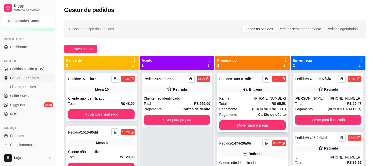
click at [224, 97] on div "Karina" at bounding box center [236, 98] width 35 height 5
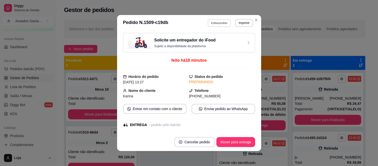
click at [219, 24] on button "Editar pedido" at bounding box center [219, 23] width 23 height 8
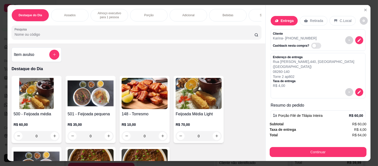
click at [331, 38] on div "Cliente [PERSON_NAME] - [PHONE_NUMBER] Cashback nesta compra?" at bounding box center [318, 41] width 95 height 22
click at [357, 90] on icon "decrease-product-quantity" at bounding box center [359, 92] width 5 height 5
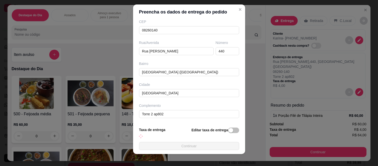
scroll to position [8, 0]
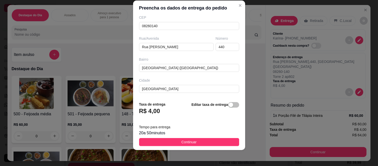
click at [176, 108] on div "Taxa de entrega R$ 4,00 Editar taxa de entrega" at bounding box center [189, 110] width 100 height 17
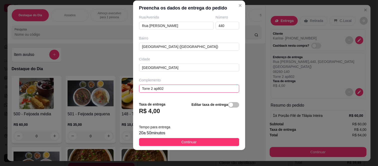
click at [167, 89] on input "Torre 2 ap802" at bounding box center [189, 89] width 100 height 8
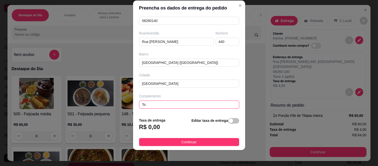
type input "T"
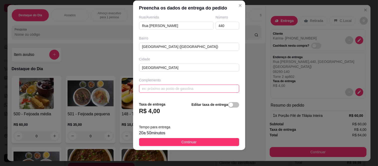
paste input "bloco 01 ap 403"
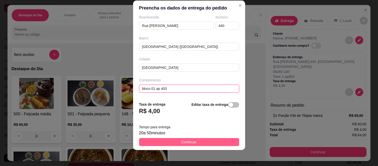
type input "bloco 01 ap 403"
click at [185, 139] on button "Continuar" at bounding box center [189, 142] width 100 height 8
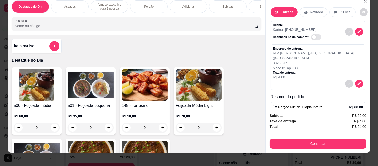
scroll to position [13, 0]
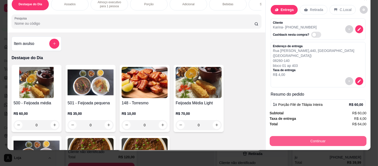
click at [293, 136] on button "Continuar" at bounding box center [318, 141] width 97 height 10
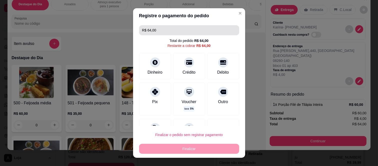
click at [203, 30] on input "R$ 64,00" at bounding box center [189, 30] width 94 height 10
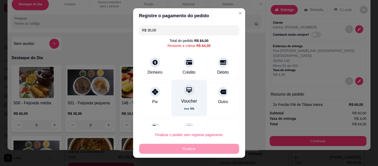
click at [179, 96] on div "Voucher taxa 5 %" at bounding box center [188, 98] width 35 height 37
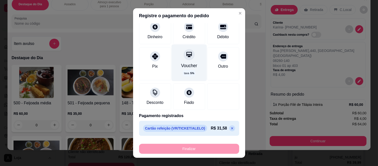
scroll to position [0, 0]
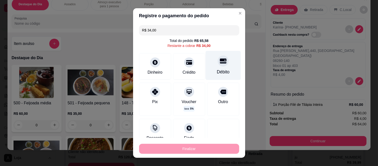
click at [220, 59] on icon at bounding box center [223, 61] width 7 height 5
type input "R$ 0,00"
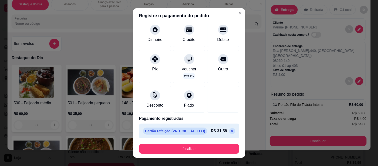
scroll to position [50, 0]
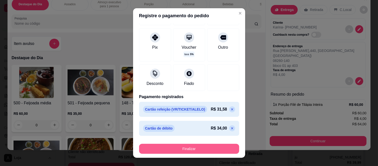
click at [200, 152] on button "Finalizar" at bounding box center [189, 149] width 100 height 10
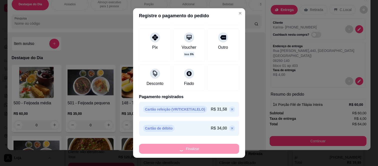
type input "0"
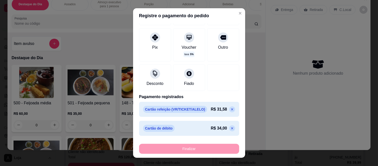
type input "-R$ 64,00"
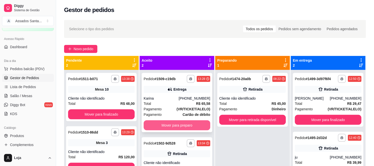
click at [161, 124] on button "Mover para preparo" at bounding box center [177, 126] width 67 height 10
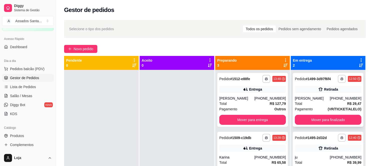
click at [312, 88] on div "Retirada" at bounding box center [328, 89] width 67 height 7
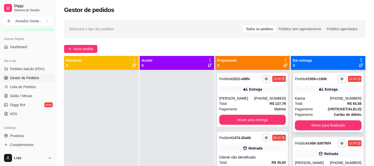
click at [303, 87] on div "Entrega" at bounding box center [328, 89] width 67 height 7
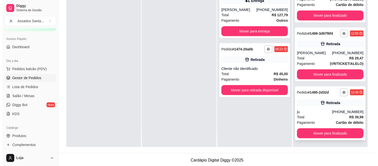
scroll to position [76, 0]
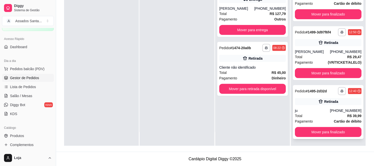
click at [308, 110] on div "ju" at bounding box center [312, 110] width 35 height 5
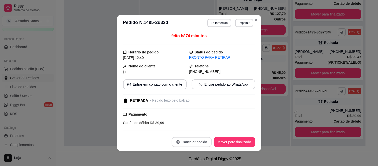
click at [187, 141] on button "Cancelar pedido" at bounding box center [192, 142] width 40 height 10
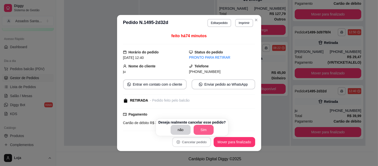
click at [198, 130] on button "Sim" at bounding box center [204, 130] width 20 height 10
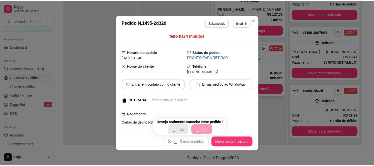
scroll to position [0, 0]
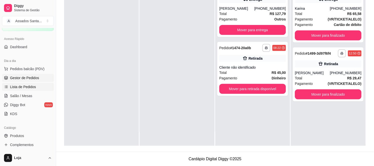
click at [33, 87] on span "Lista de Pedidos" at bounding box center [23, 87] width 26 height 5
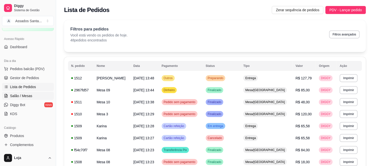
click at [33, 96] on link "Salão / Mesas" at bounding box center [28, 96] width 52 height 8
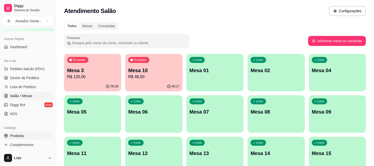
click at [37, 136] on link "Produtos" at bounding box center [28, 136] width 52 height 8
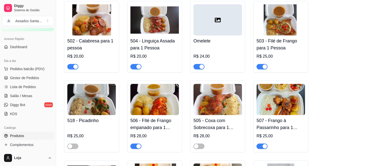
scroll to position [667, 0]
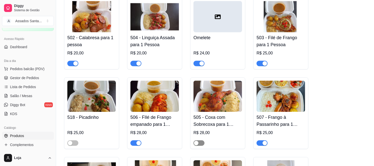
click at [202, 141] on span "button" at bounding box center [198, 144] width 11 height 6
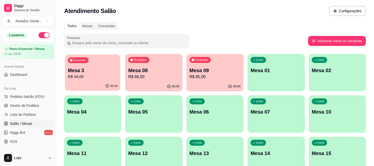
click at [93, 73] on p "Mesa 3" at bounding box center [93, 70] width 50 height 7
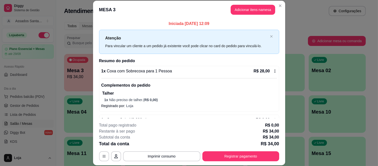
scroll to position [16, 0]
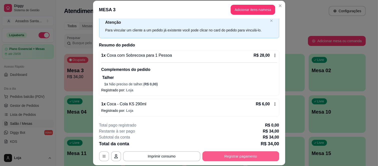
click at [211, 159] on button "Registrar pagamento" at bounding box center [240, 157] width 77 height 10
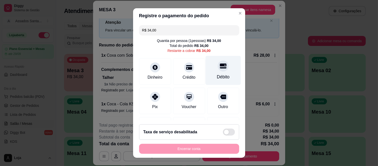
click at [205, 75] on div "Débito" at bounding box center [222, 70] width 35 height 29
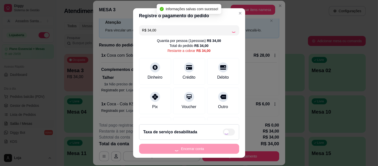
type input "R$ 0,00"
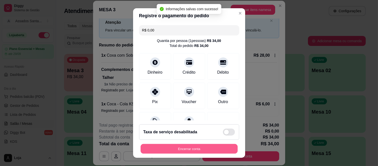
click at [199, 145] on button "Encerrar conta" at bounding box center [189, 149] width 97 height 10
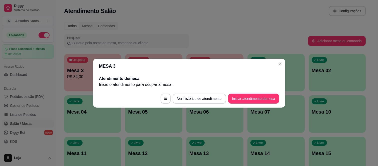
scroll to position [0, 0]
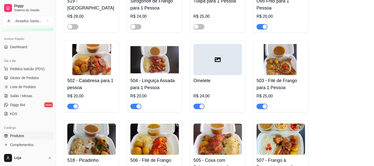
scroll to position [611, 0]
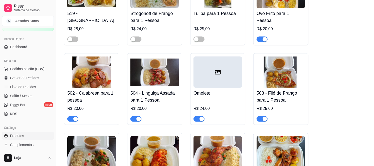
click at [262, 116] on button "button" at bounding box center [261, 119] width 11 height 6
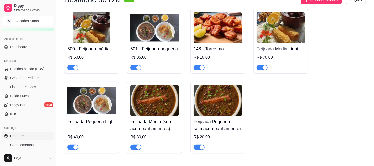
scroll to position [56, 0]
